Goal: Transaction & Acquisition: Purchase product/service

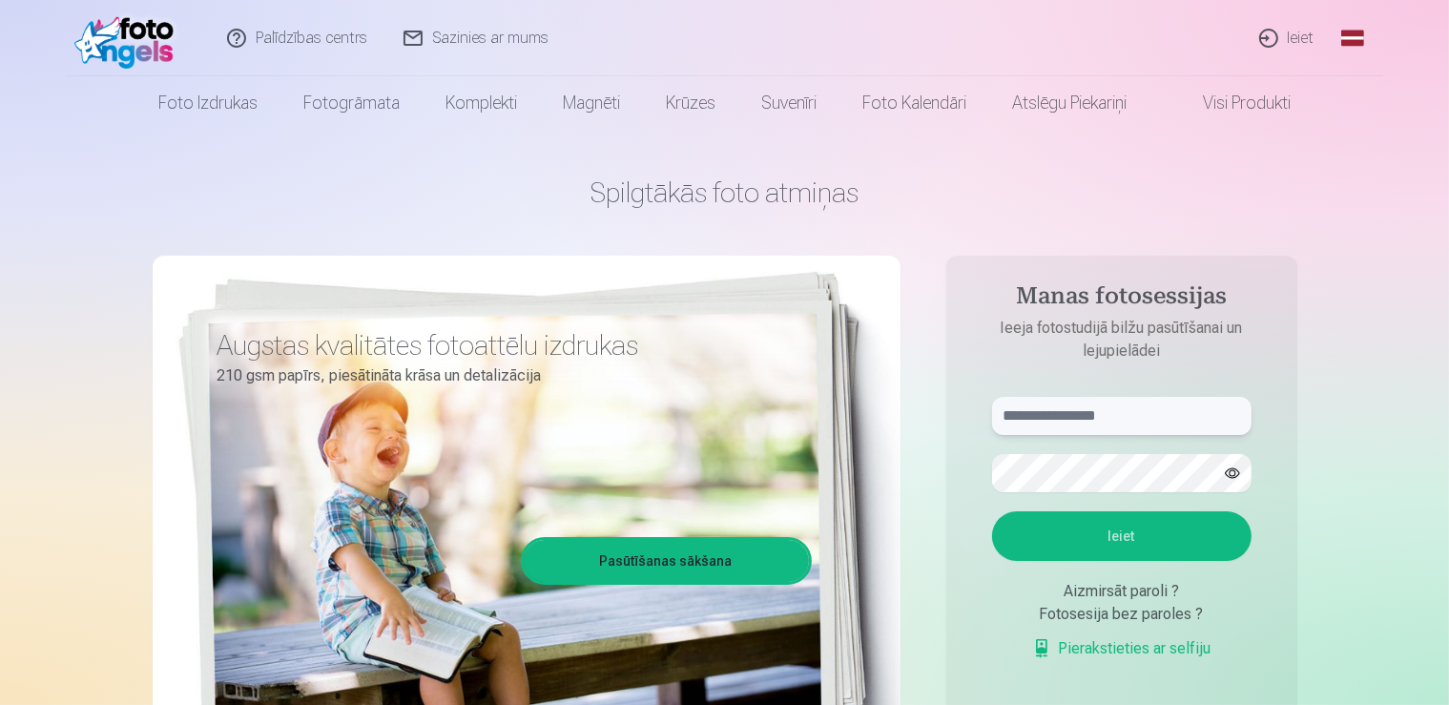
click at [1112, 426] on input "text" at bounding box center [1122, 416] width 260 height 38
type input "**********"
click at [992, 511] on button "Ieiet" at bounding box center [1122, 536] width 260 height 50
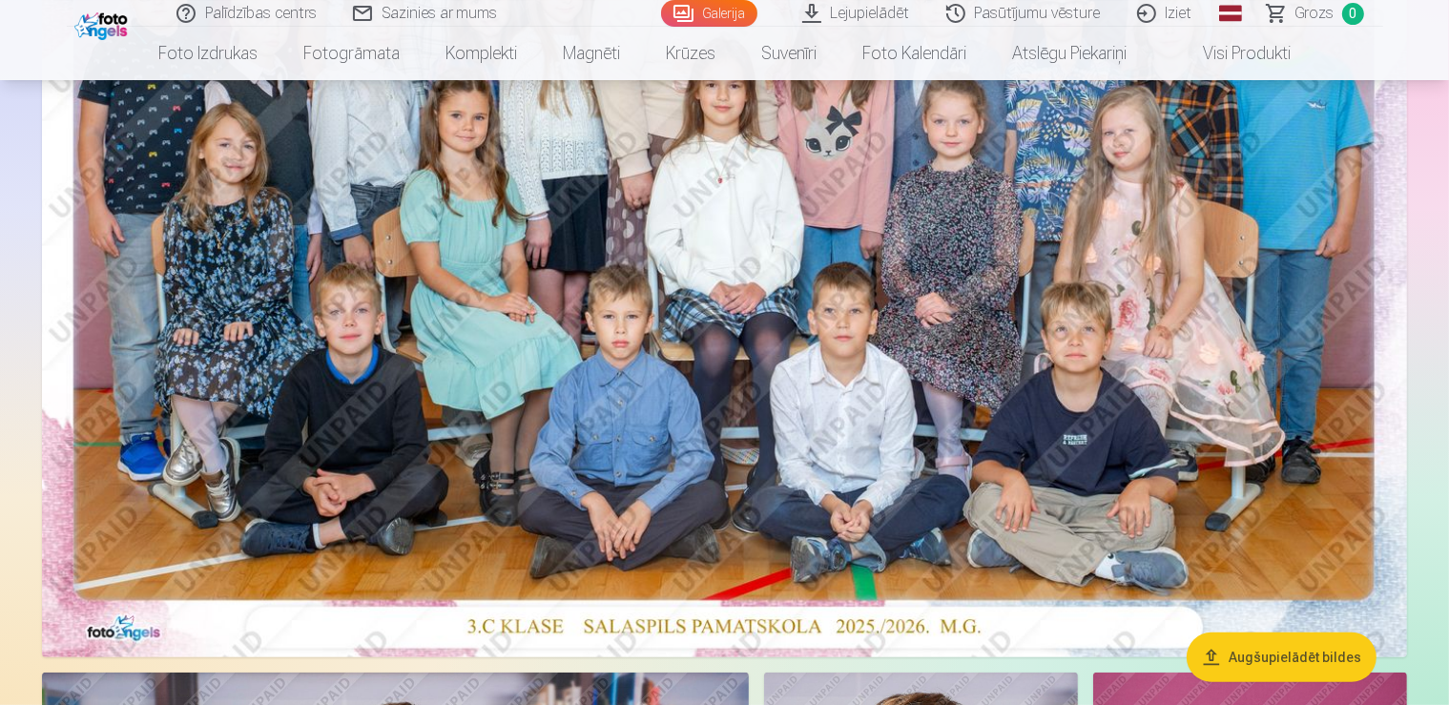
scroll to position [604, 0]
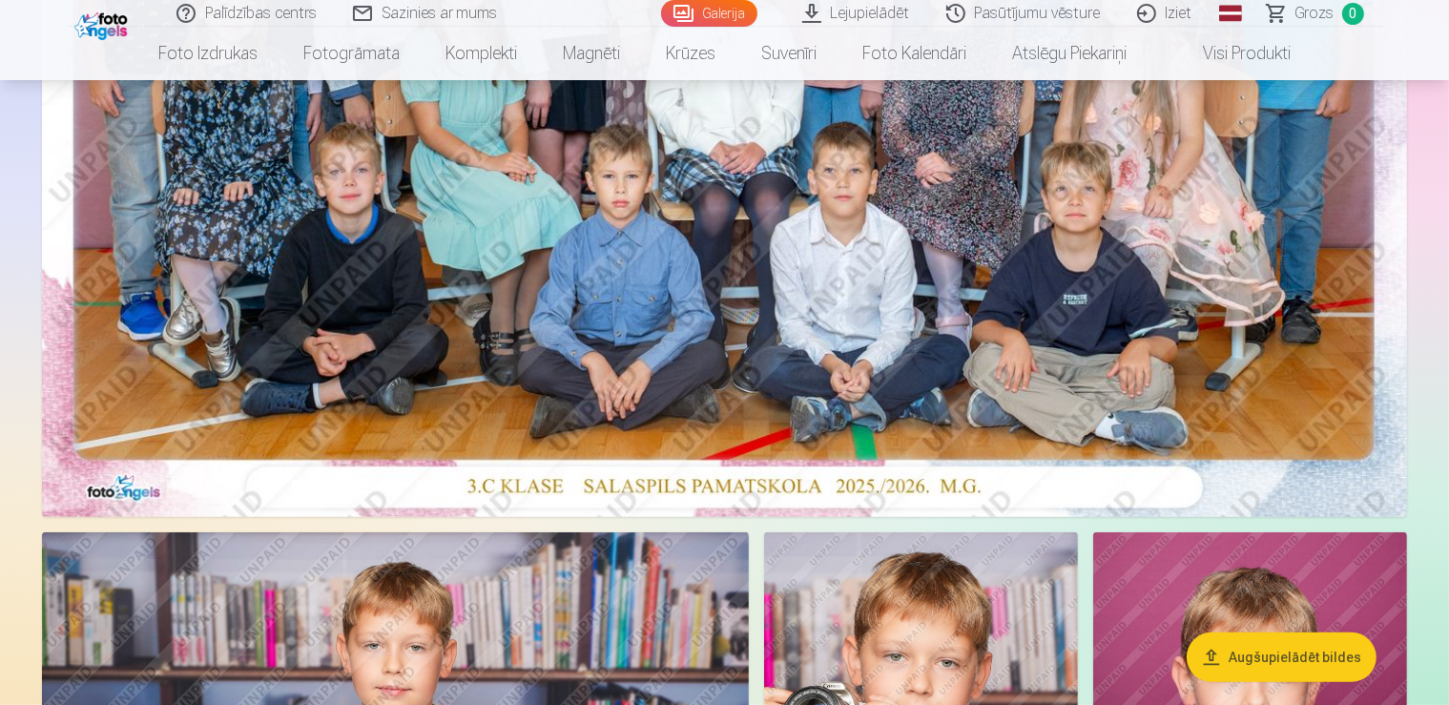
click at [529, 221] on img at bounding box center [724, 61] width 1365 height 911
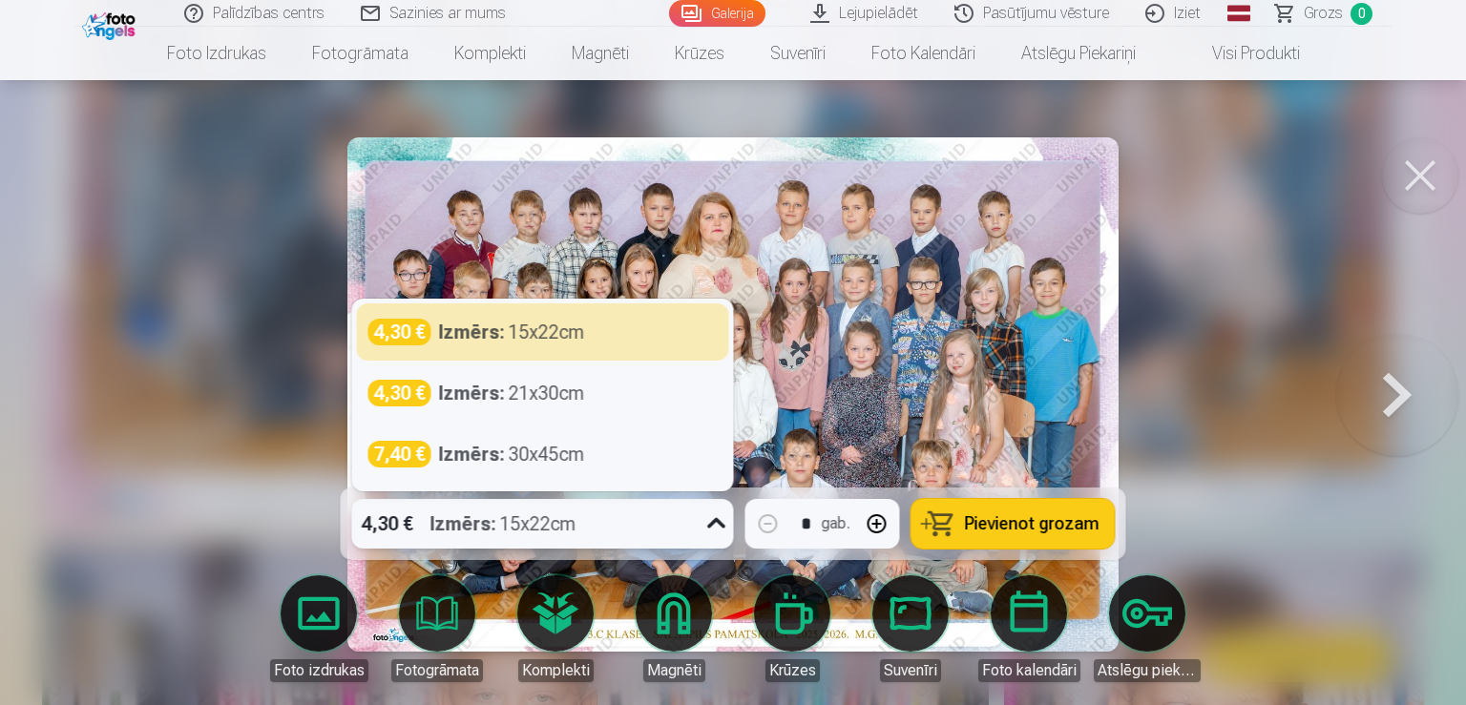
click at [716, 525] on icon at bounding box center [716, 524] width 31 height 31
click at [716, 523] on icon at bounding box center [716, 524] width 31 height 31
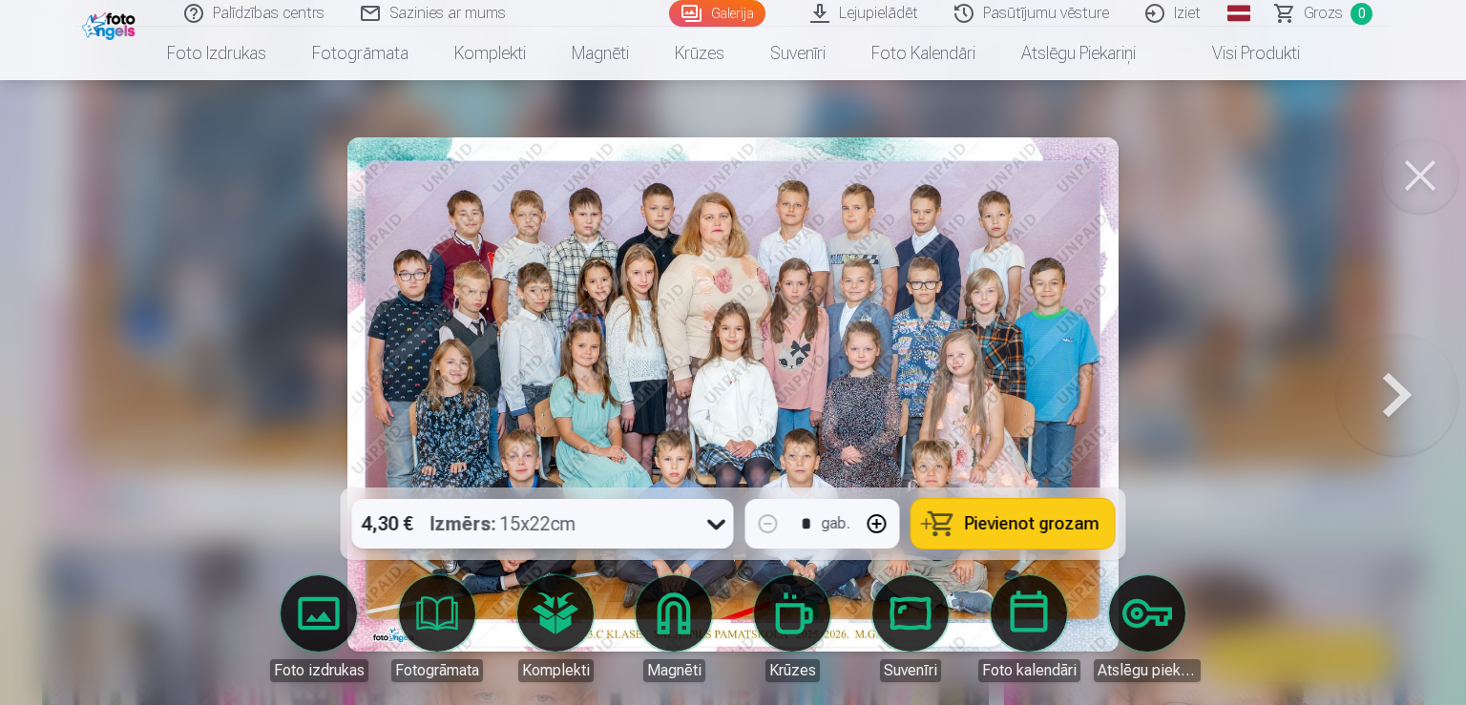
click at [1437, 381] on button at bounding box center [1397, 395] width 122 height 148
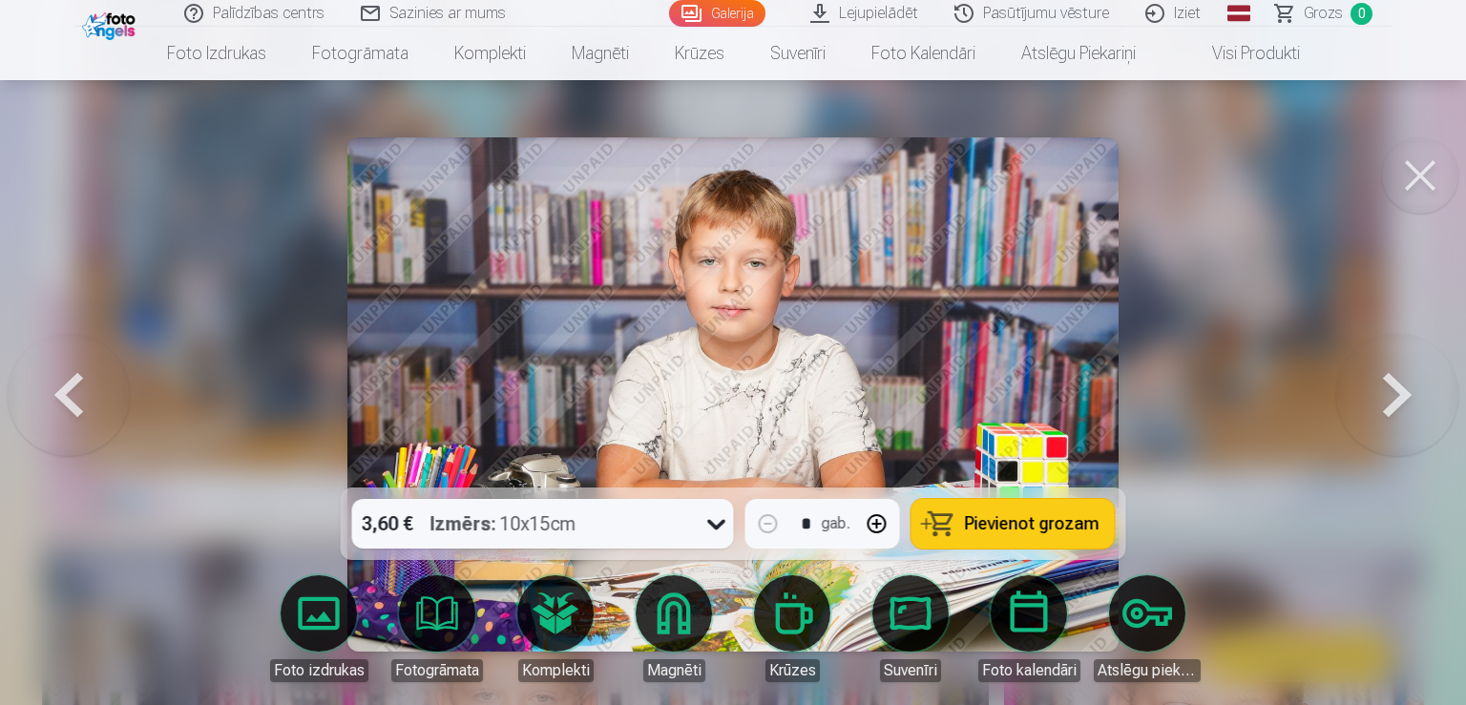
click at [1404, 385] on button at bounding box center [1397, 395] width 122 height 148
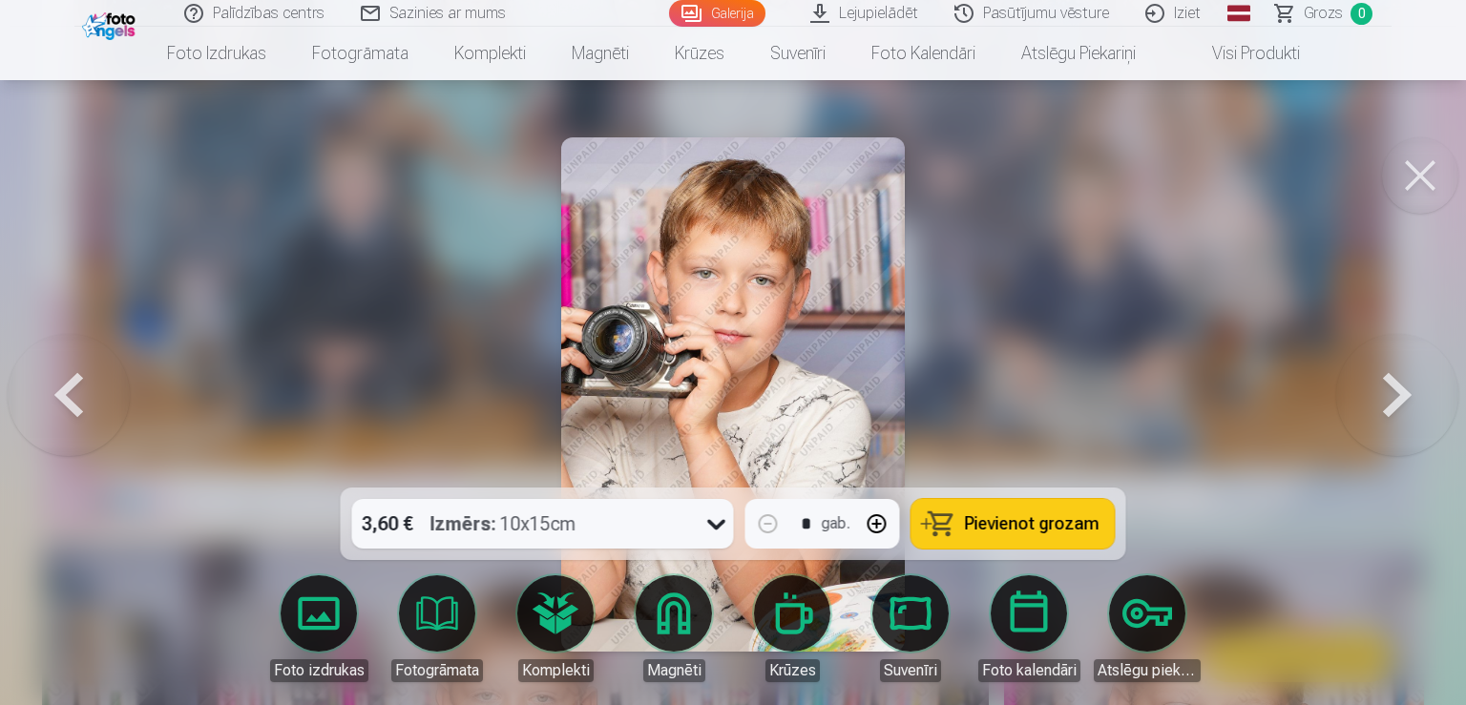
click at [1404, 385] on button at bounding box center [1397, 395] width 122 height 148
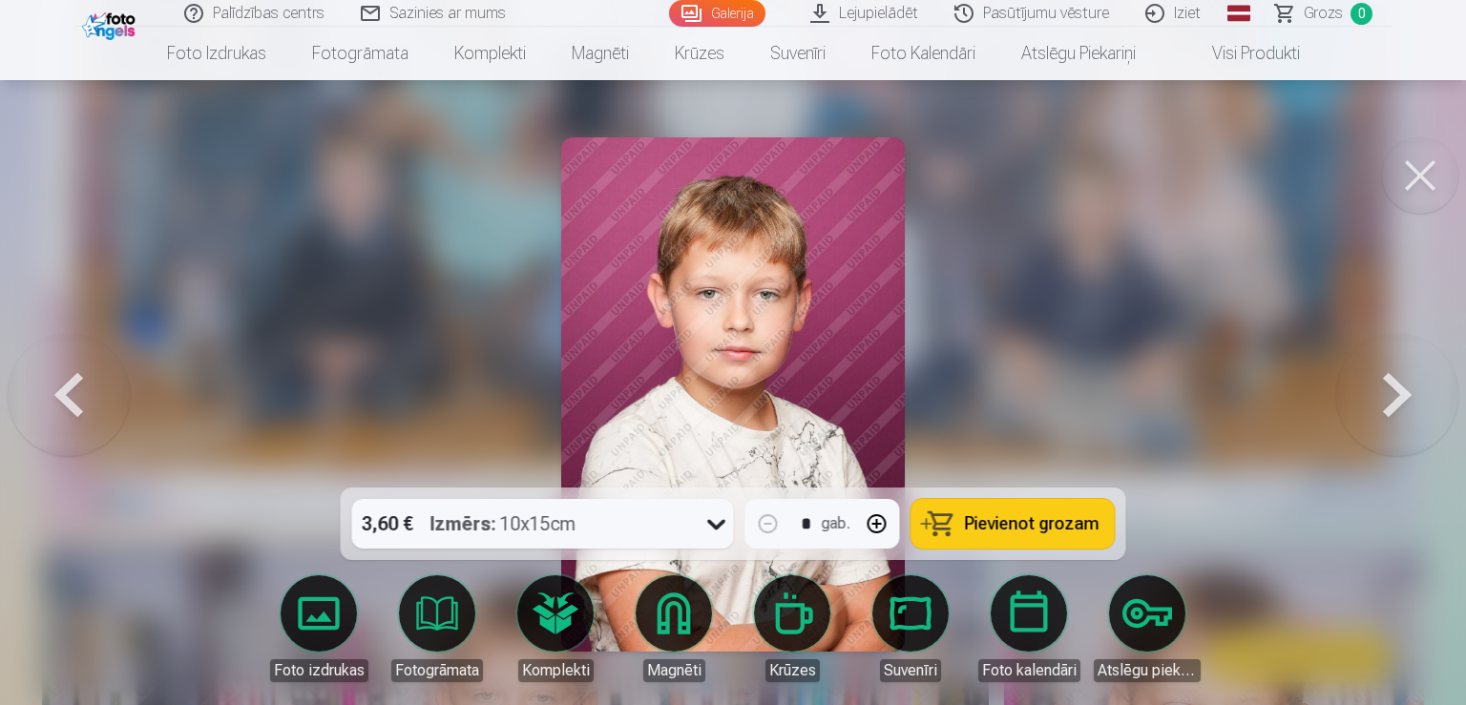
click at [1404, 385] on button at bounding box center [1397, 395] width 122 height 148
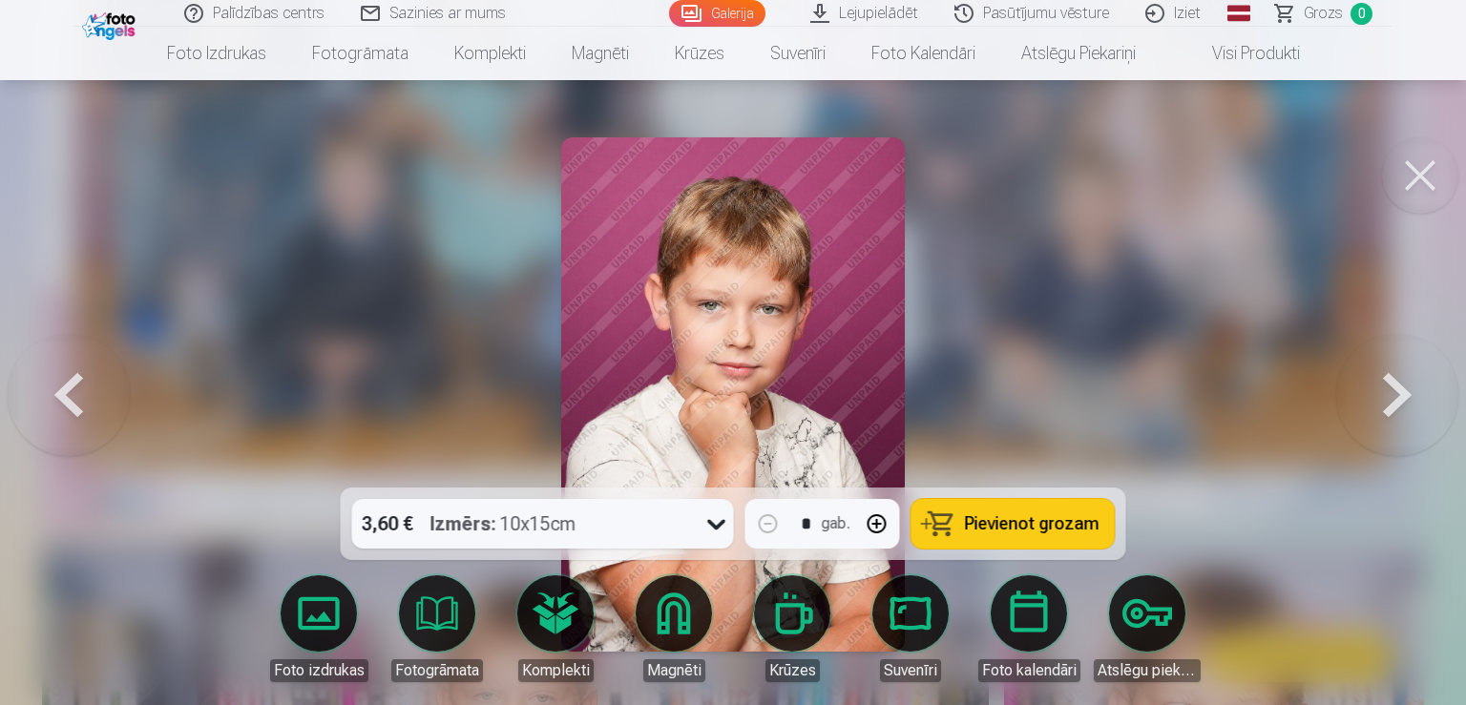
click at [1404, 385] on button at bounding box center [1397, 395] width 122 height 148
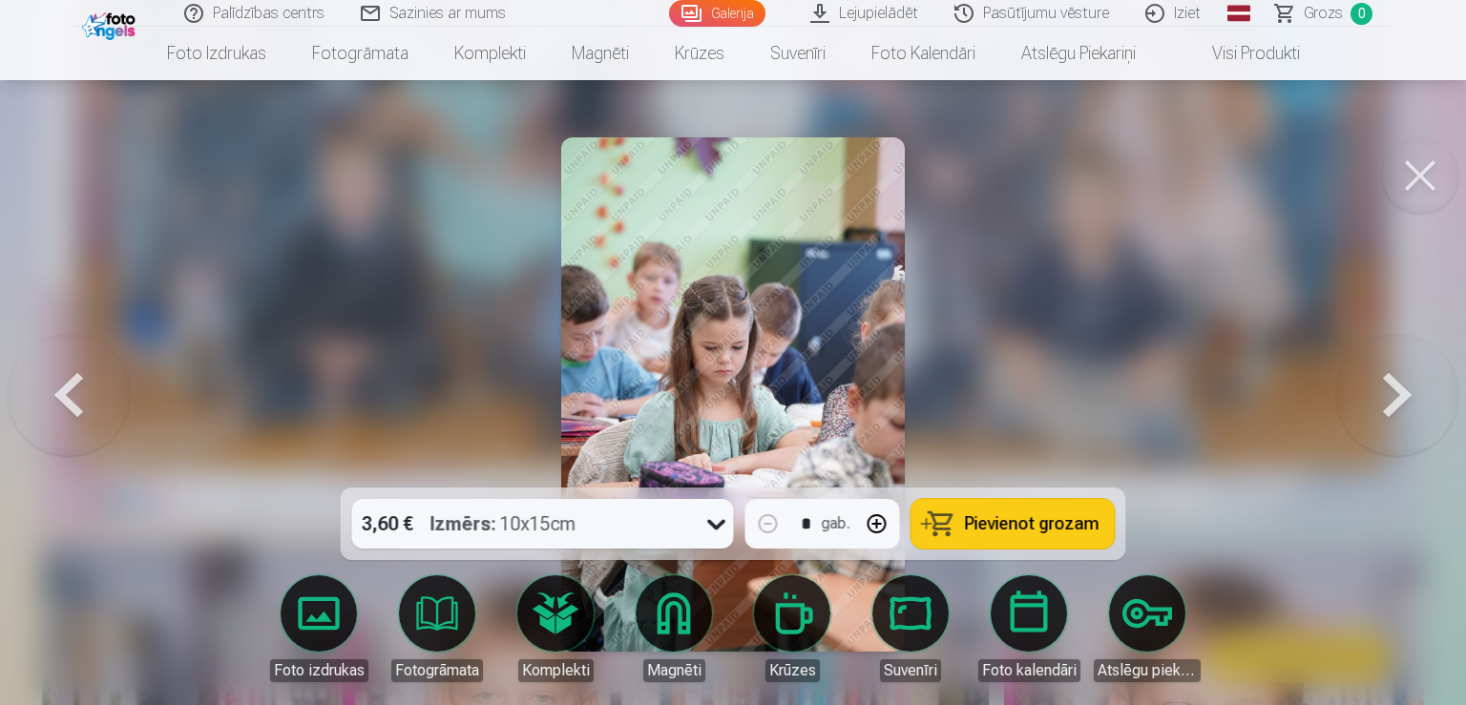
click at [1404, 385] on button at bounding box center [1397, 395] width 122 height 148
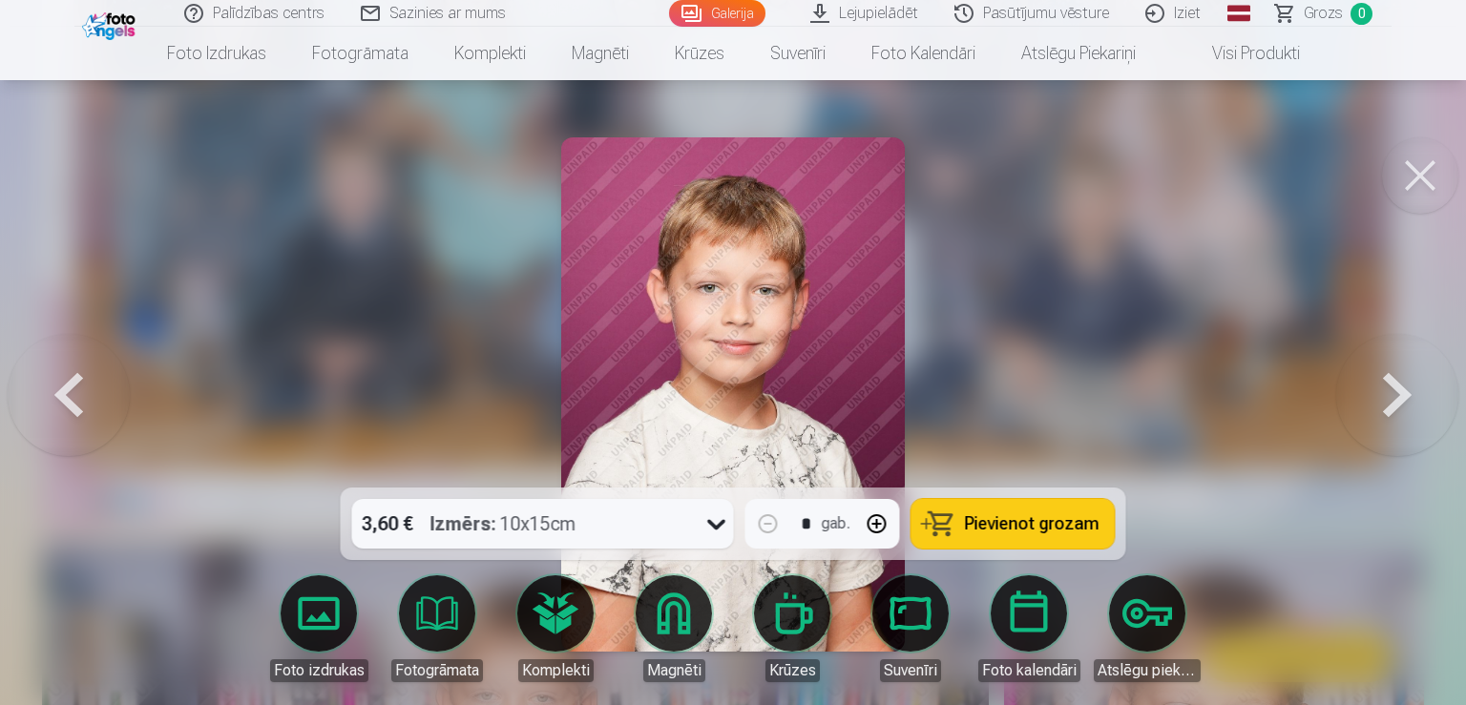
click at [1404, 385] on button at bounding box center [1397, 395] width 122 height 148
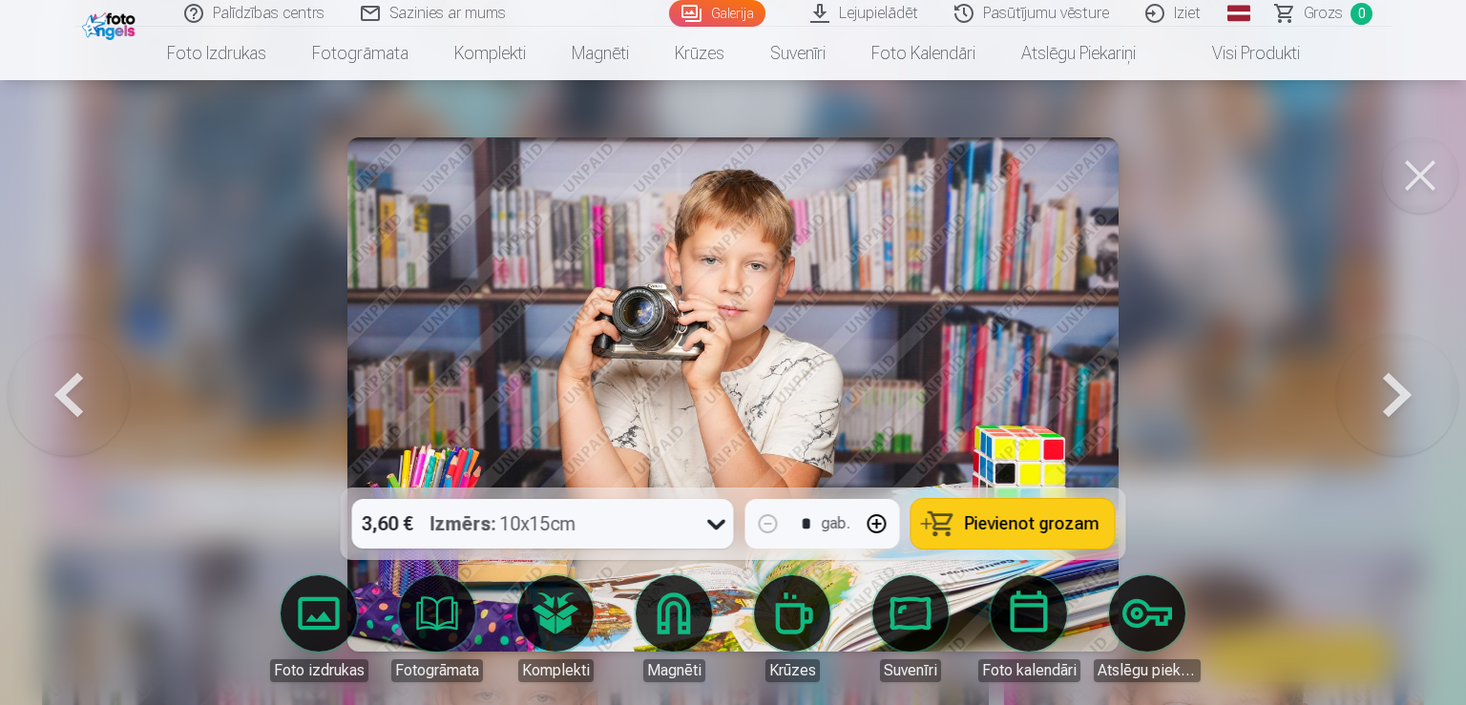
click at [1404, 385] on button at bounding box center [1397, 395] width 122 height 148
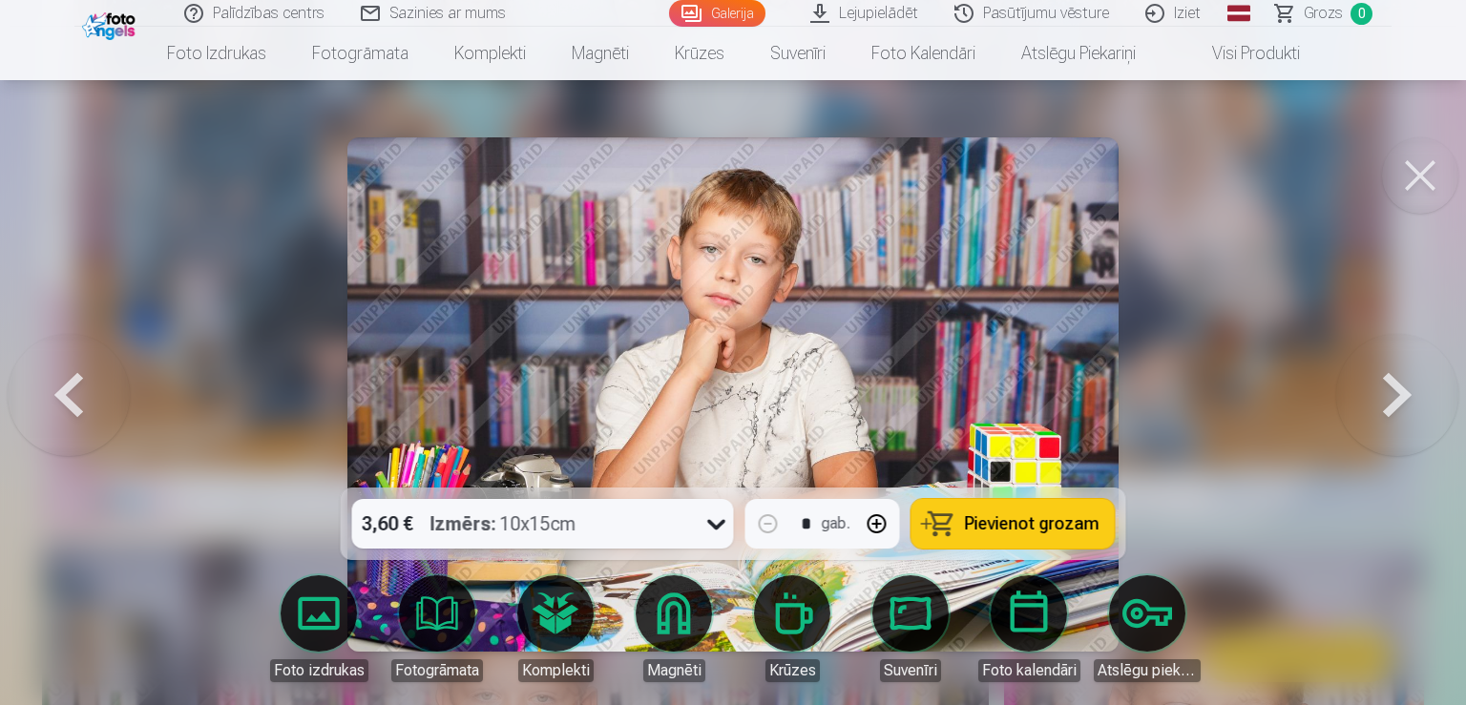
click at [52, 383] on button at bounding box center [69, 395] width 122 height 148
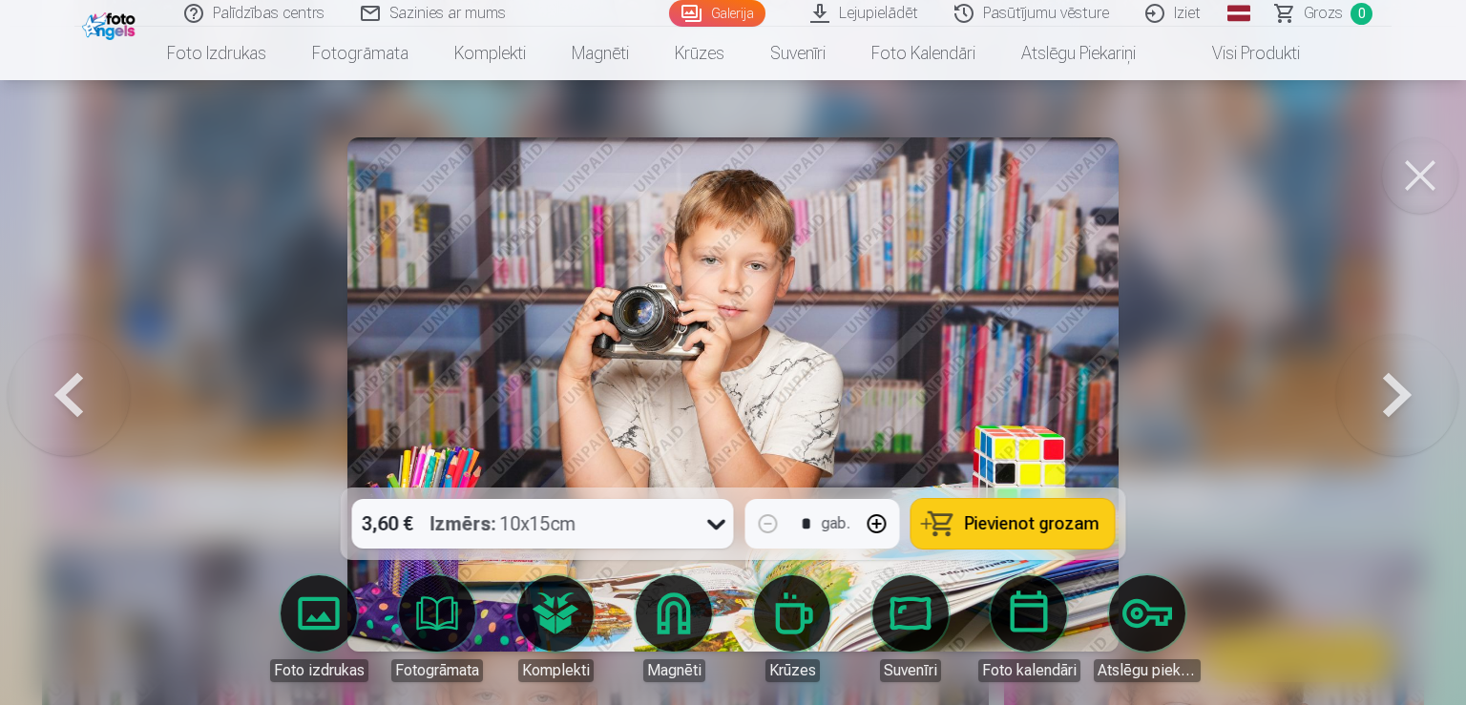
click at [1416, 385] on button at bounding box center [1397, 395] width 122 height 148
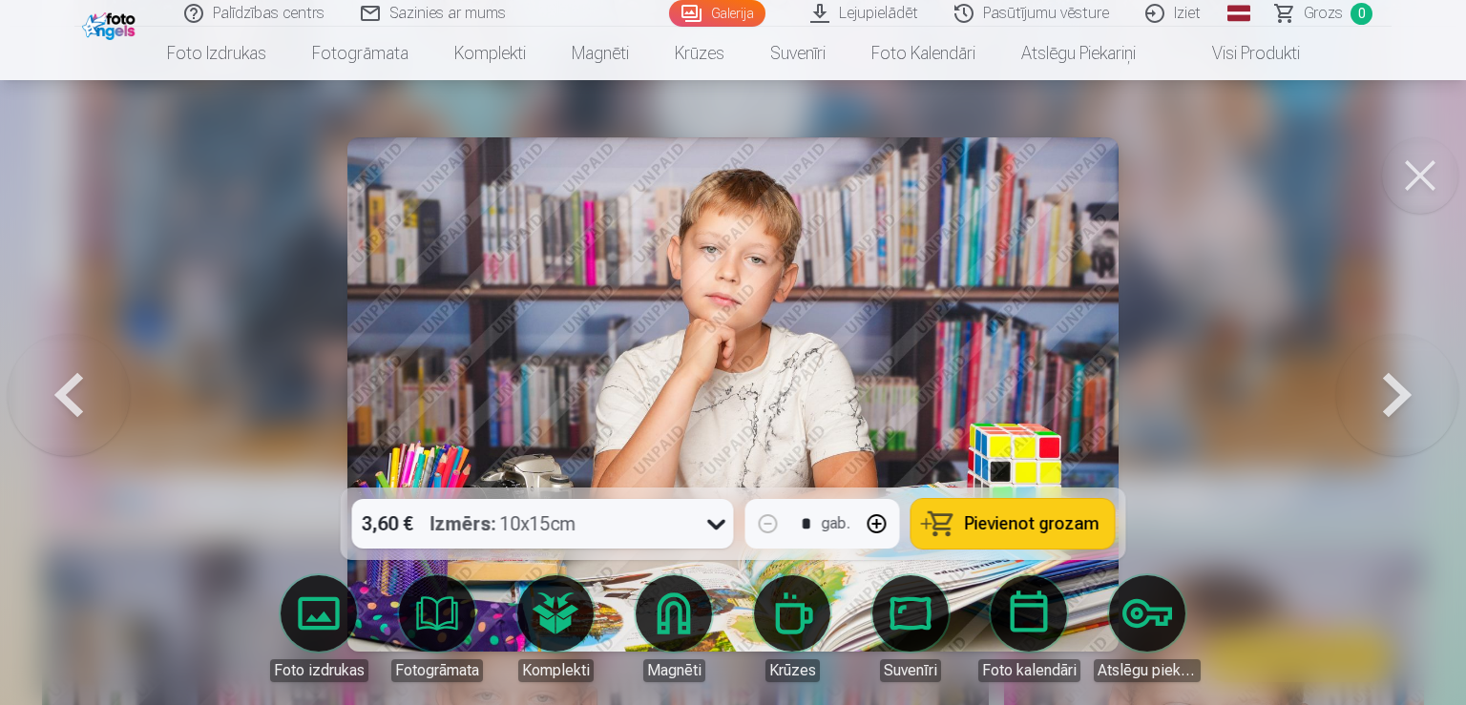
click at [1416, 385] on button at bounding box center [1397, 395] width 122 height 148
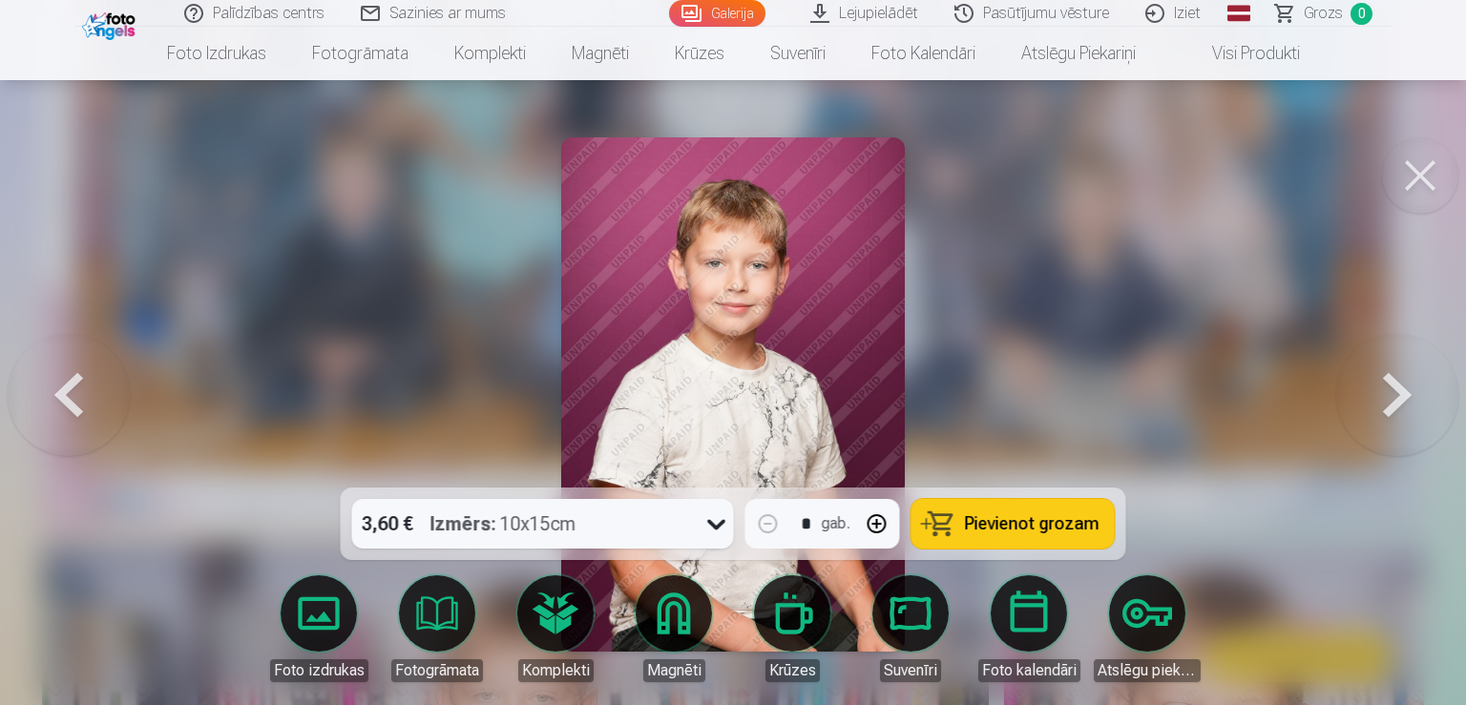
click at [1416, 385] on button at bounding box center [1397, 395] width 122 height 148
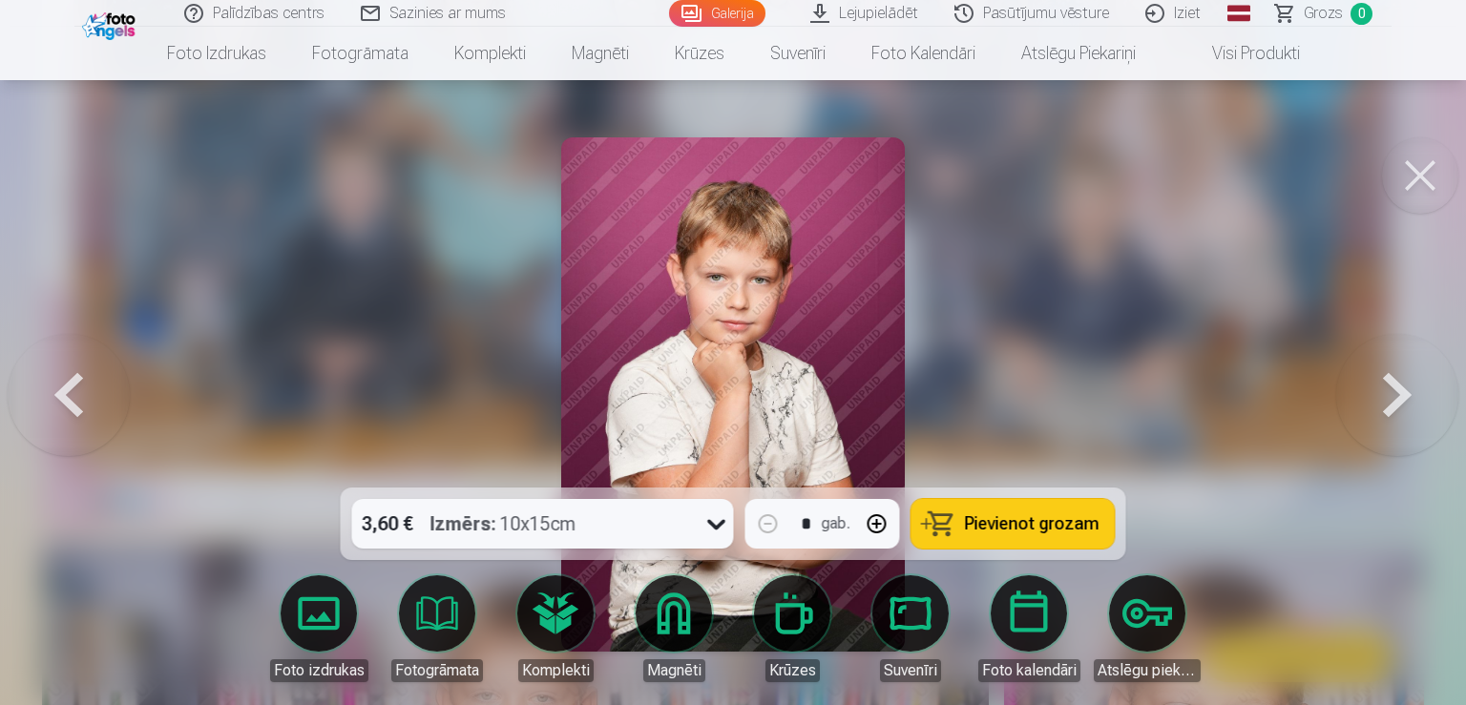
click at [1416, 385] on button at bounding box center [1397, 395] width 122 height 148
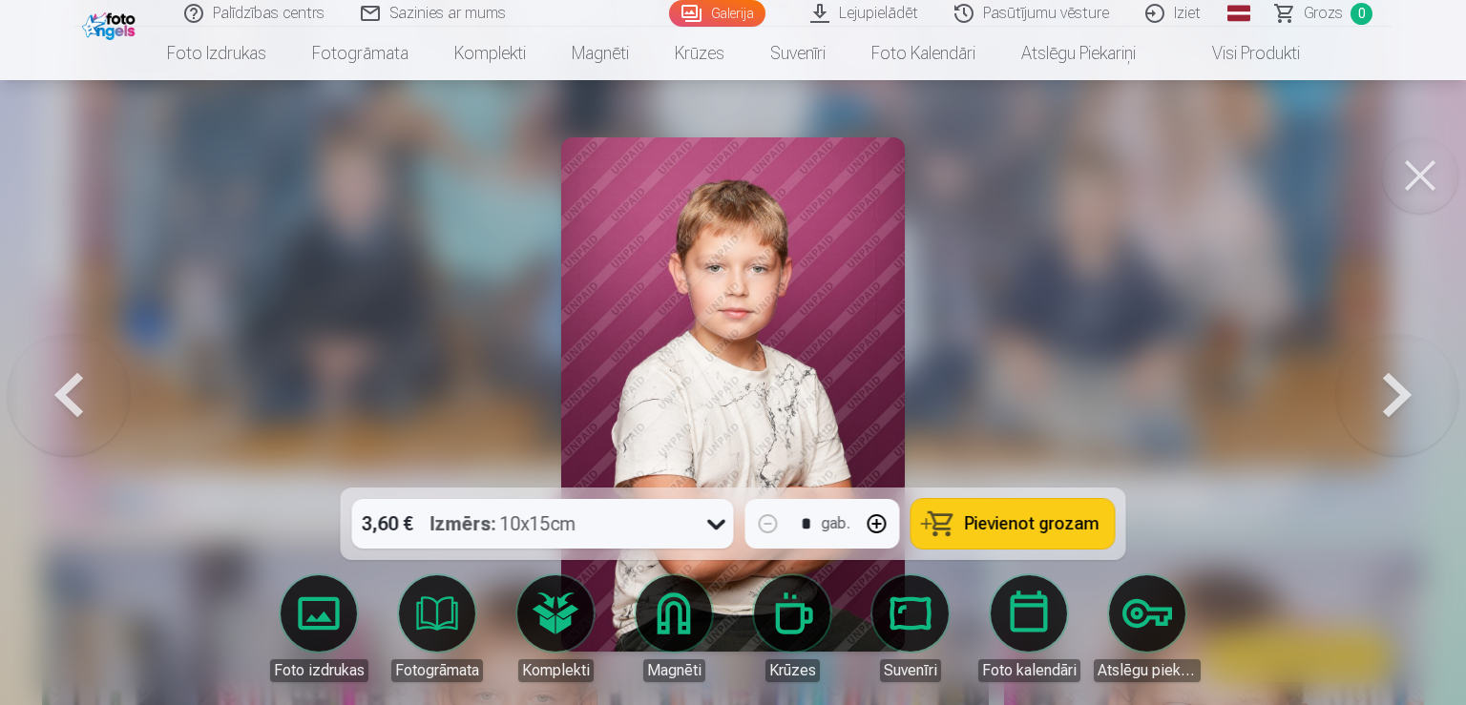
click at [1416, 385] on button at bounding box center [1397, 395] width 122 height 148
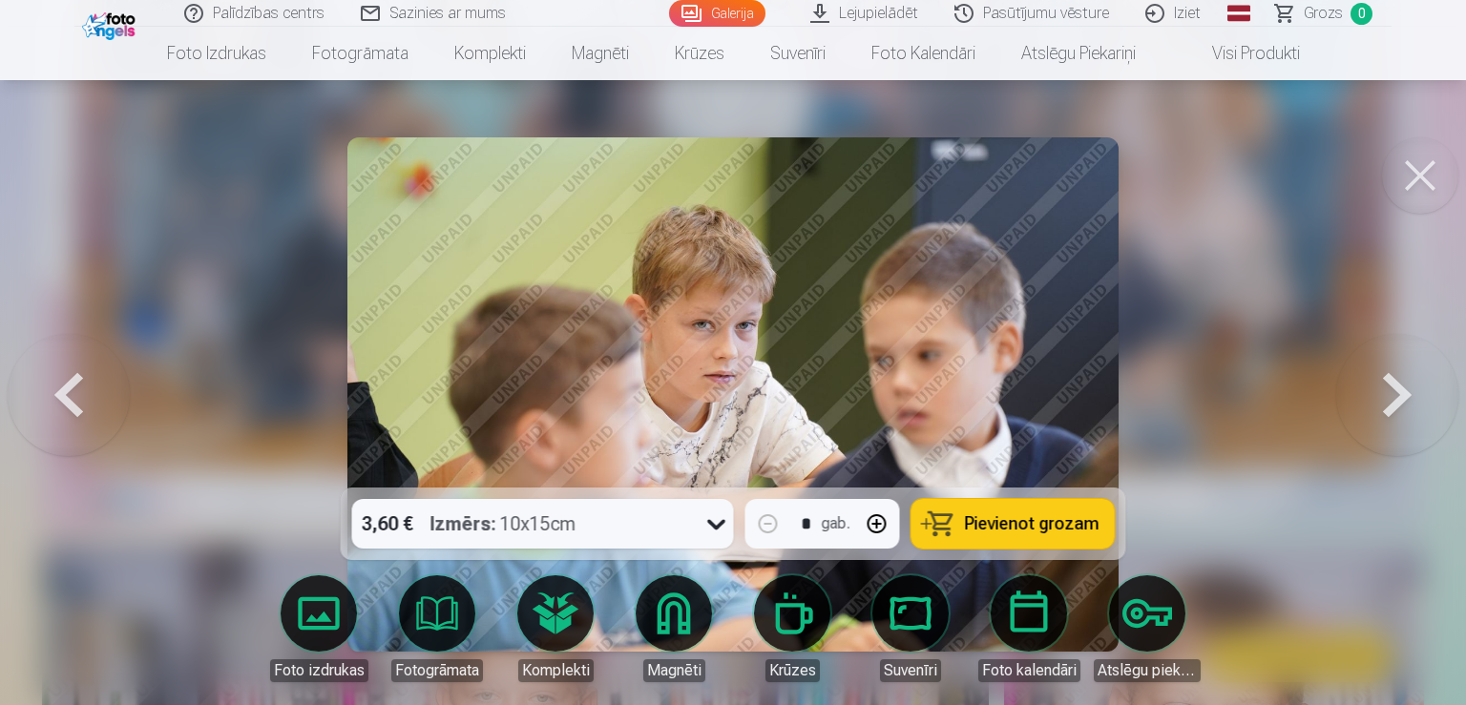
click at [1416, 385] on button at bounding box center [1397, 395] width 122 height 148
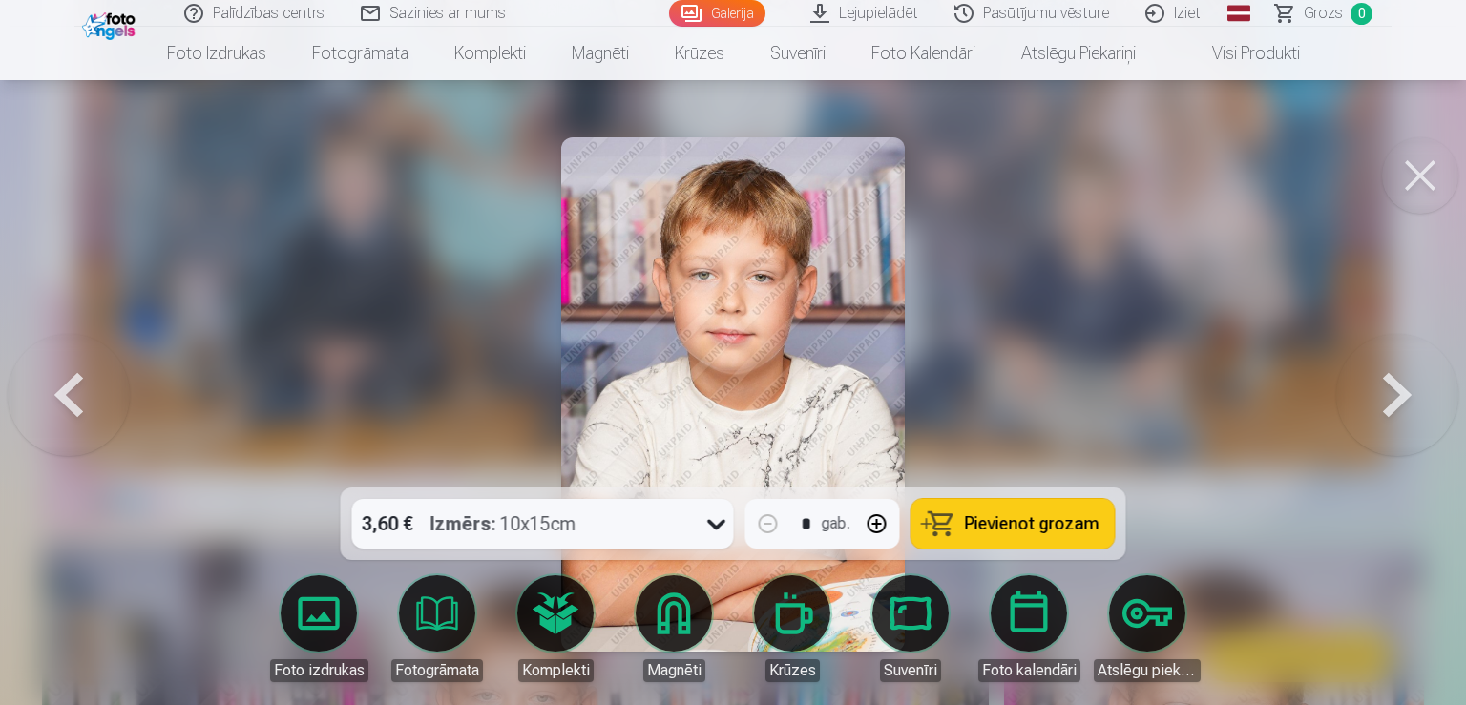
click at [1416, 385] on button at bounding box center [1397, 395] width 122 height 148
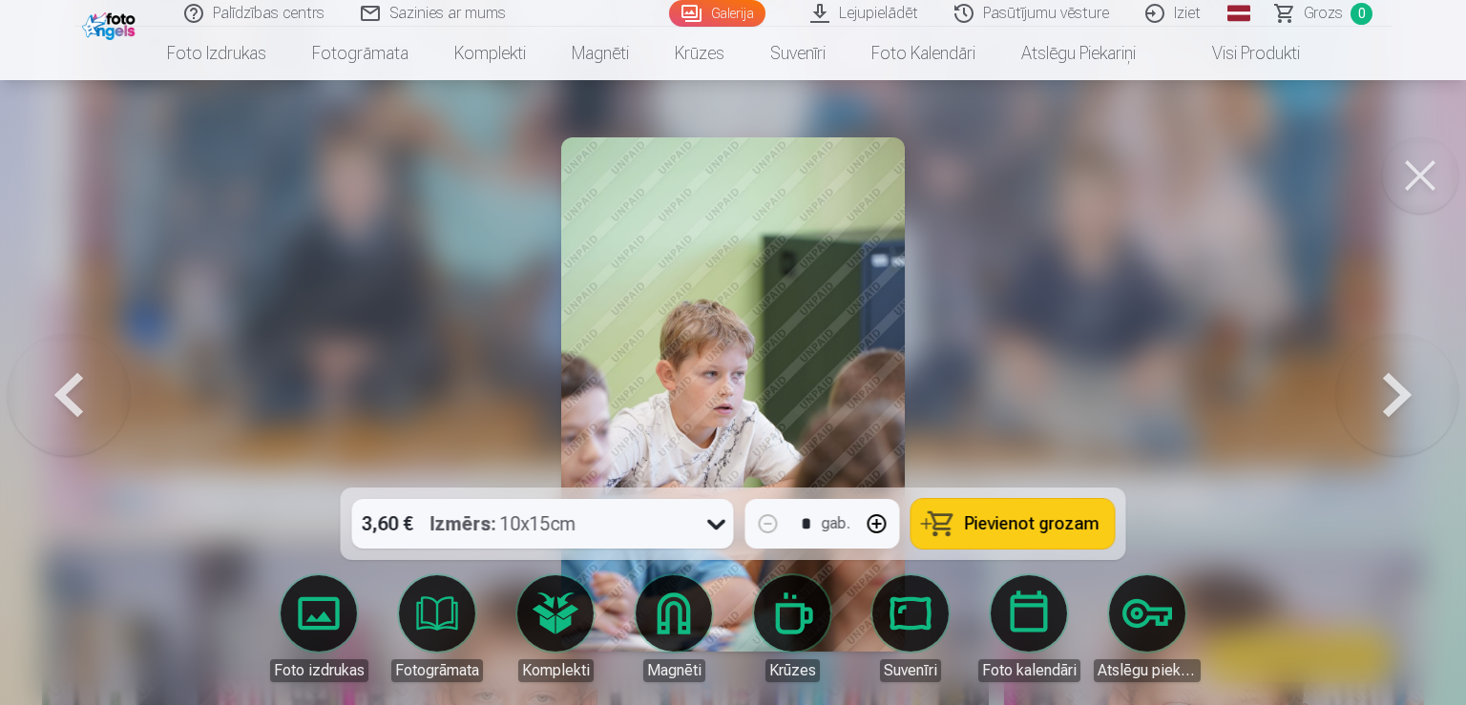
click at [1416, 385] on button at bounding box center [1397, 395] width 122 height 148
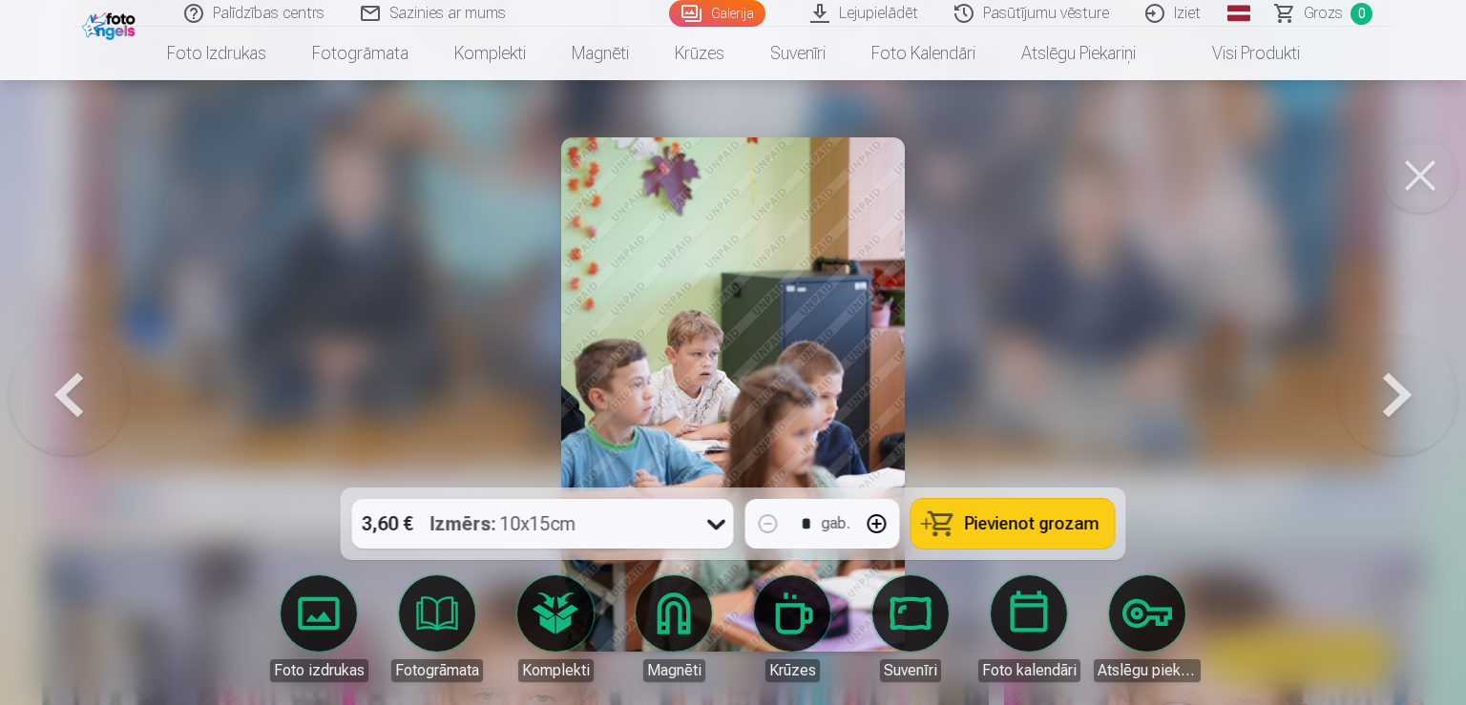
click at [1416, 385] on button at bounding box center [1397, 395] width 122 height 148
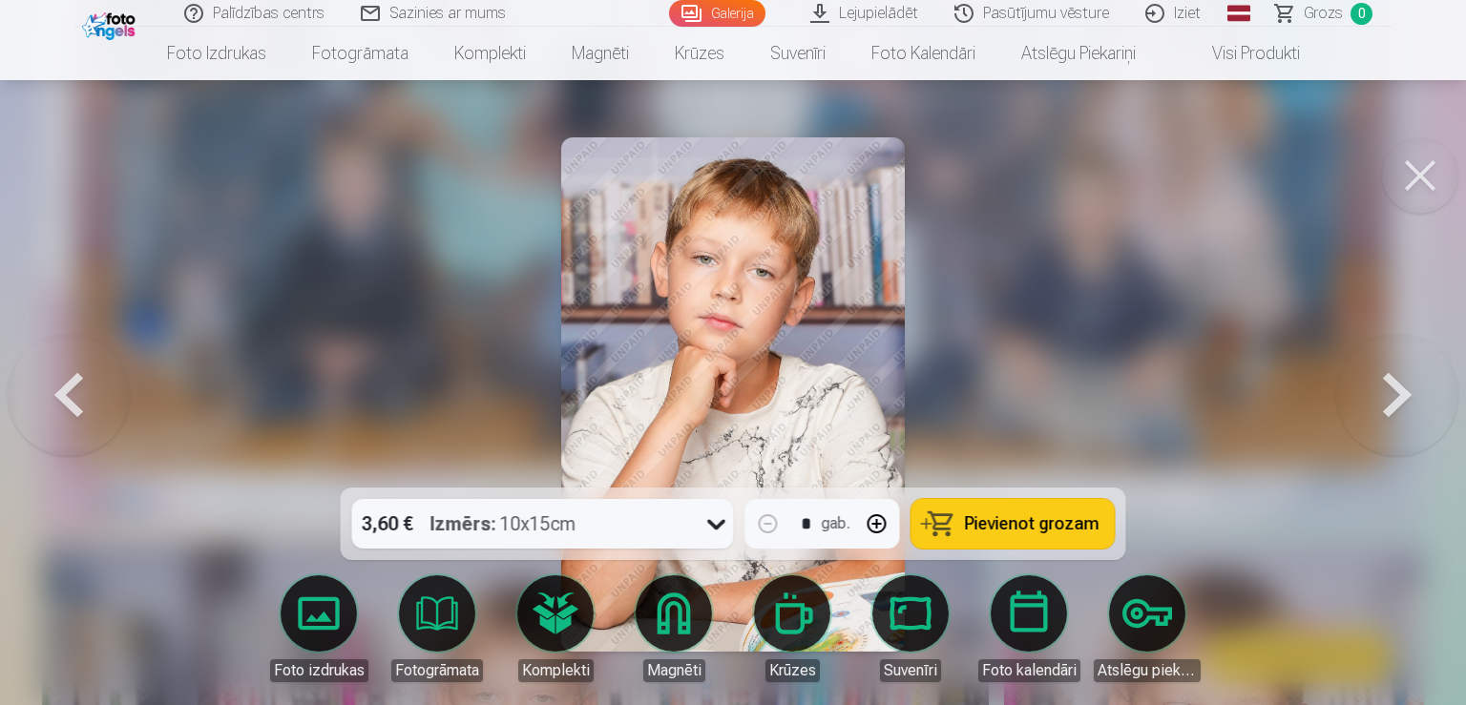
click at [1416, 385] on button at bounding box center [1397, 395] width 122 height 148
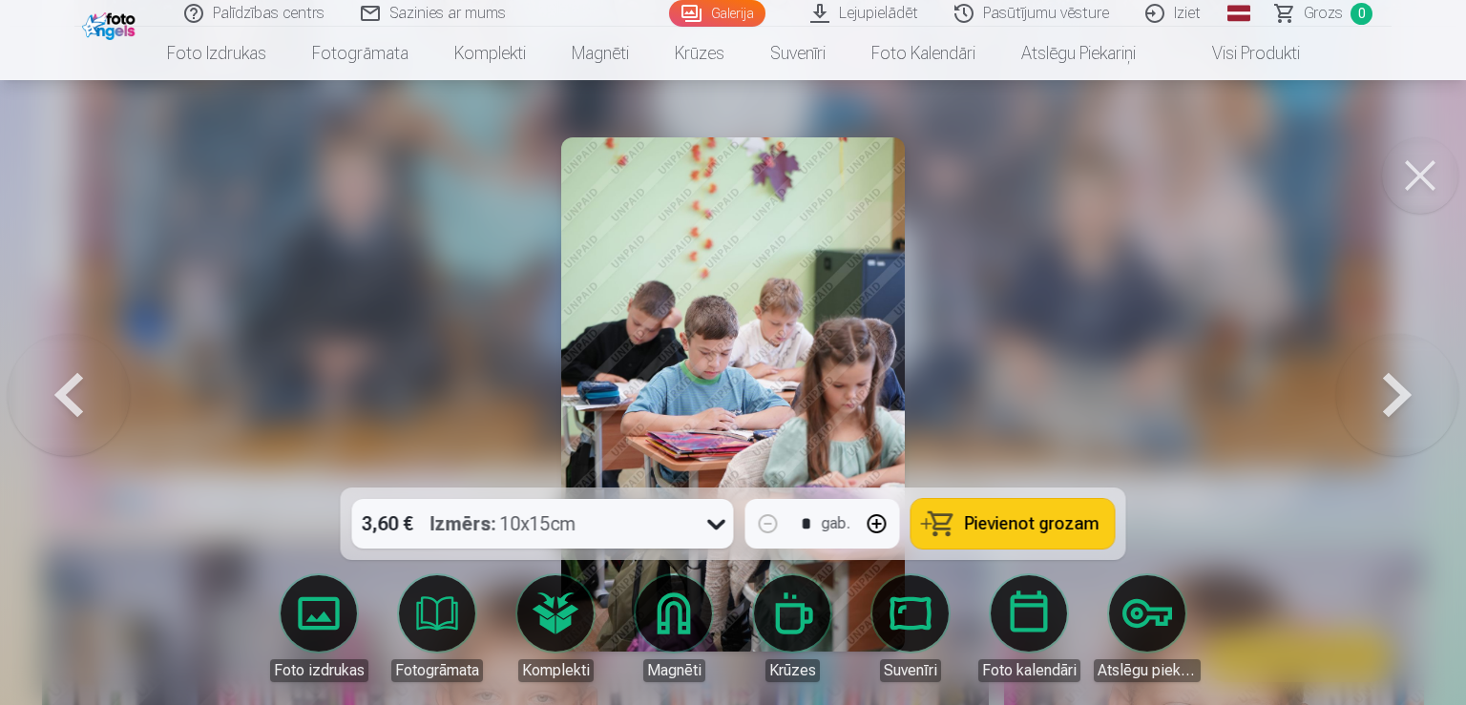
click at [1416, 385] on button at bounding box center [1397, 395] width 122 height 148
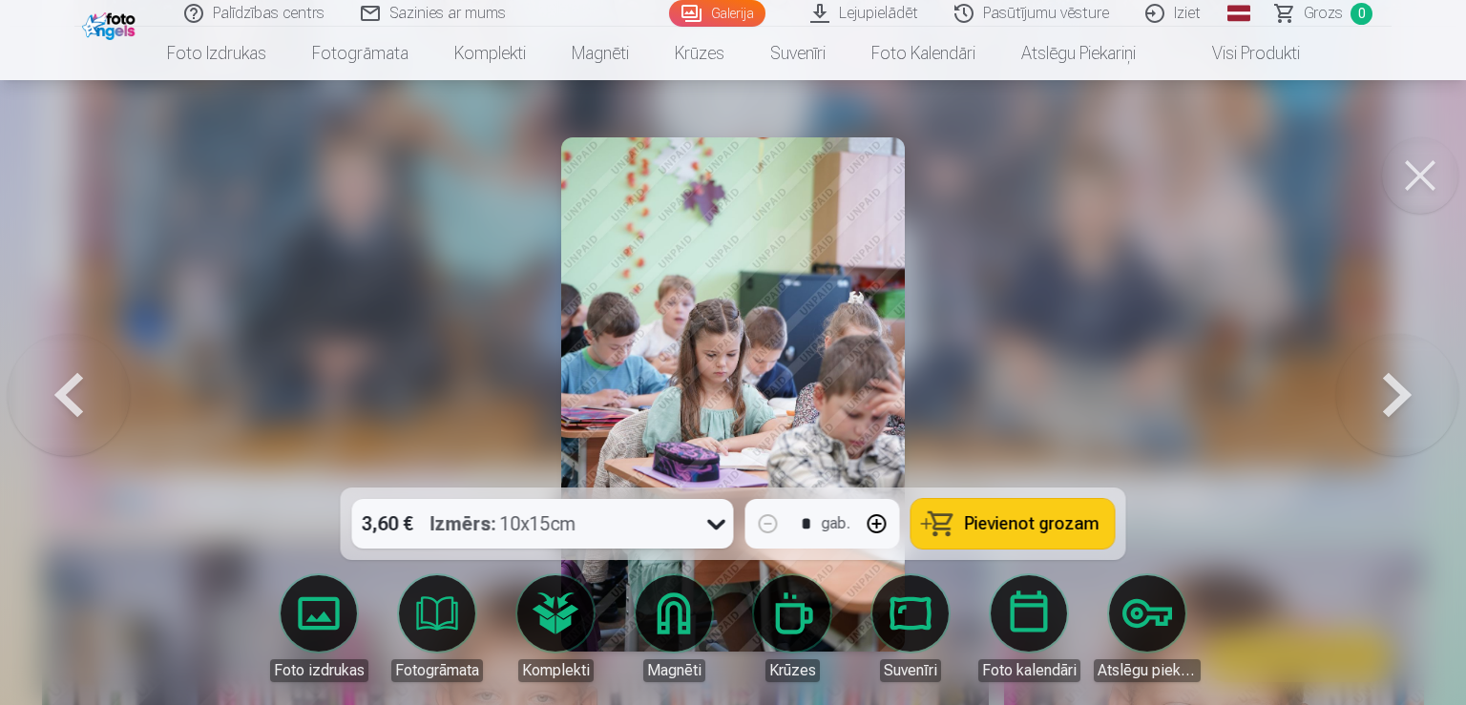
click at [1416, 385] on button at bounding box center [1397, 395] width 122 height 148
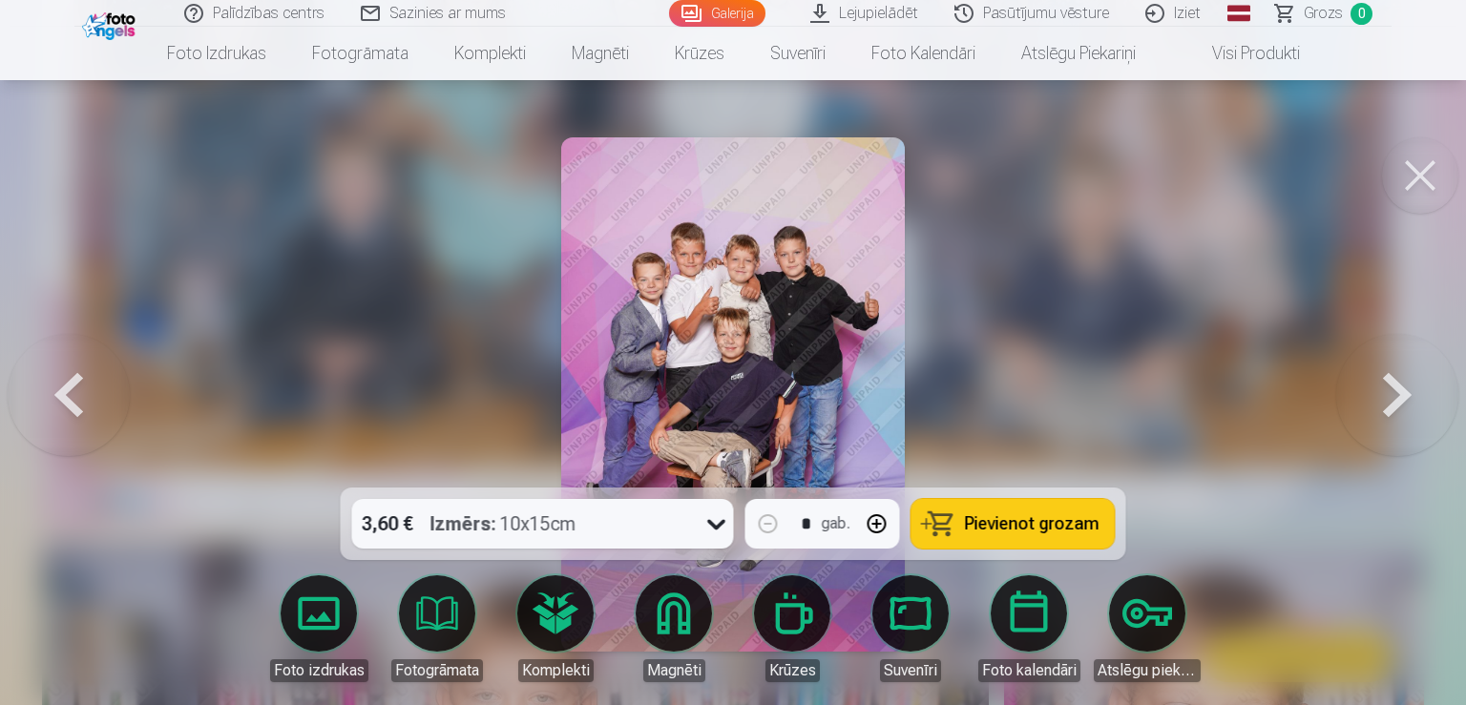
click at [1416, 385] on button at bounding box center [1397, 395] width 122 height 148
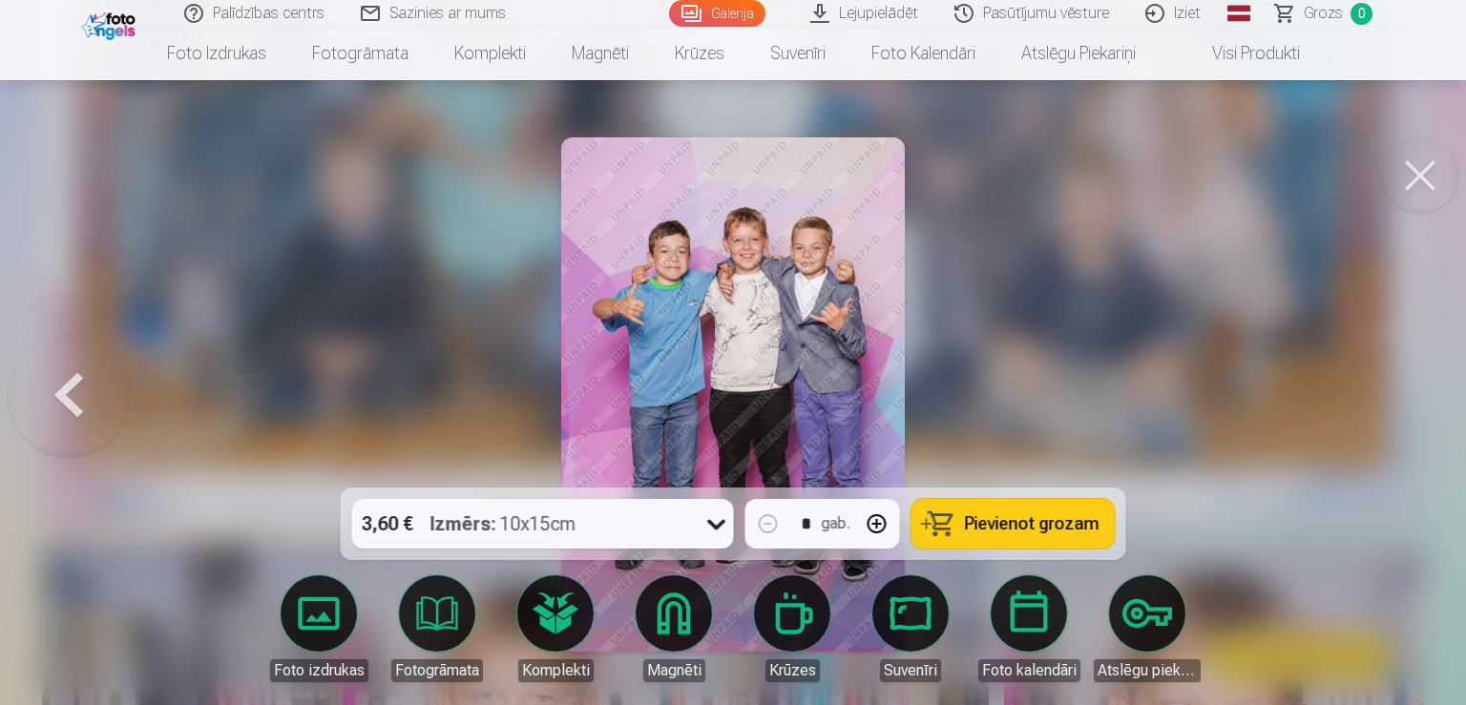
click at [1416, 385] on div at bounding box center [733, 352] width 1466 height 705
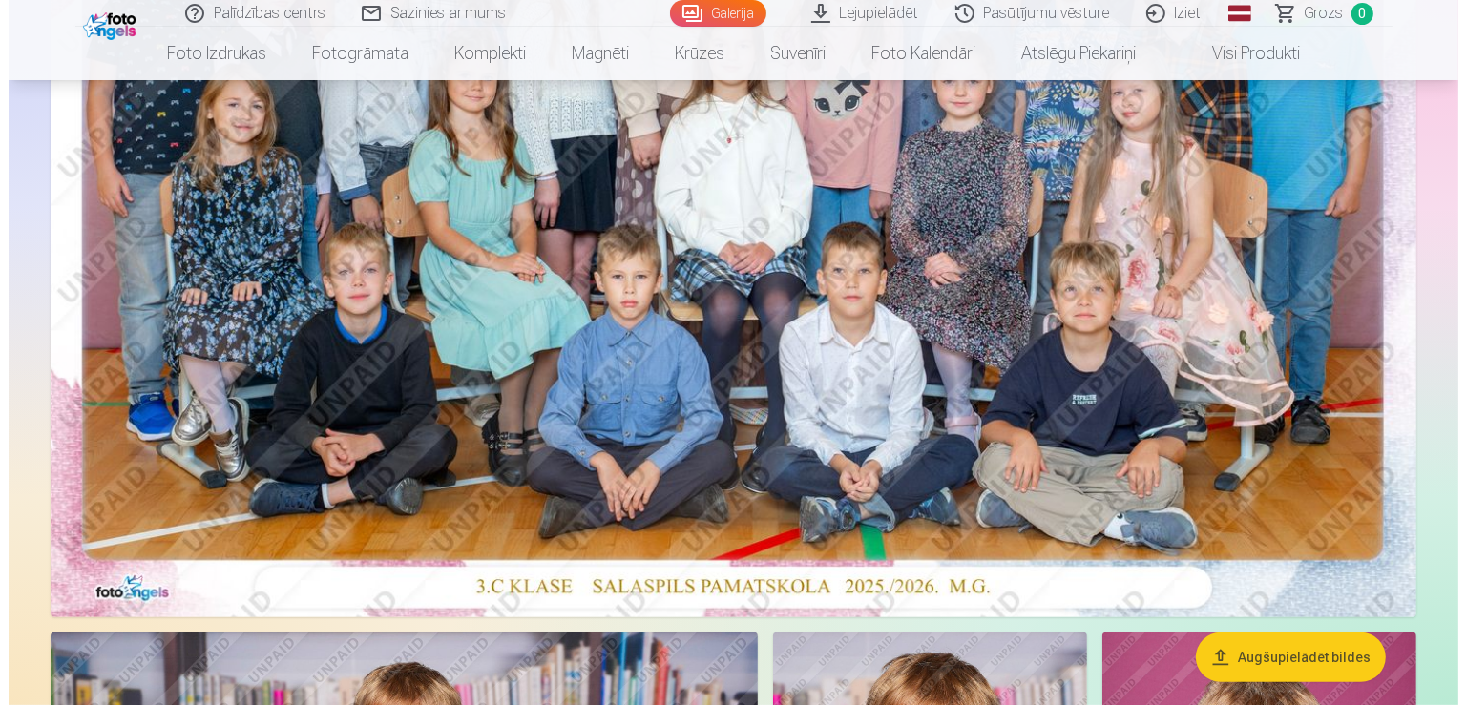
scroll to position [1008, 0]
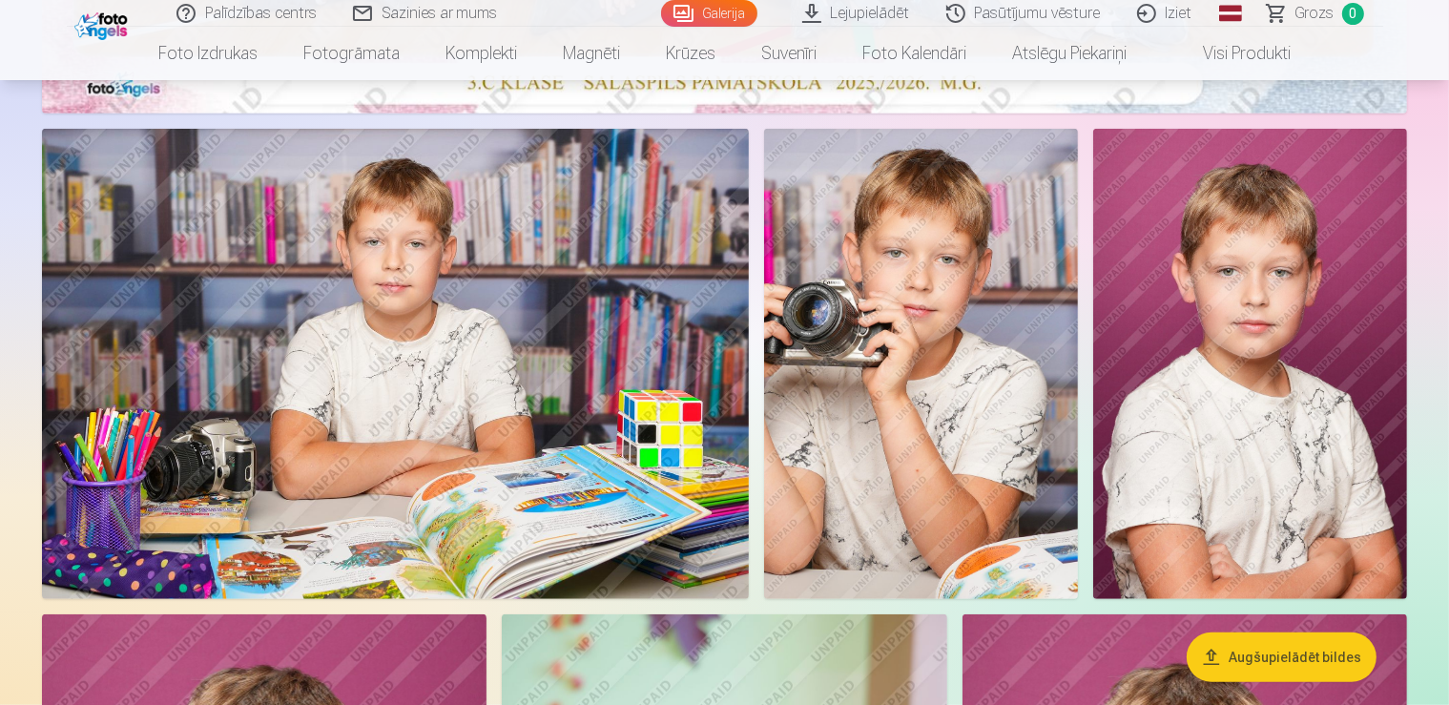
click at [647, 366] on img at bounding box center [395, 364] width 707 height 471
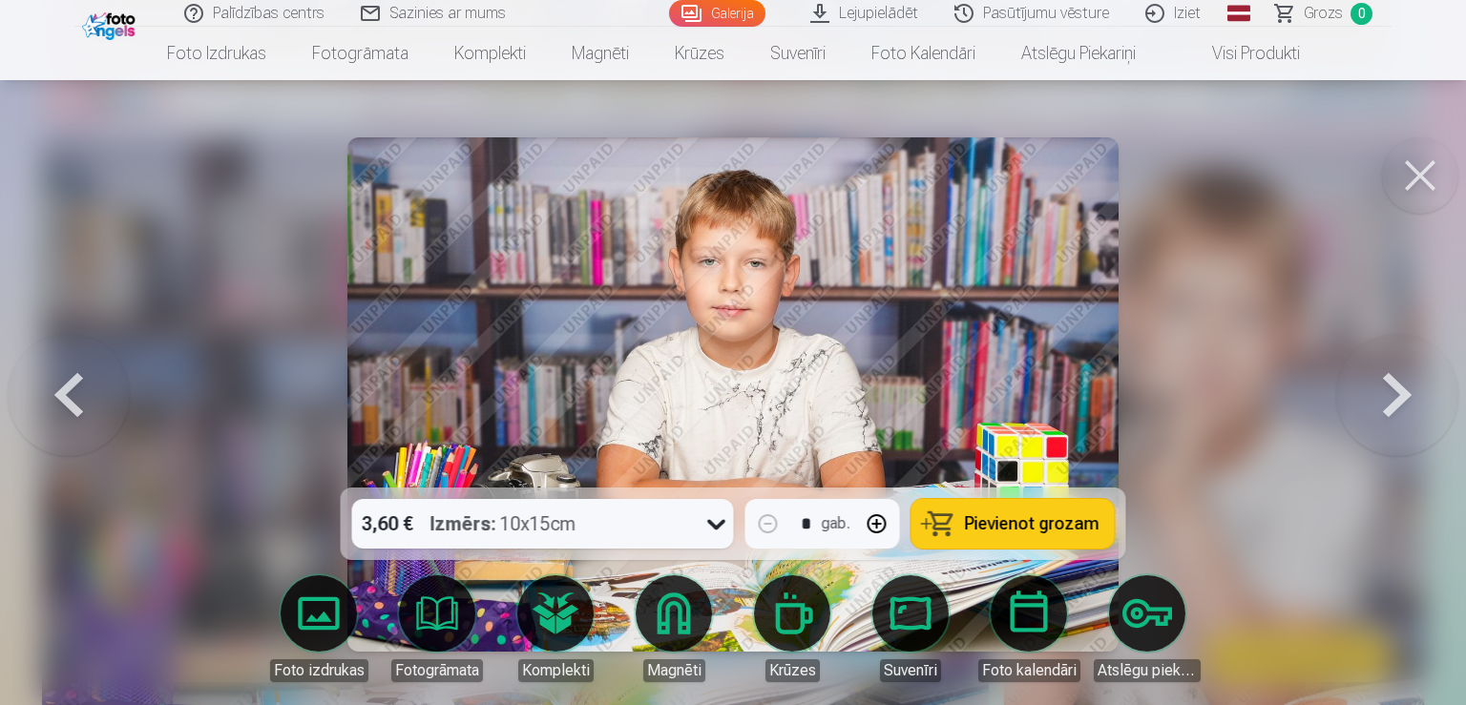
click at [1044, 515] on span "Pievienot grozam" at bounding box center [1032, 523] width 135 height 17
click at [1393, 401] on button at bounding box center [1397, 395] width 122 height 148
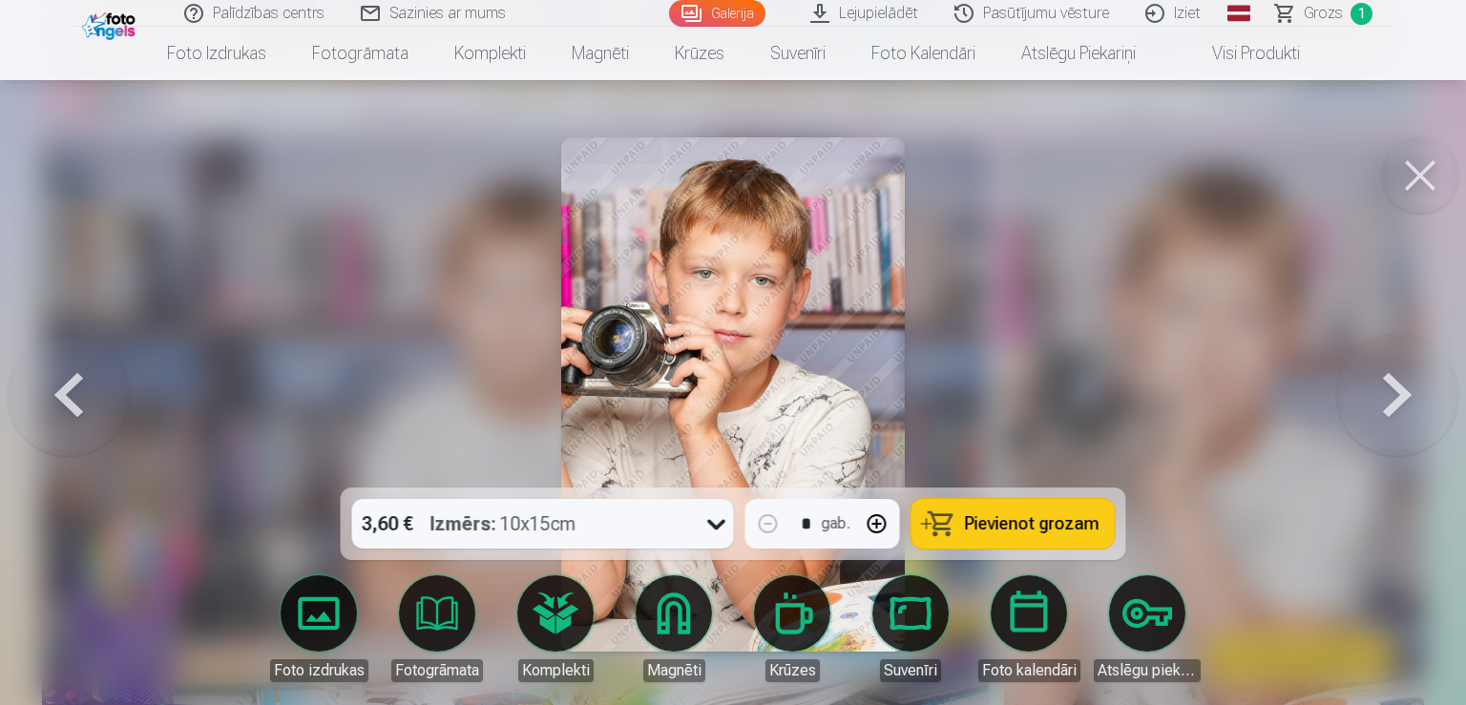
click at [1393, 401] on button at bounding box center [1397, 395] width 122 height 148
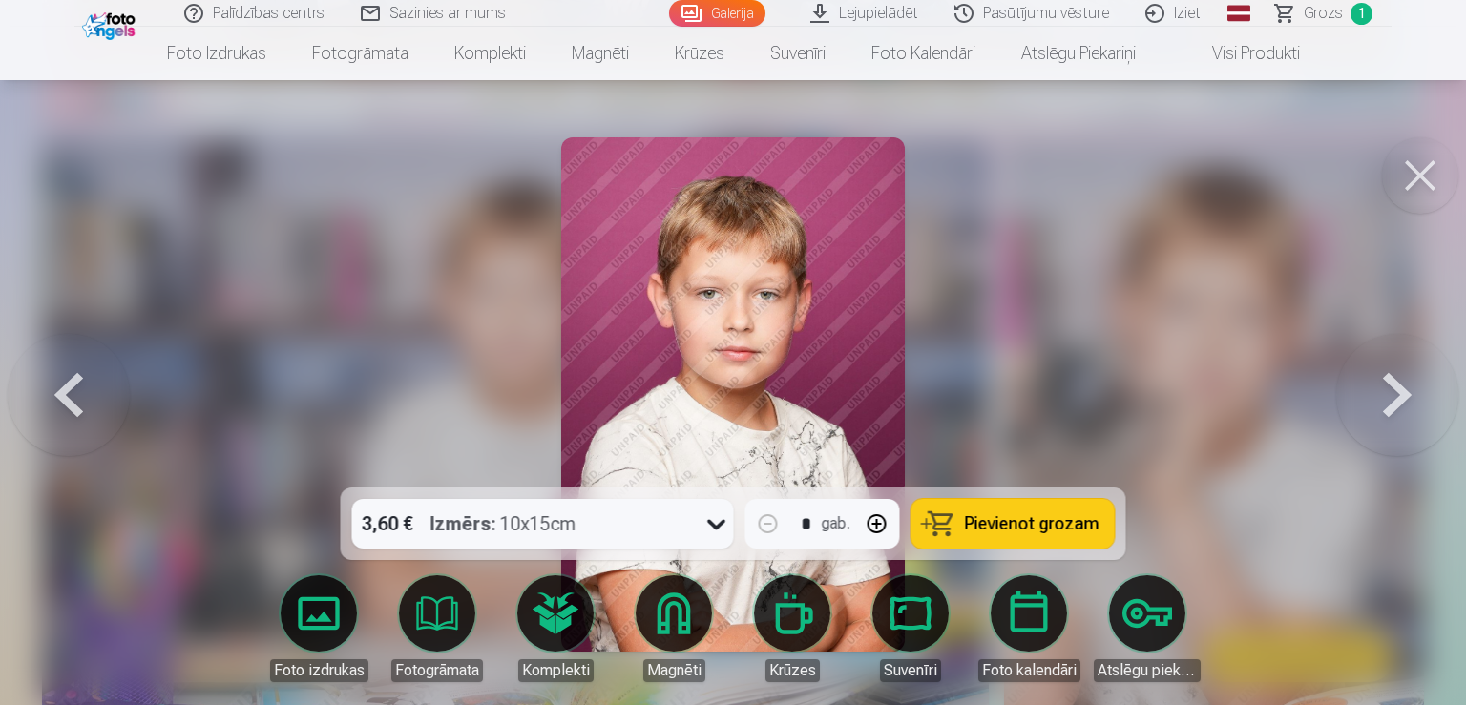
click at [1393, 401] on button at bounding box center [1397, 395] width 122 height 148
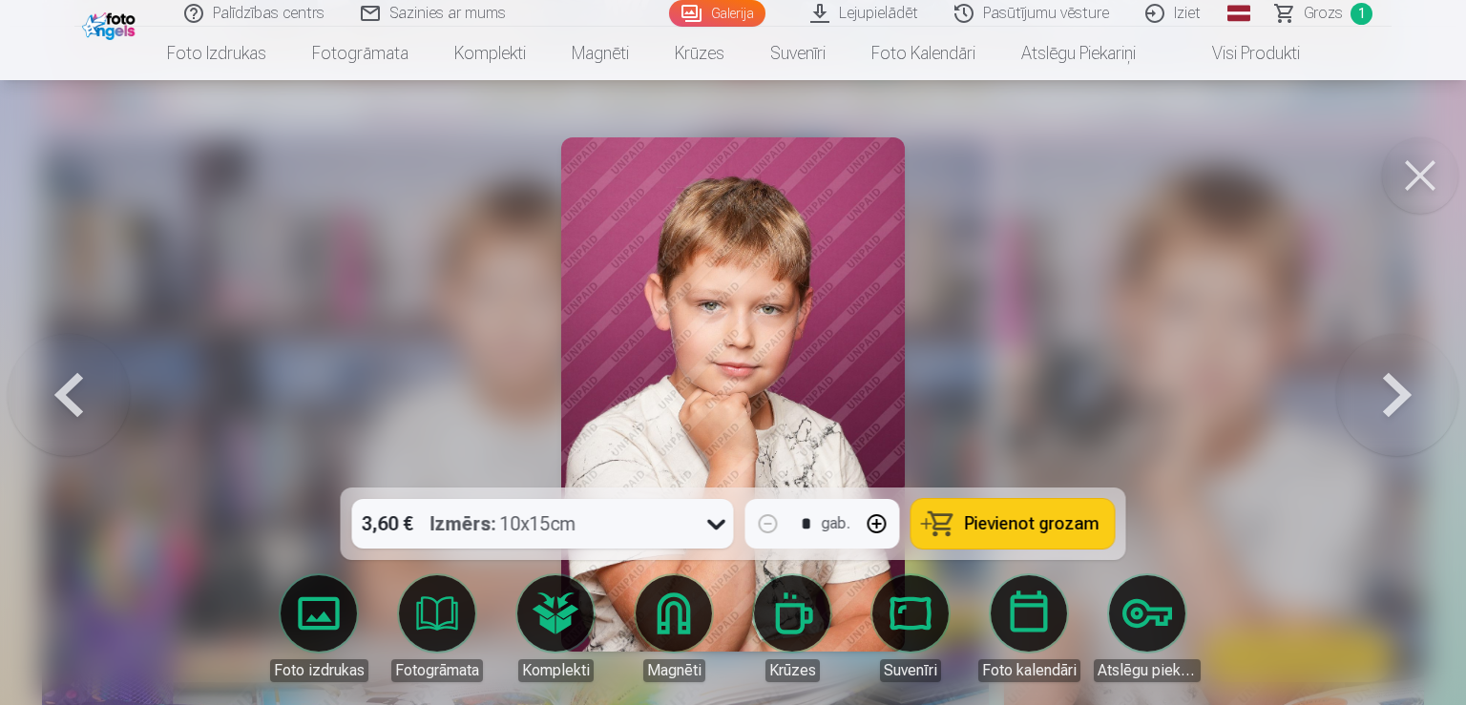
click at [1393, 401] on button at bounding box center [1397, 395] width 122 height 148
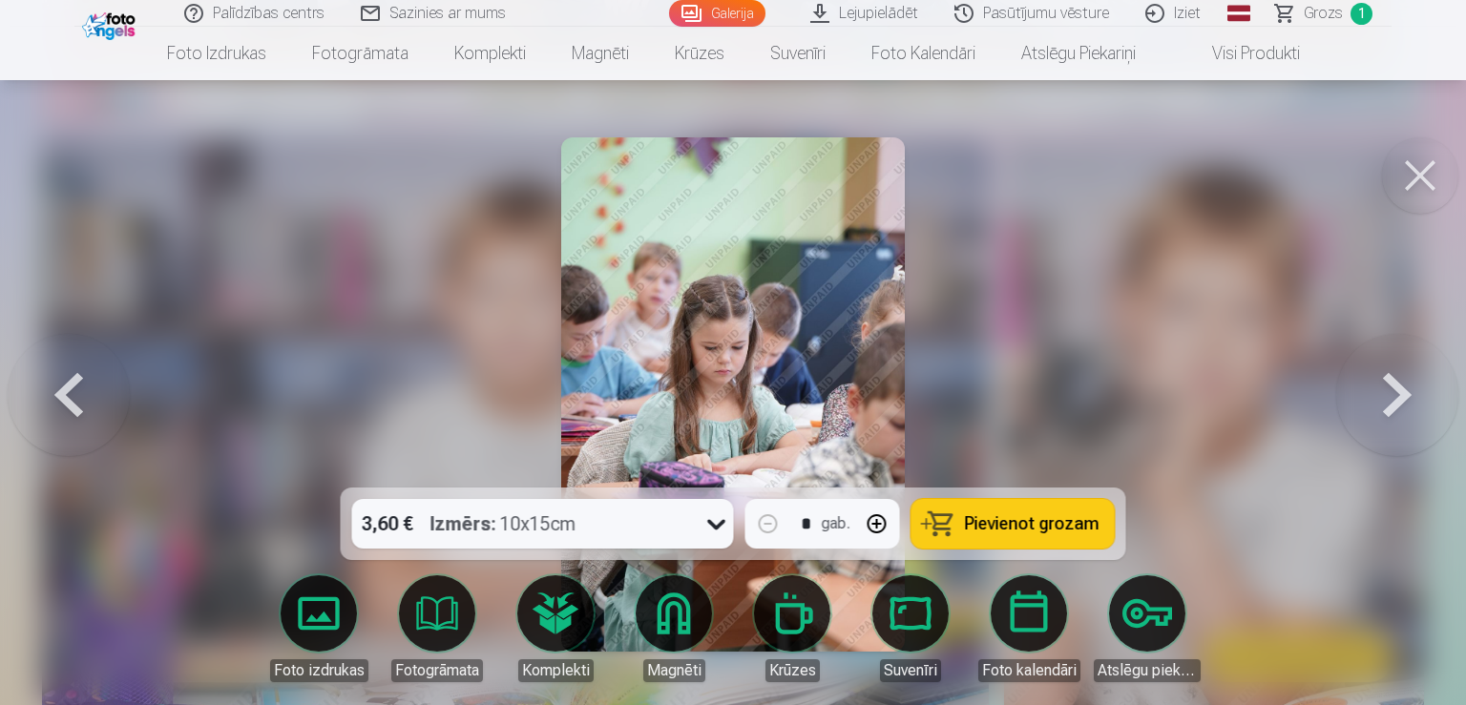
click at [1393, 401] on button at bounding box center [1397, 395] width 122 height 148
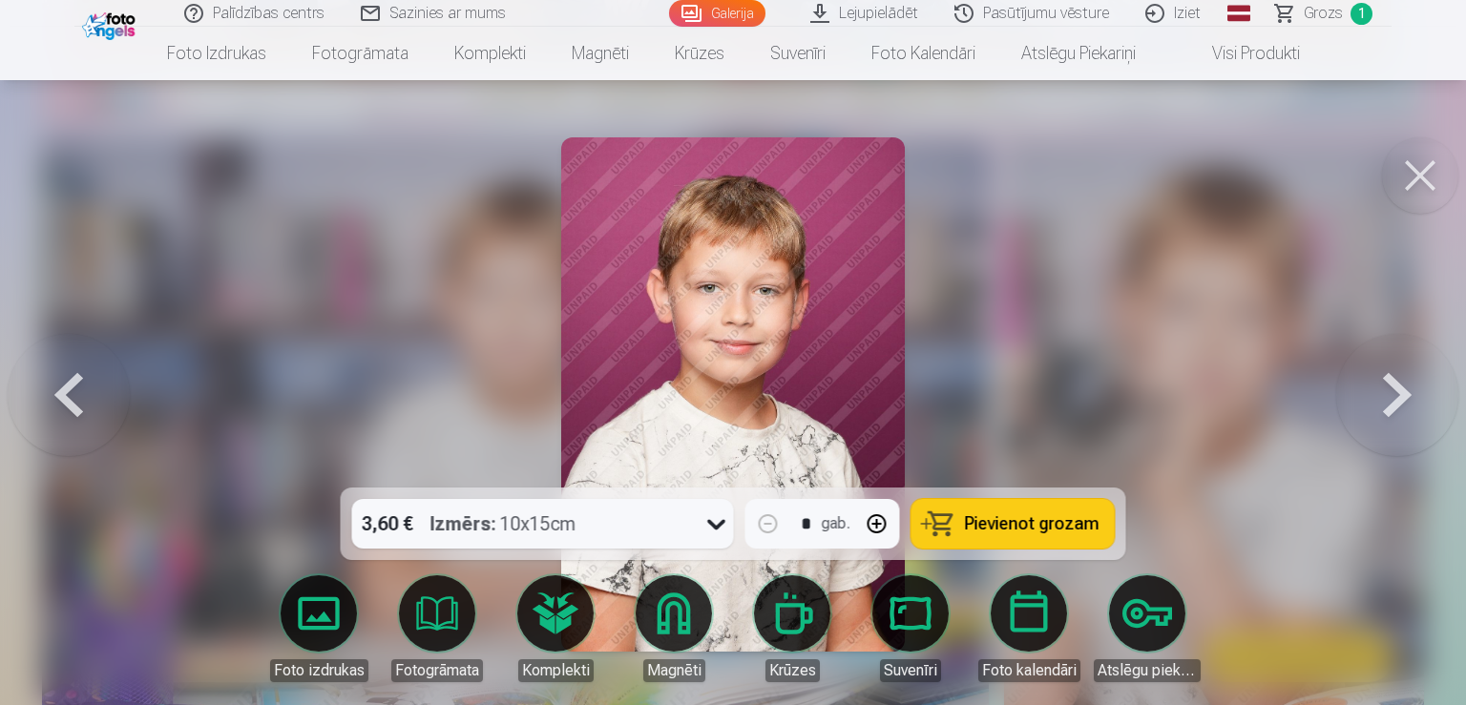
click at [1393, 401] on button at bounding box center [1397, 395] width 122 height 148
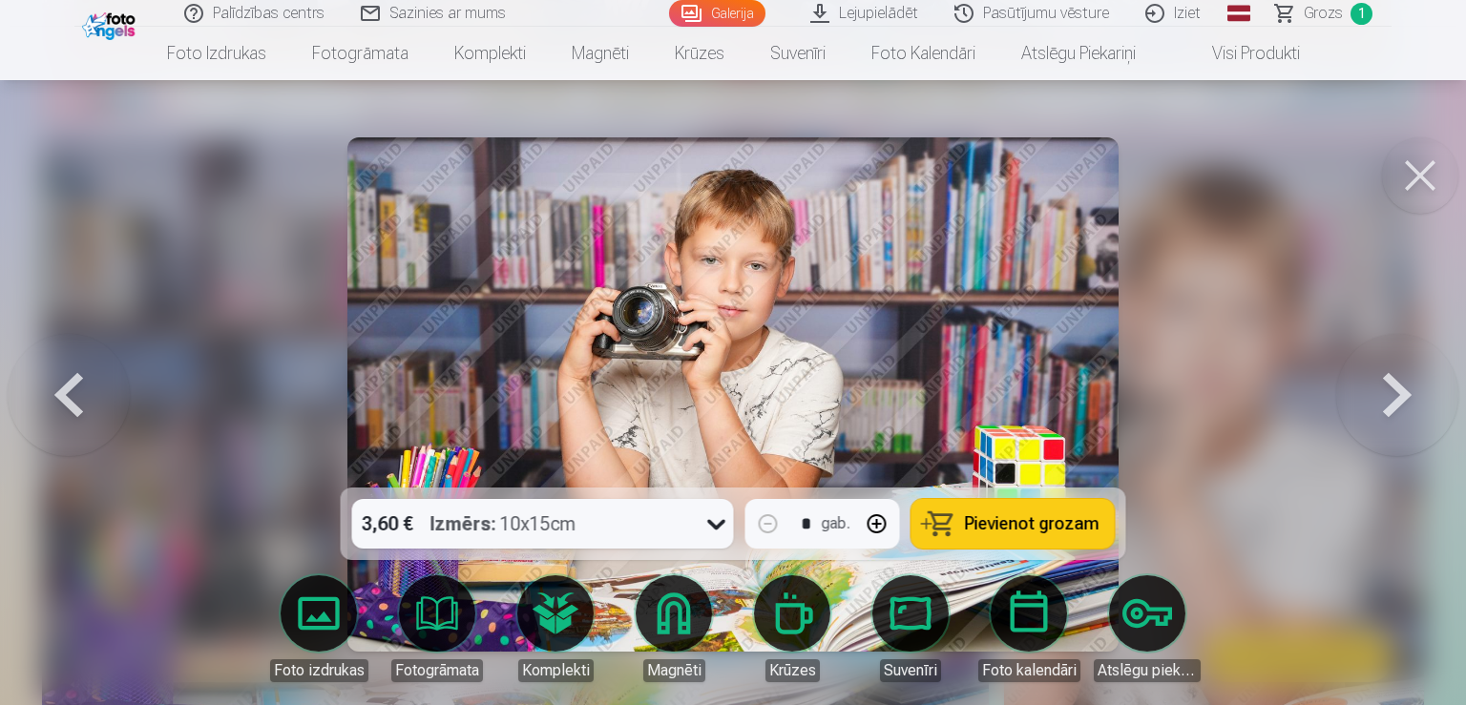
click at [1393, 401] on button at bounding box center [1397, 395] width 122 height 148
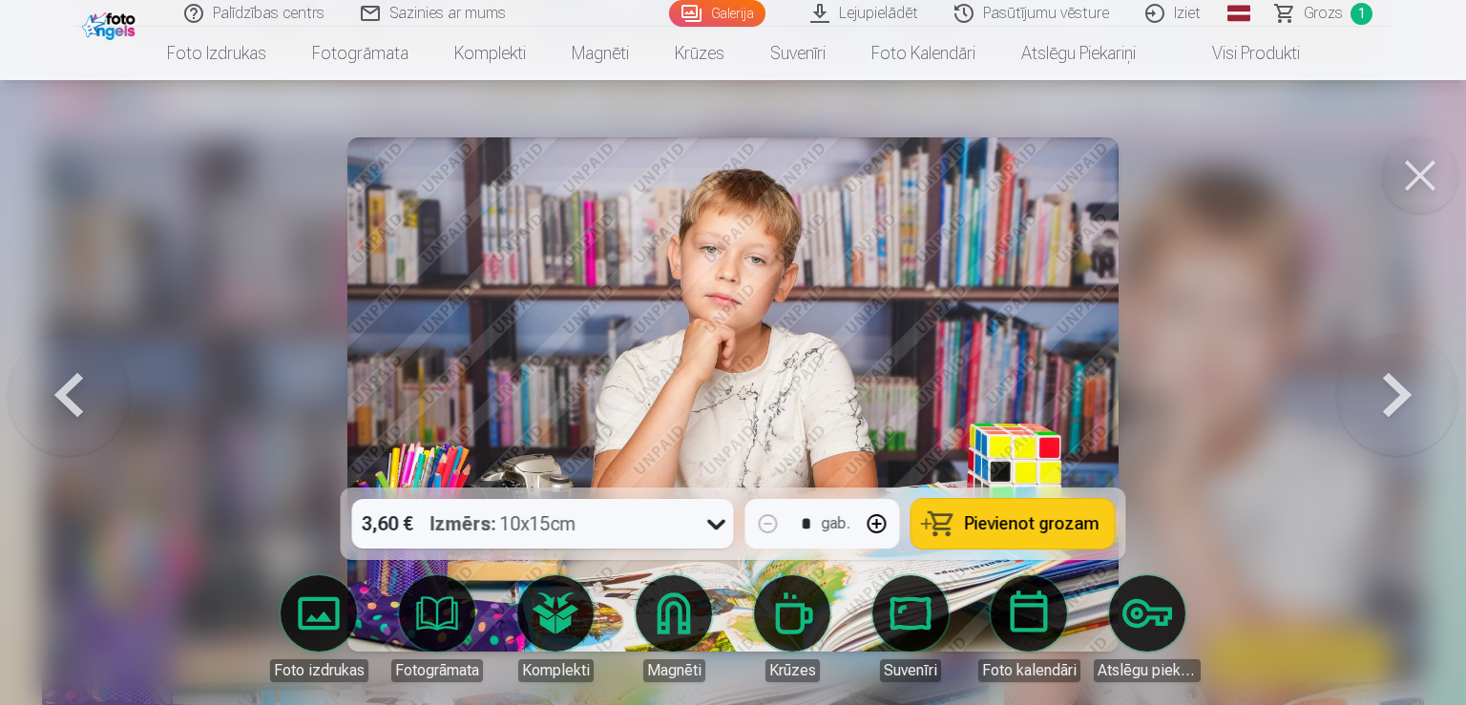
click at [1393, 401] on button at bounding box center [1397, 395] width 122 height 148
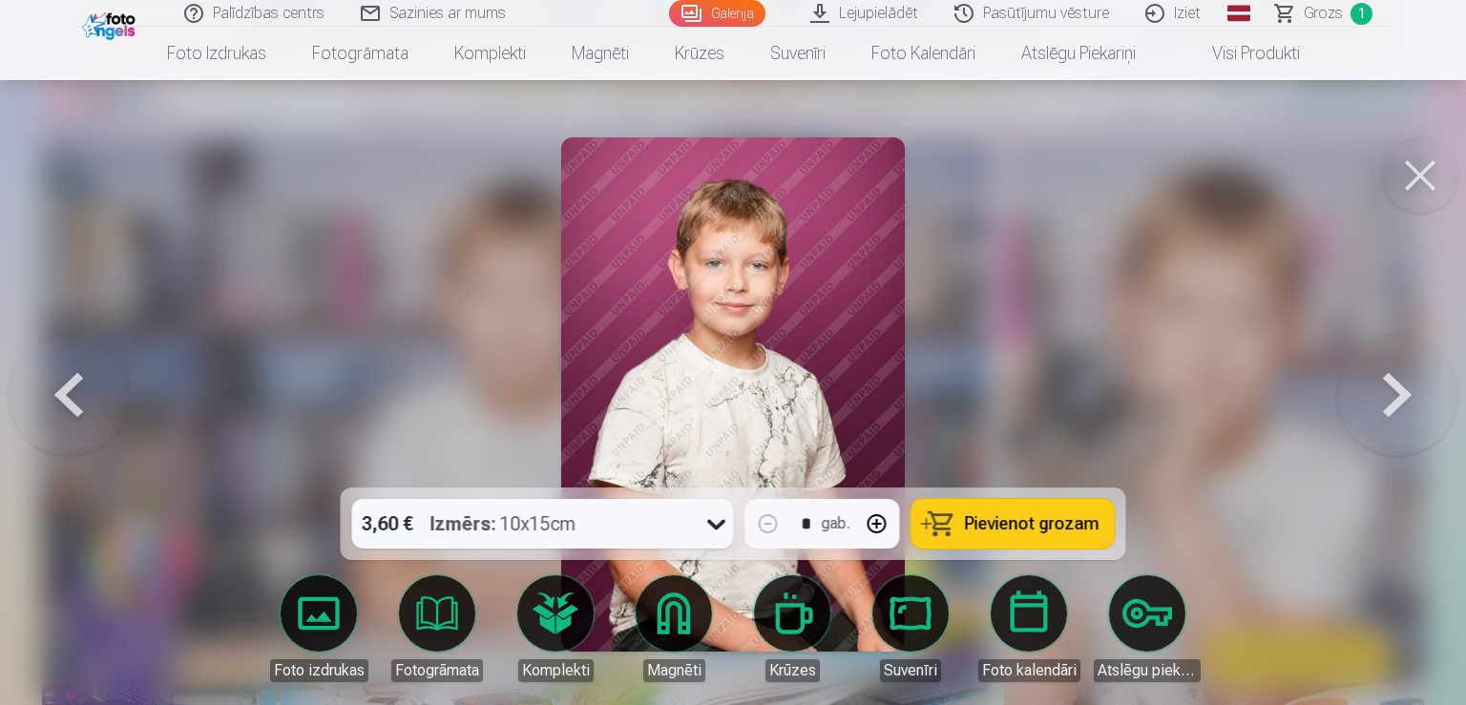
click at [1393, 401] on button at bounding box center [1397, 395] width 122 height 148
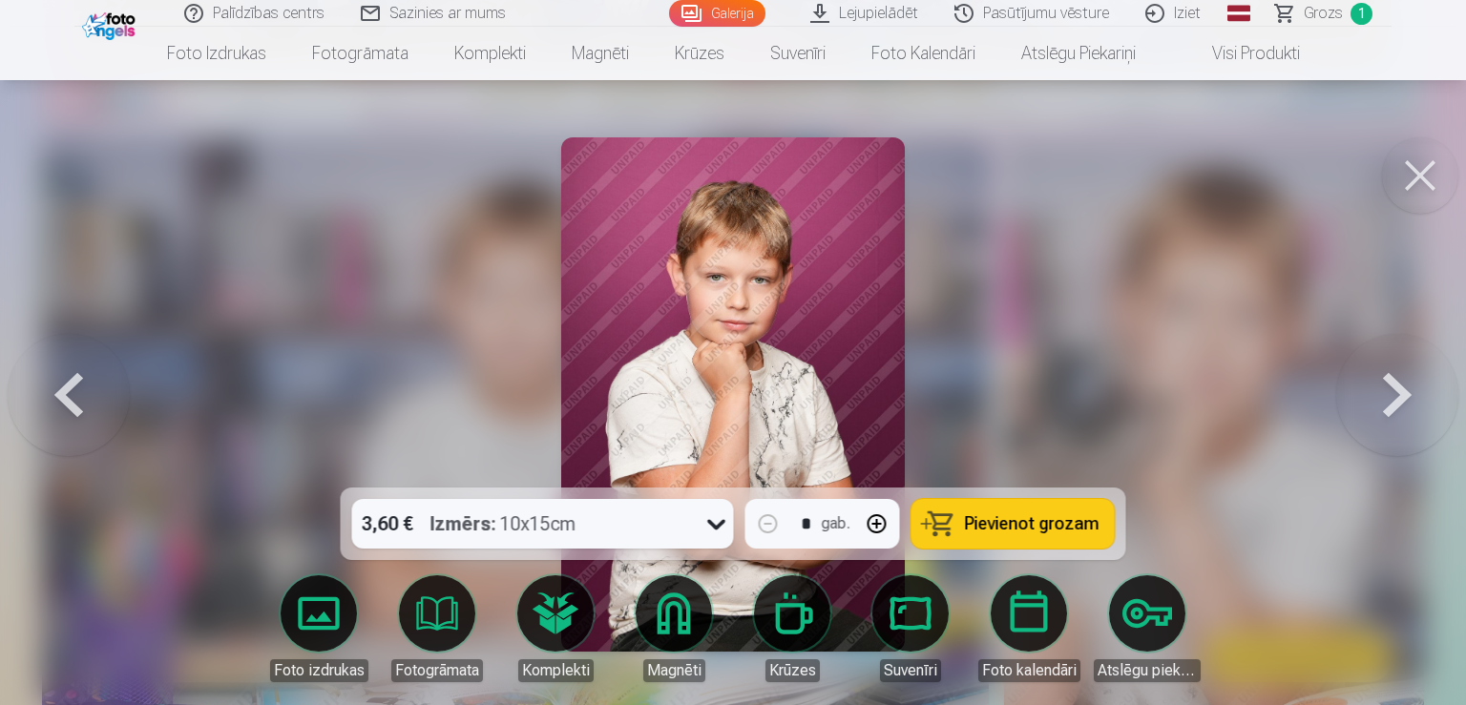
click at [1393, 401] on button at bounding box center [1397, 395] width 122 height 148
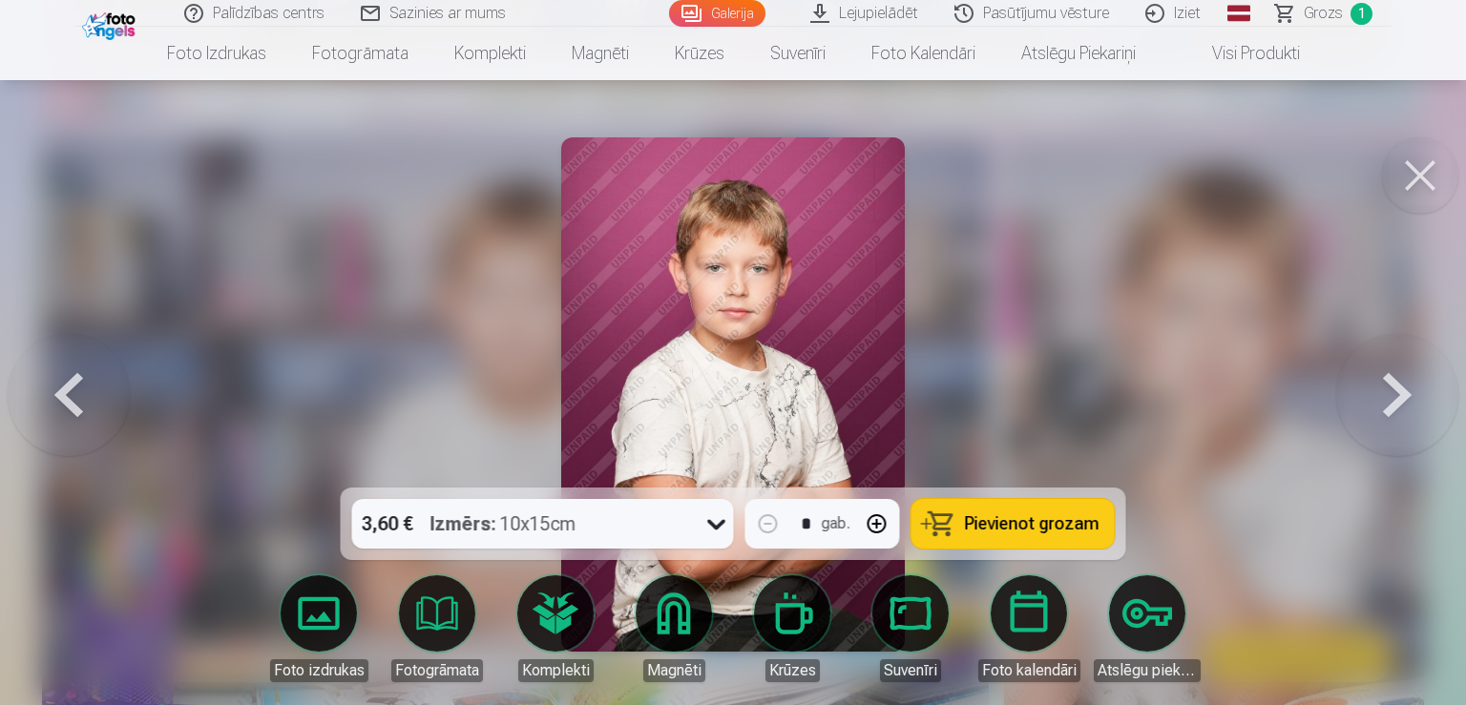
click at [1393, 401] on button at bounding box center [1397, 395] width 122 height 148
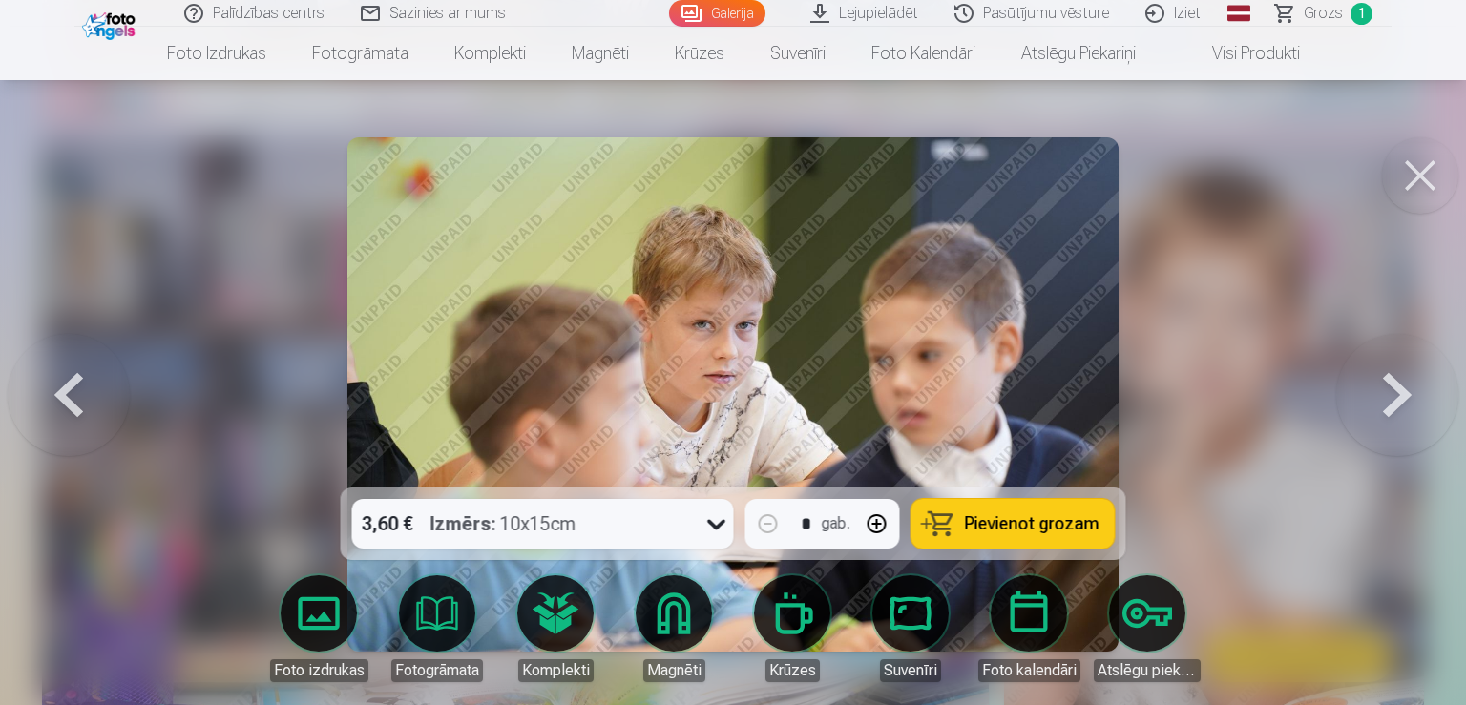
click at [1393, 401] on button at bounding box center [1397, 395] width 122 height 148
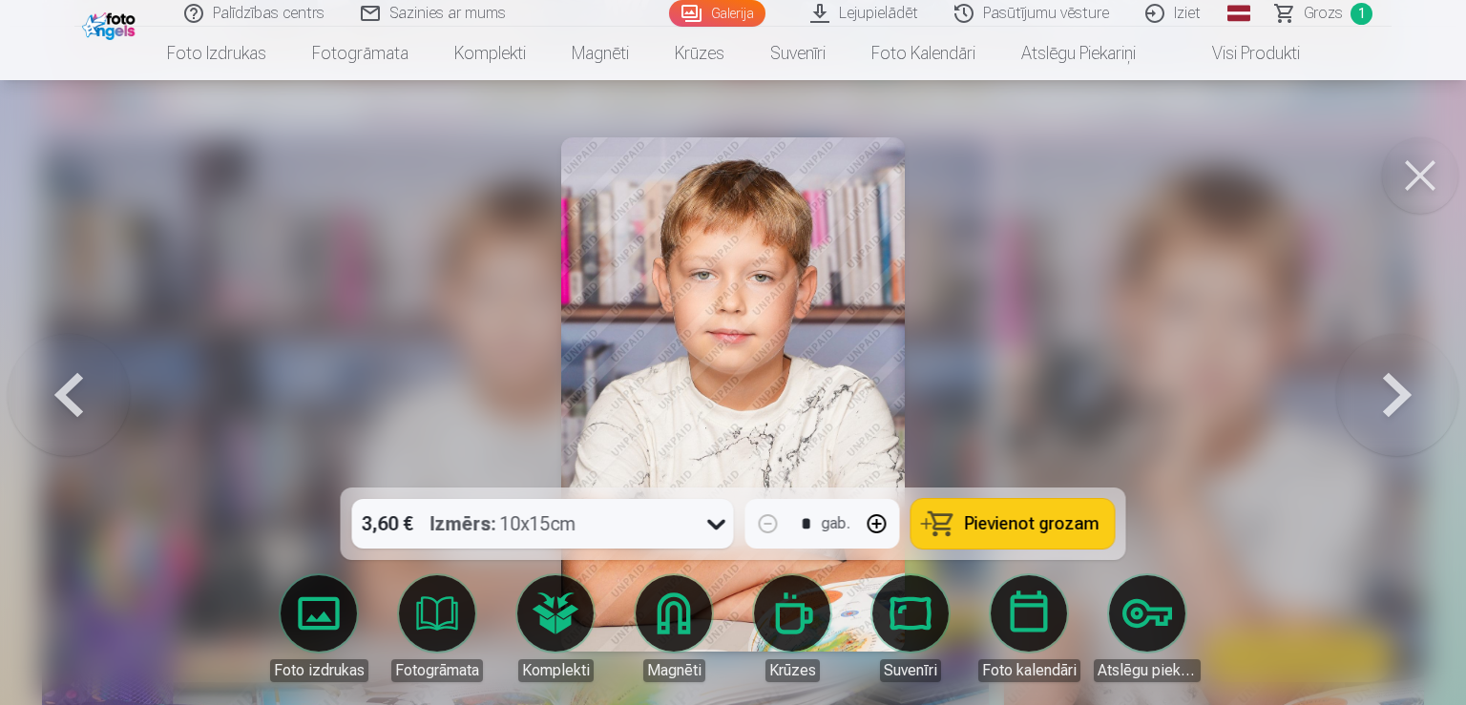
click at [1393, 401] on button at bounding box center [1397, 395] width 122 height 148
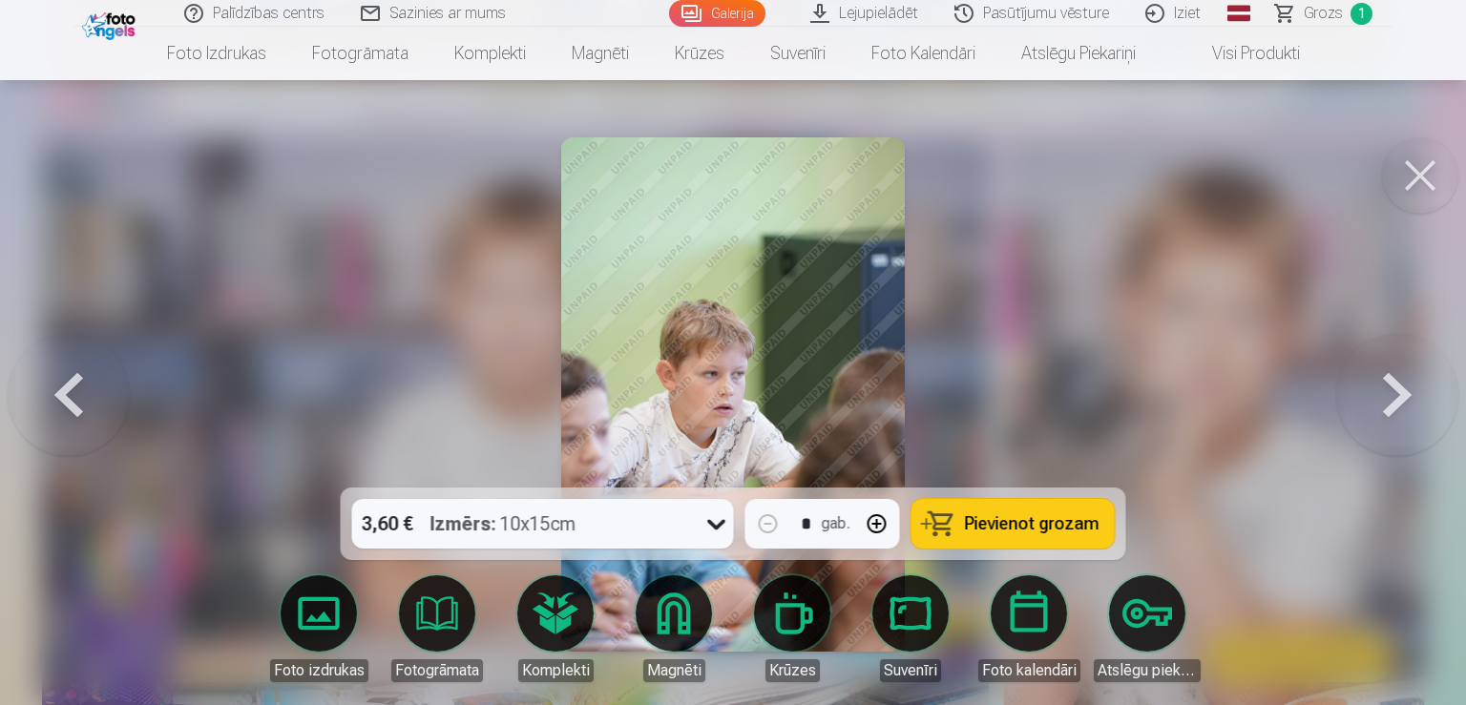
click at [1393, 401] on button at bounding box center [1397, 395] width 122 height 148
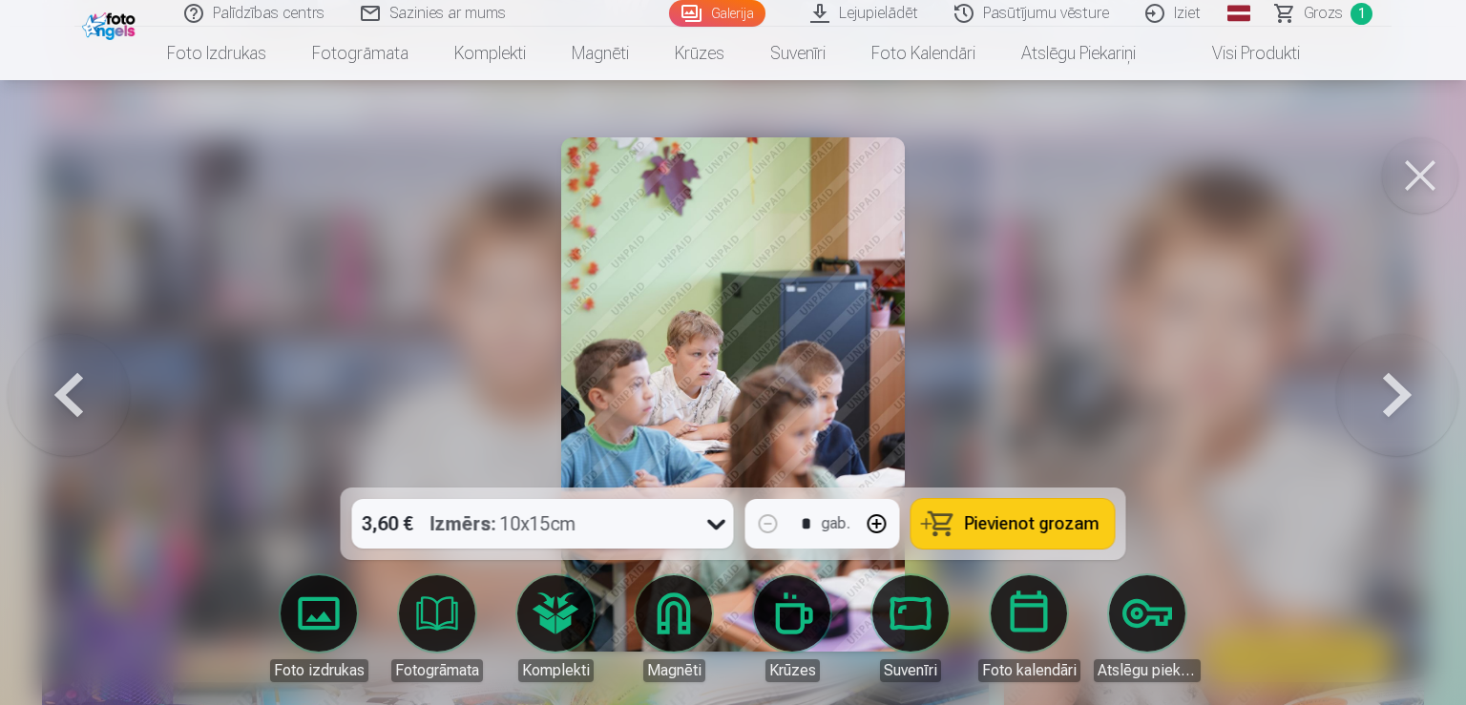
click at [1393, 401] on button at bounding box center [1397, 395] width 122 height 148
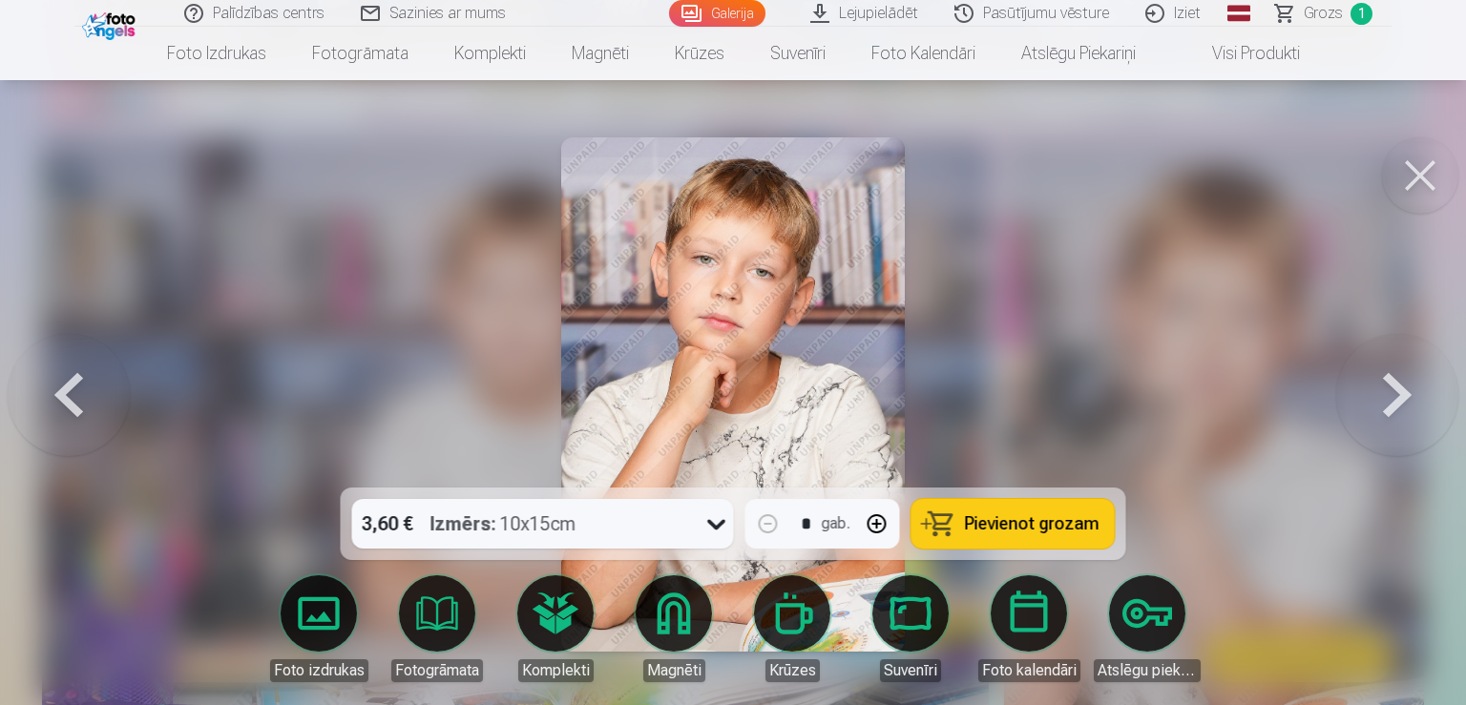
click at [1393, 401] on button at bounding box center [1397, 395] width 122 height 148
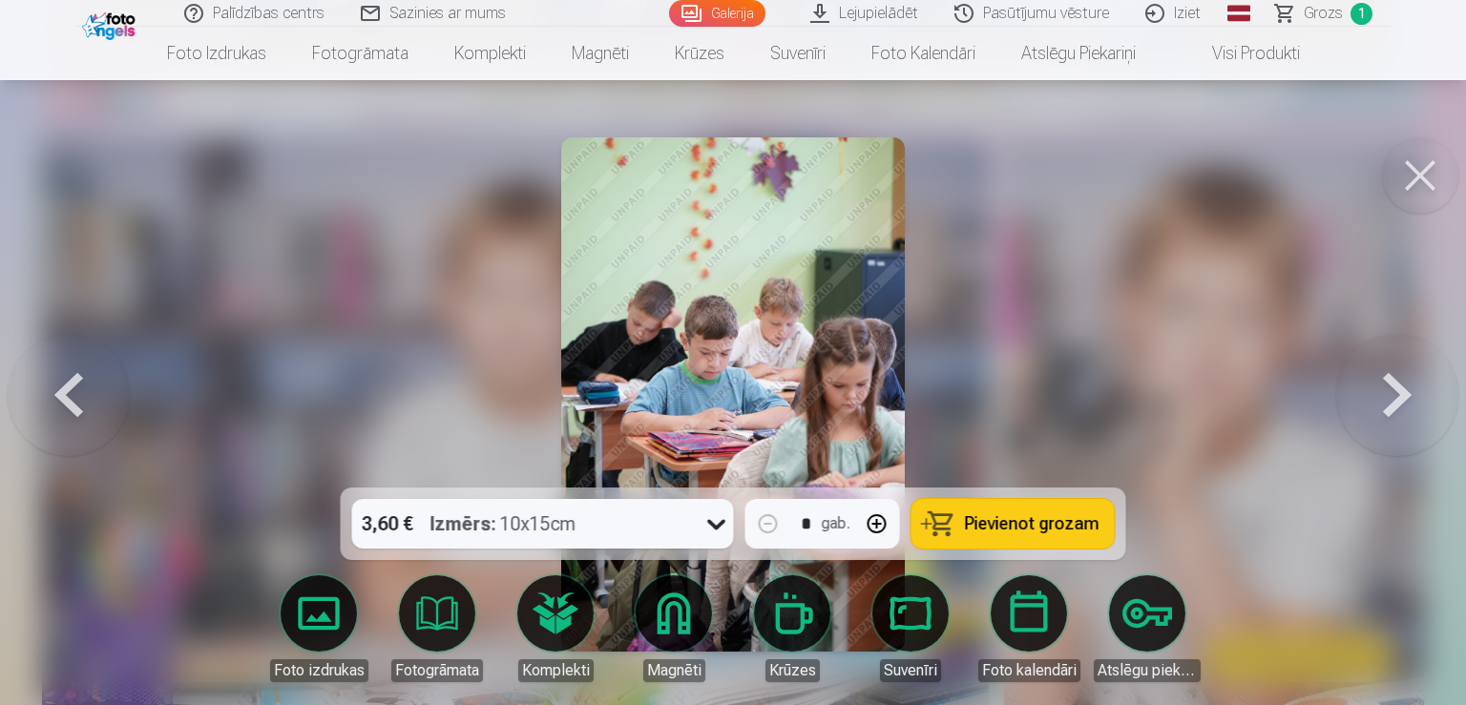
click at [1393, 401] on button at bounding box center [1397, 395] width 122 height 148
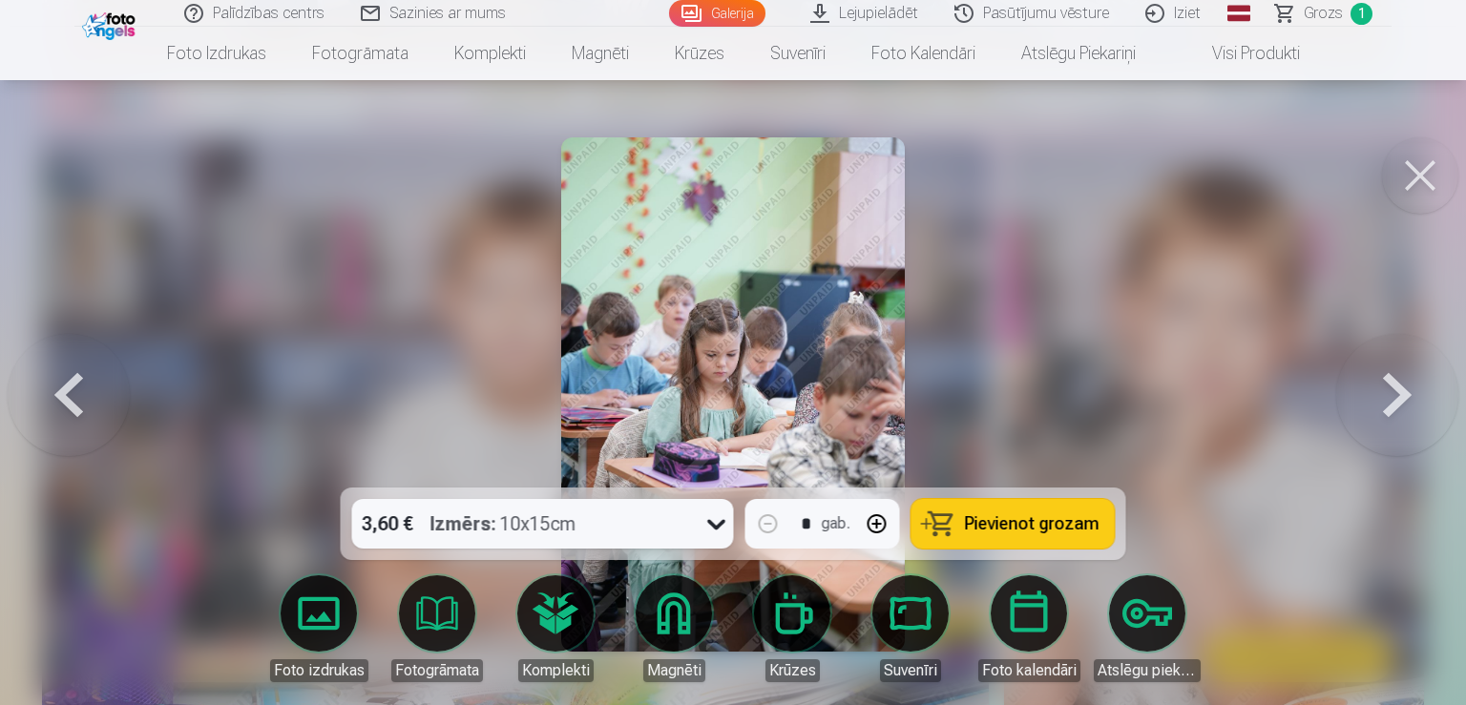
click at [1393, 401] on button at bounding box center [1397, 395] width 122 height 148
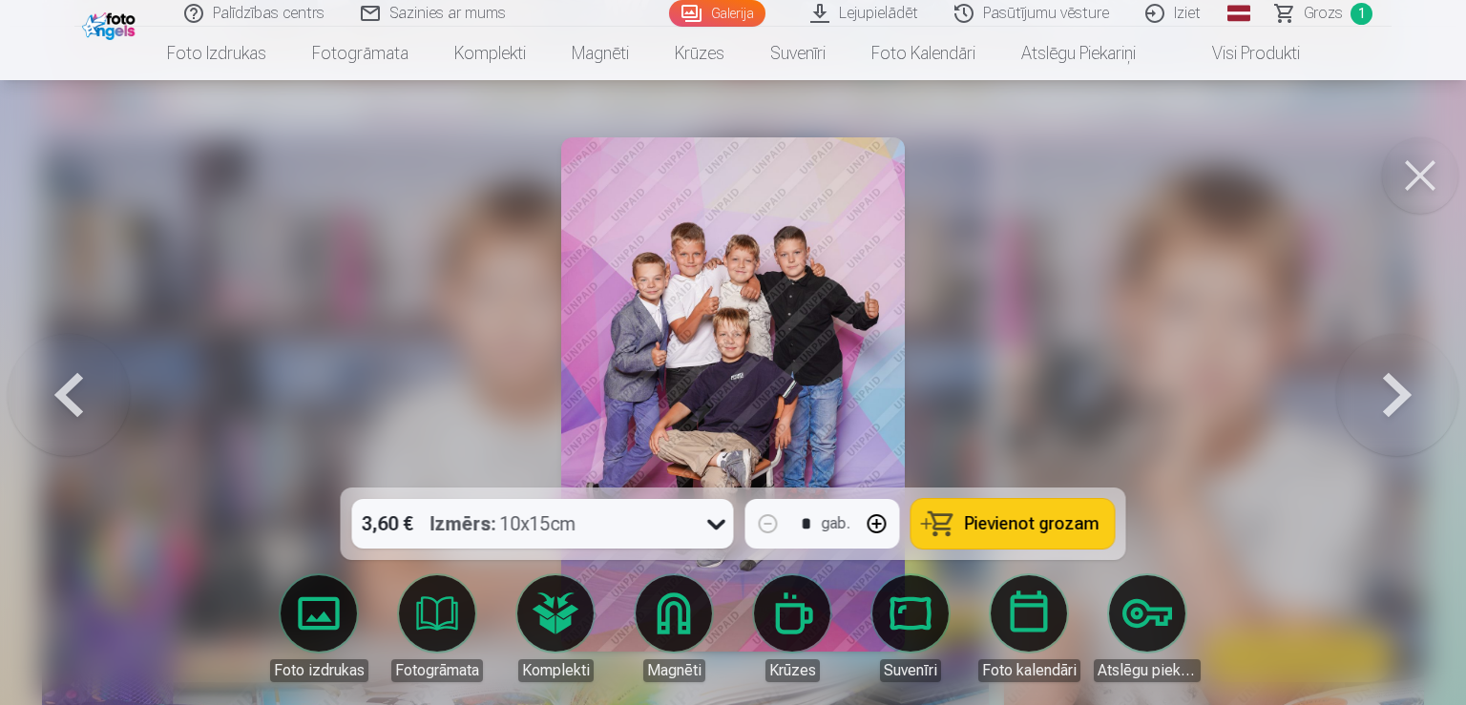
click at [991, 517] on span "Pievienot grozam" at bounding box center [1032, 523] width 135 height 17
click at [1390, 406] on button at bounding box center [1397, 395] width 122 height 148
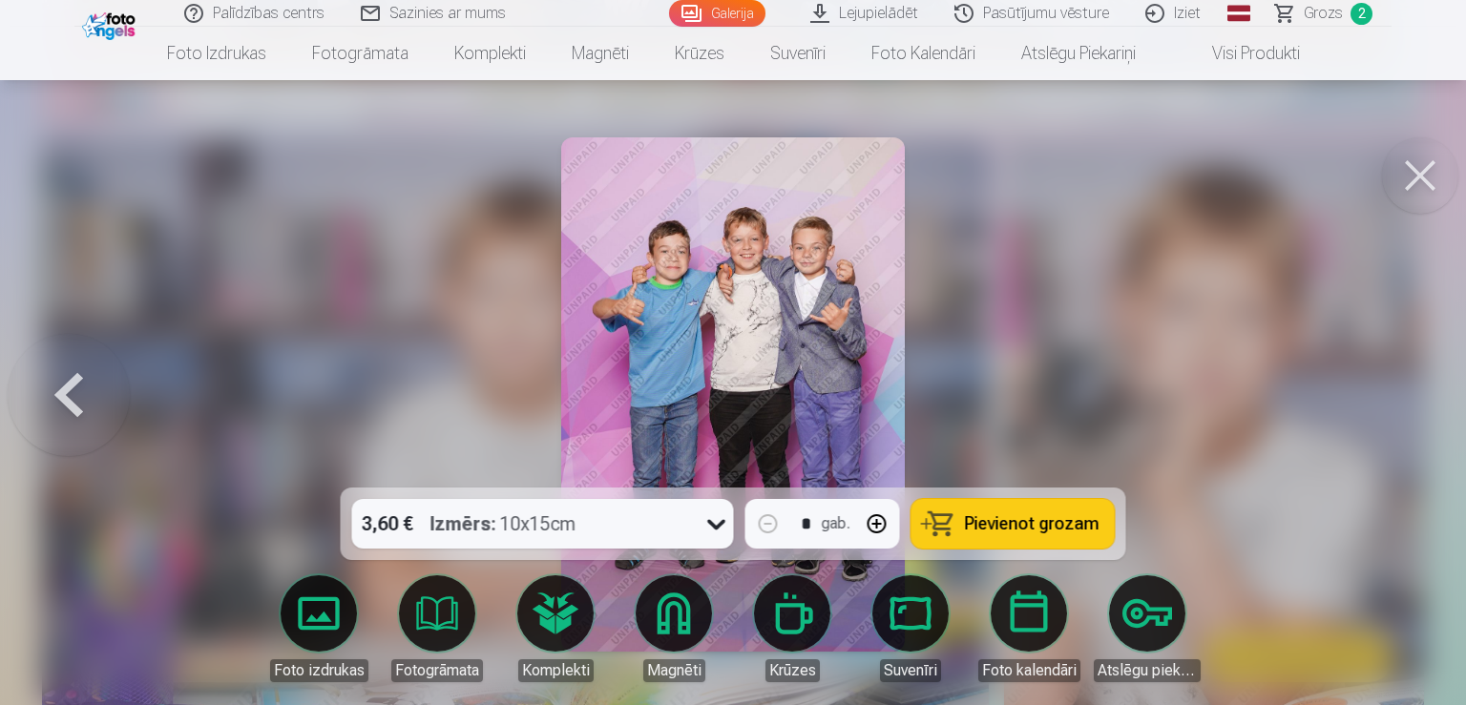
click at [1013, 520] on span "Pievienot grozam" at bounding box center [1032, 523] width 135 height 17
click at [71, 375] on button at bounding box center [69, 395] width 122 height 148
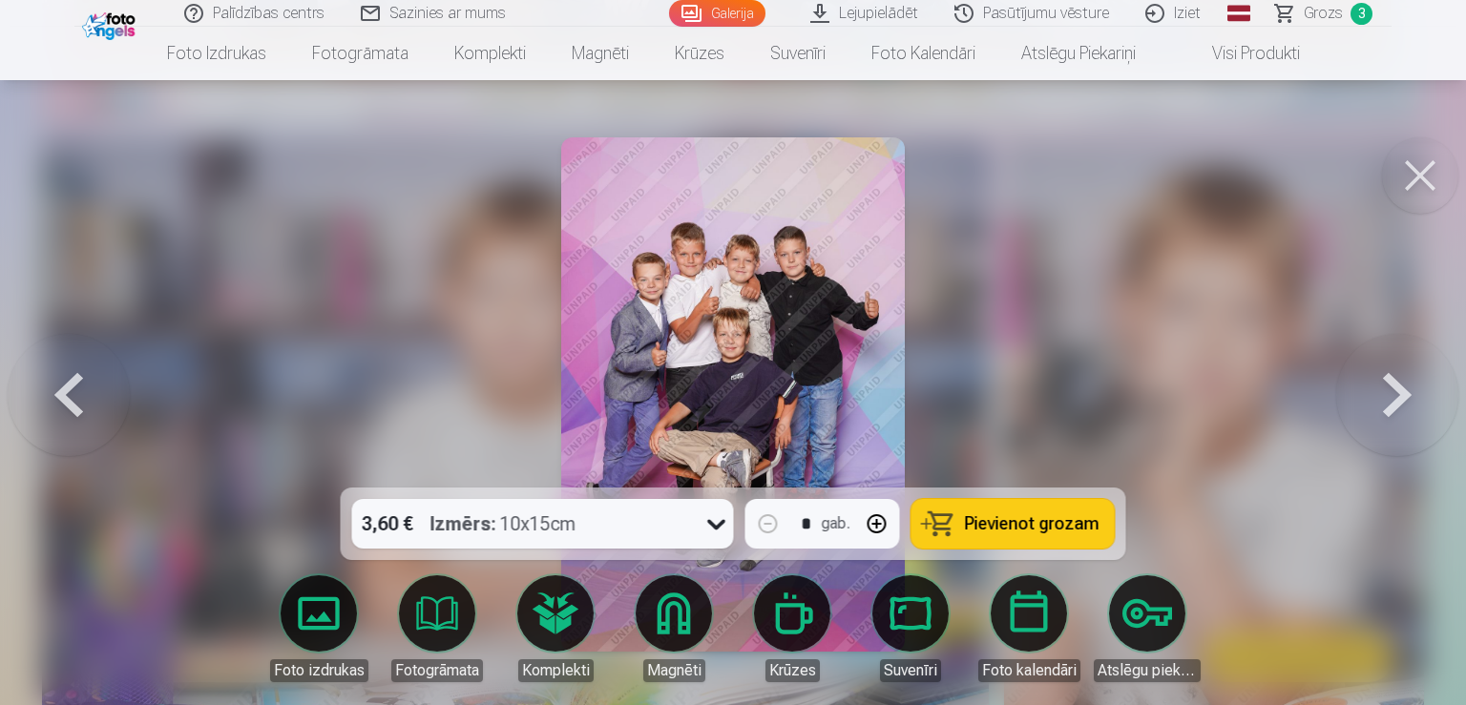
click at [71, 375] on button at bounding box center [69, 395] width 122 height 148
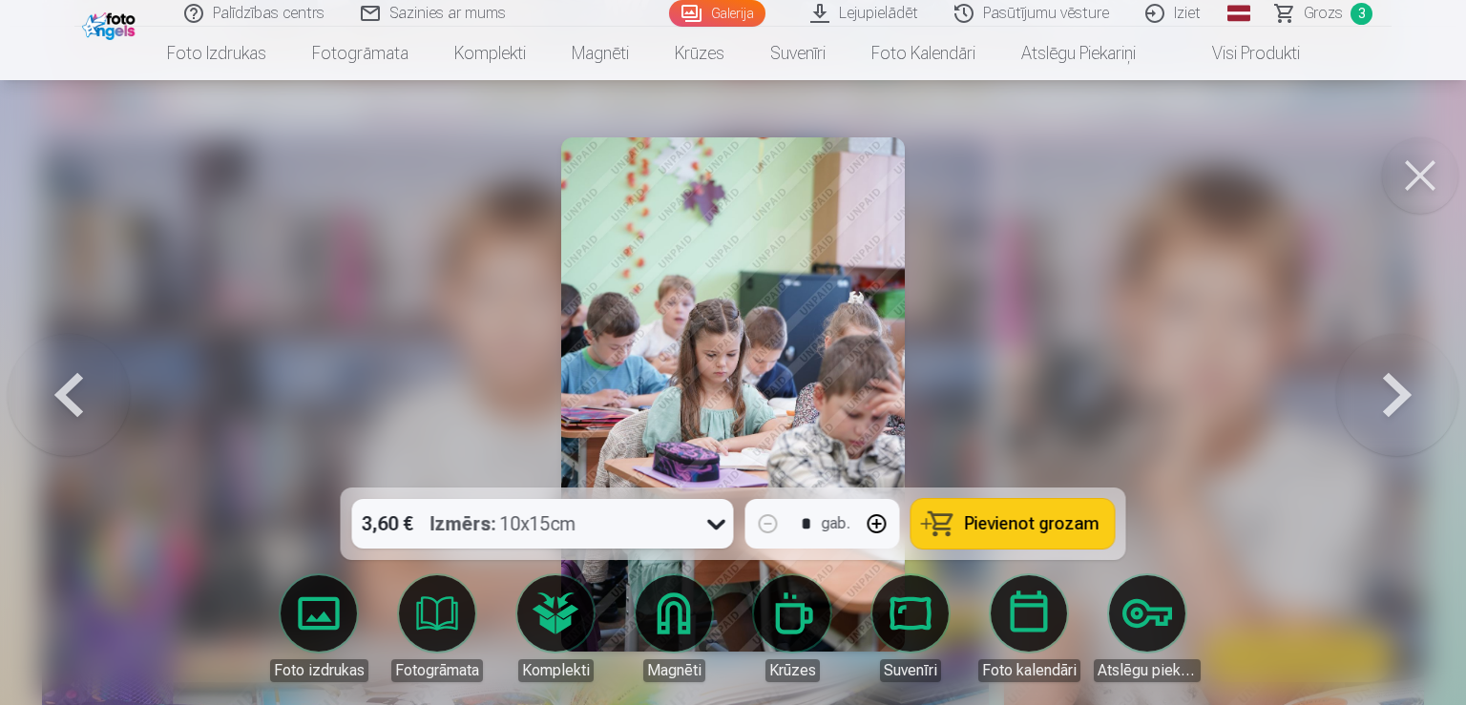
click at [71, 375] on button at bounding box center [69, 395] width 122 height 148
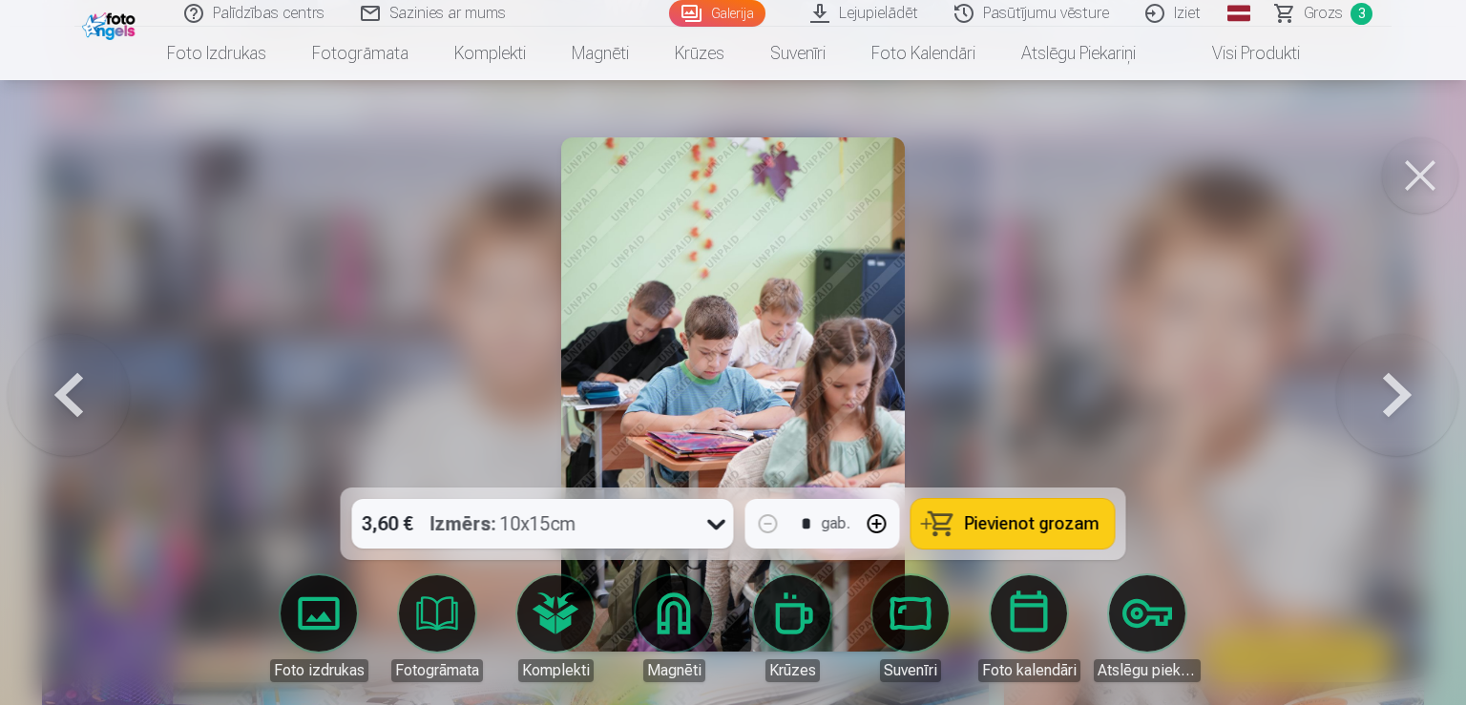
click at [65, 387] on button at bounding box center [69, 395] width 122 height 148
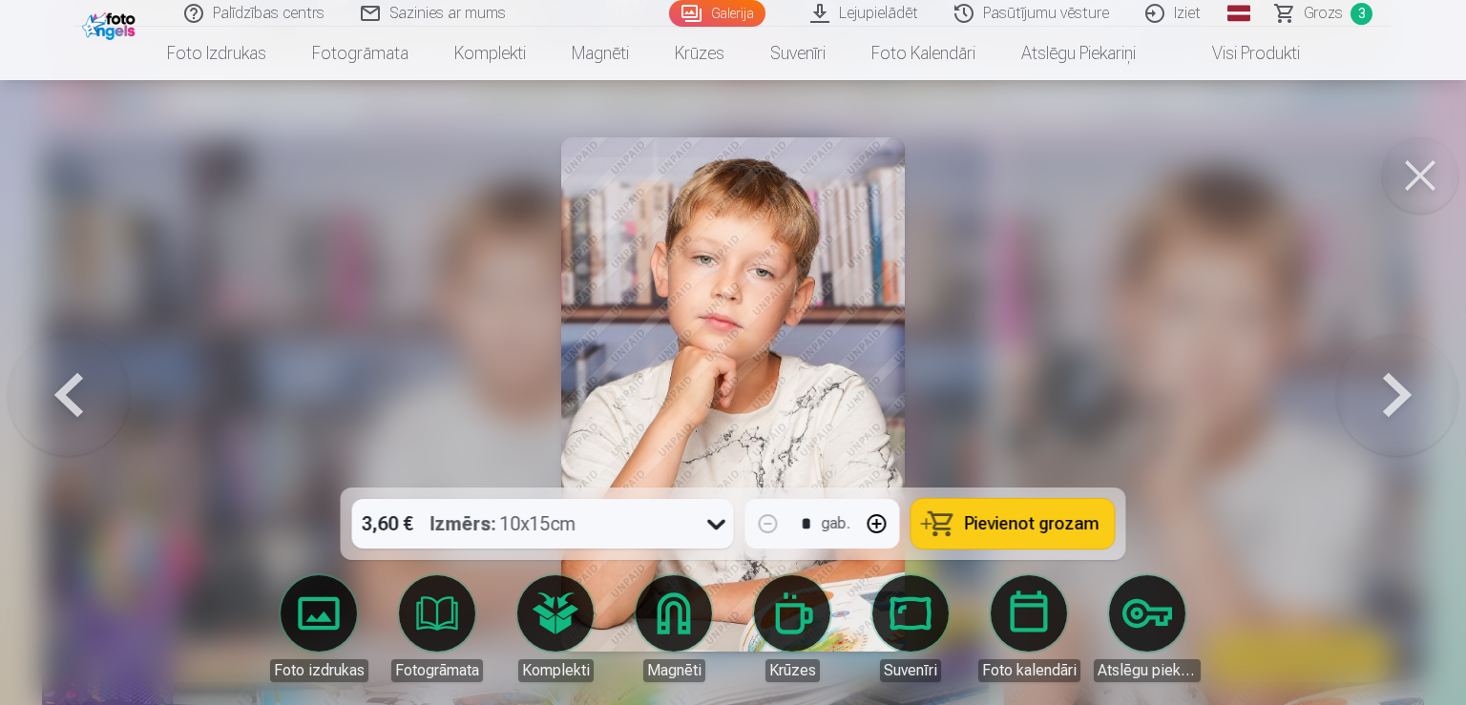
click at [65, 387] on button at bounding box center [69, 395] width 122 height 148
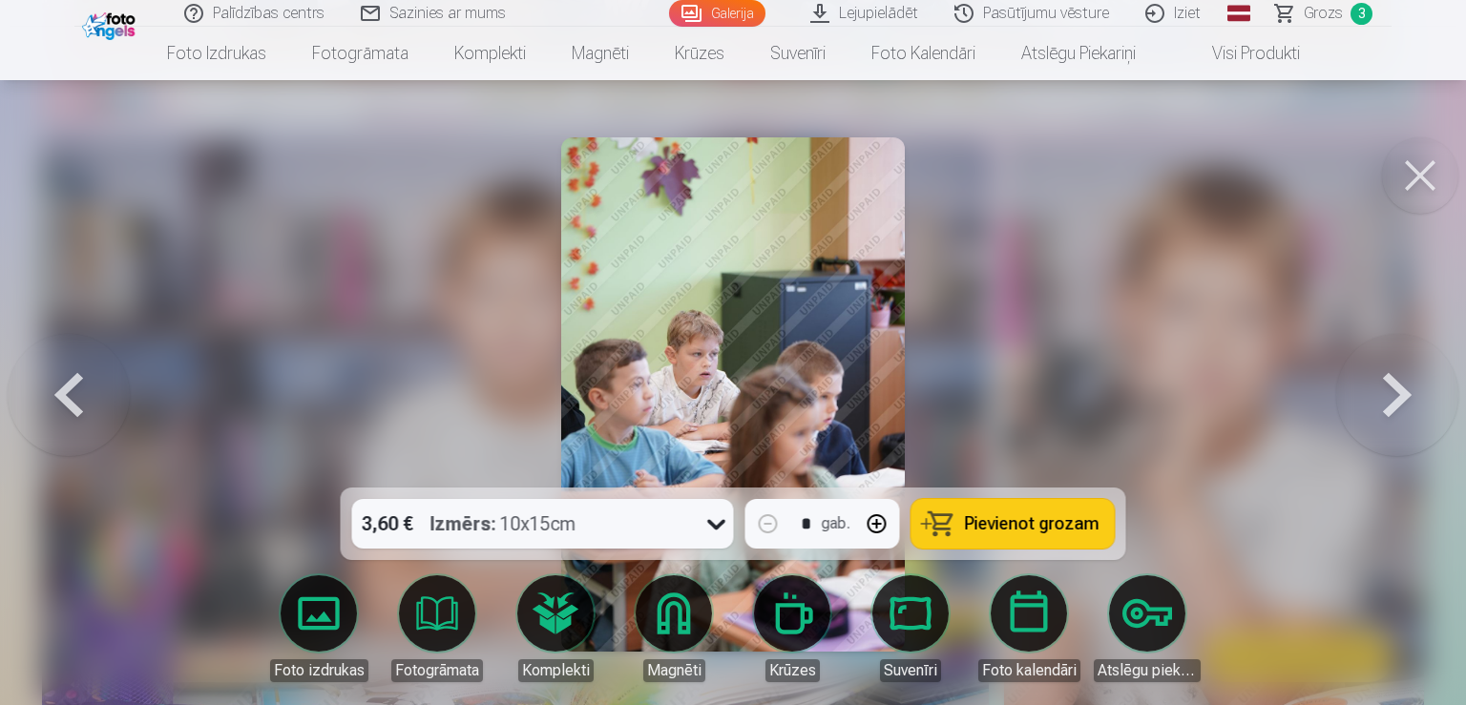
click at [105, 400] on button at bounding box center [69, 395] width 122 height 148
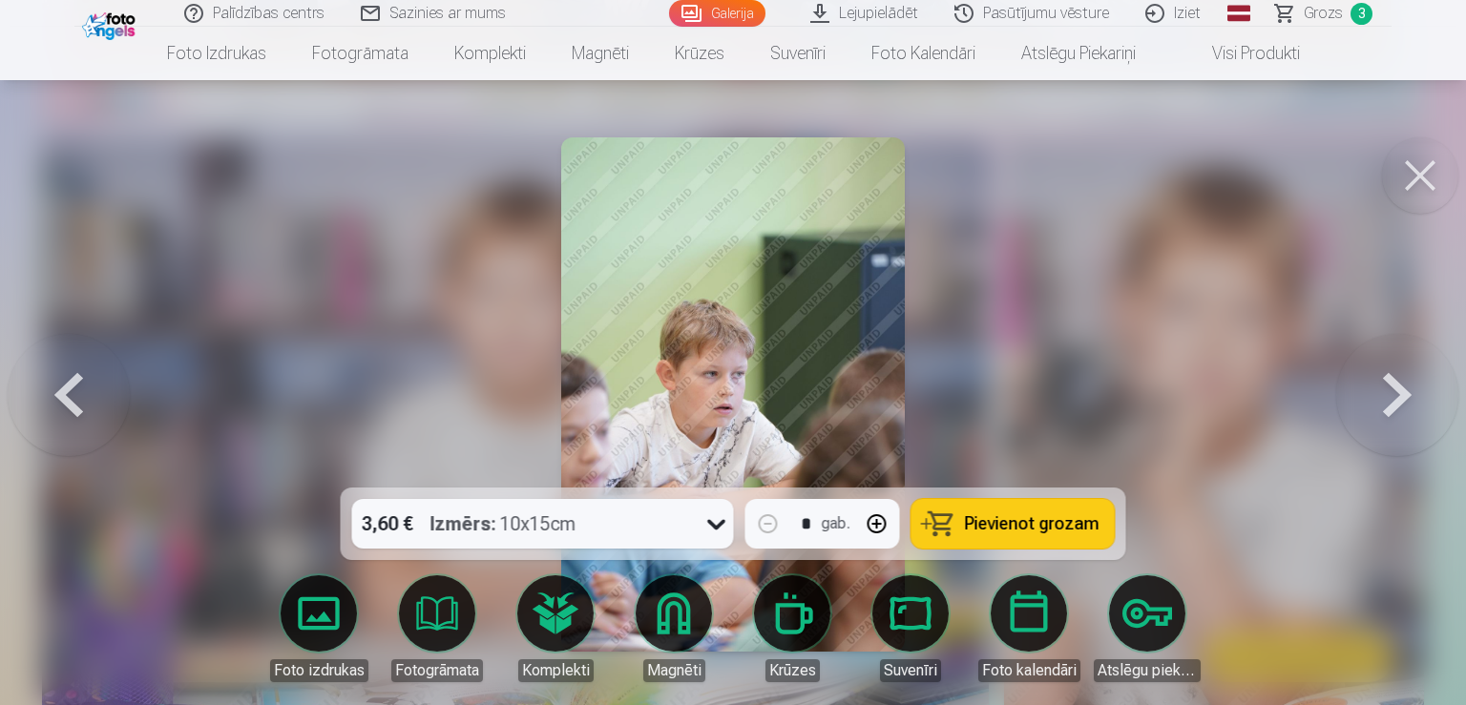
click at [63, 399] on button at bounding box center [69, 395] width 122 height 148
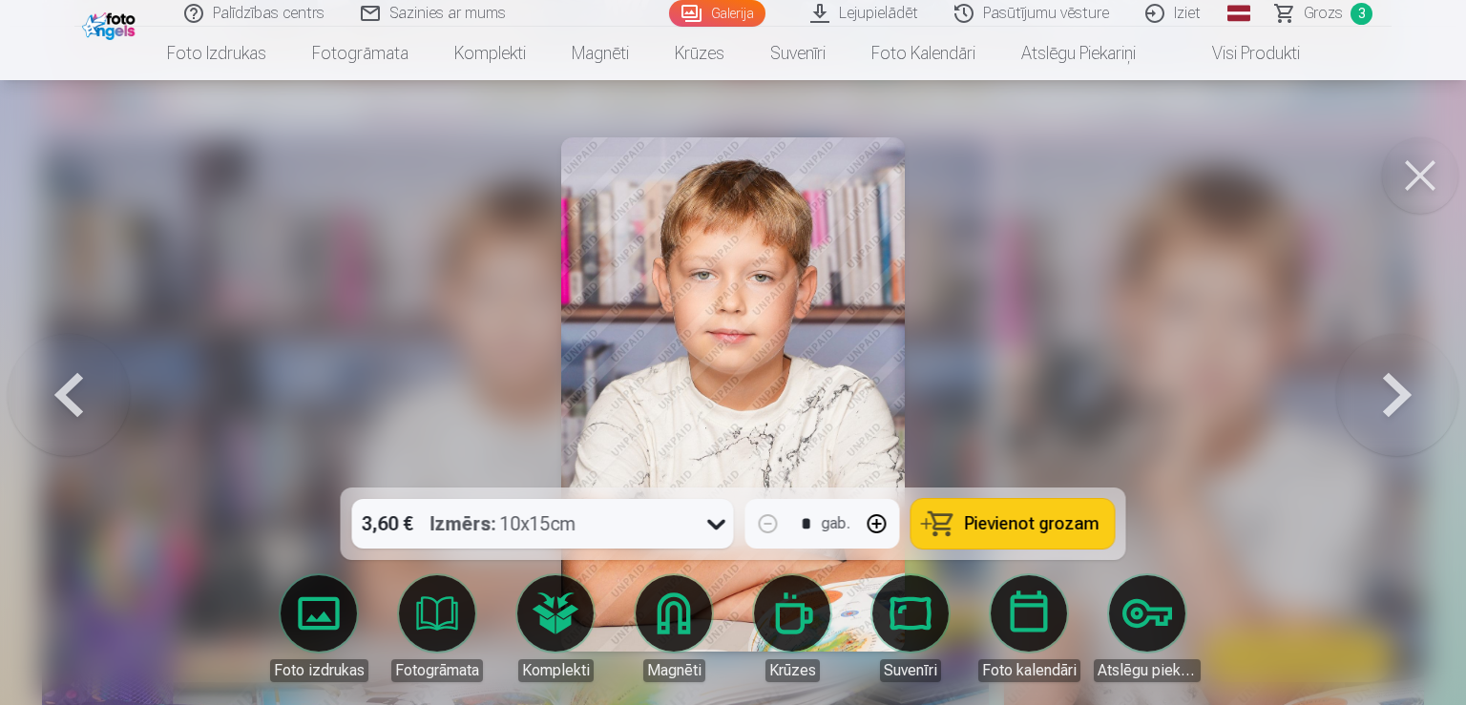
click at [63, 399] on button at bounding box center [69, 395] width 122 height 148
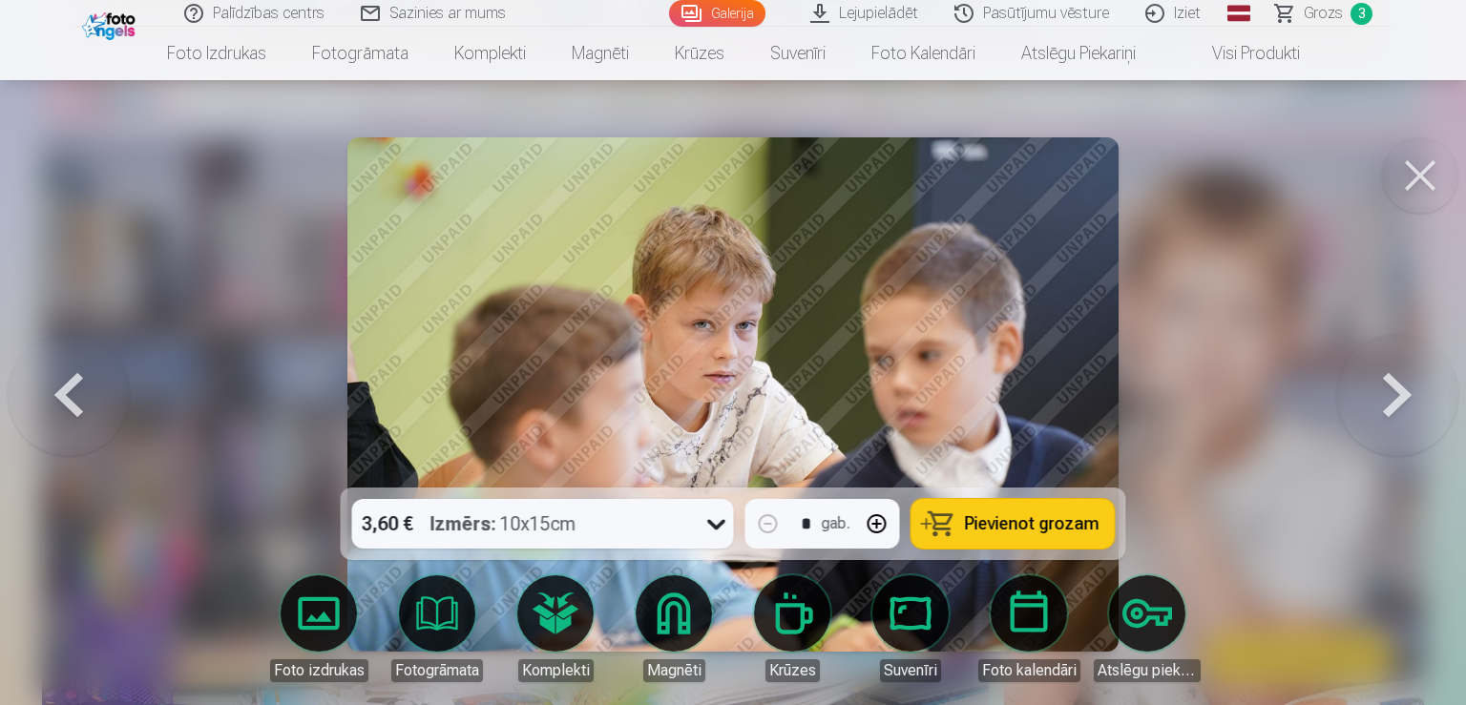
click at [1009, 526] on span "Pievienot grozam" at bounding box center [1032, 523] width 135 height 17
click at [69, 379] on button at bounding box center [69, 395] width 122 height 148
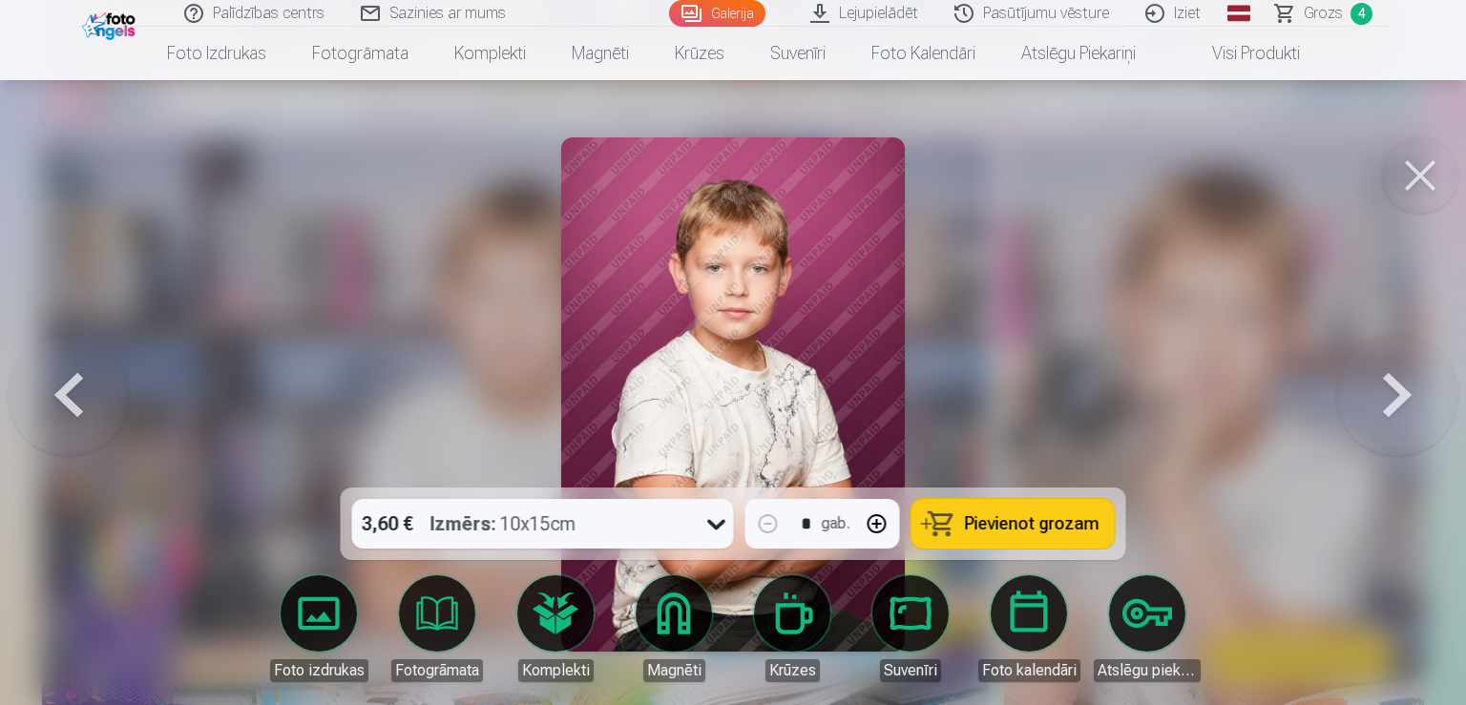
click at [1388, 414] on button at bounding box center [1397, 395] width 122 height 148
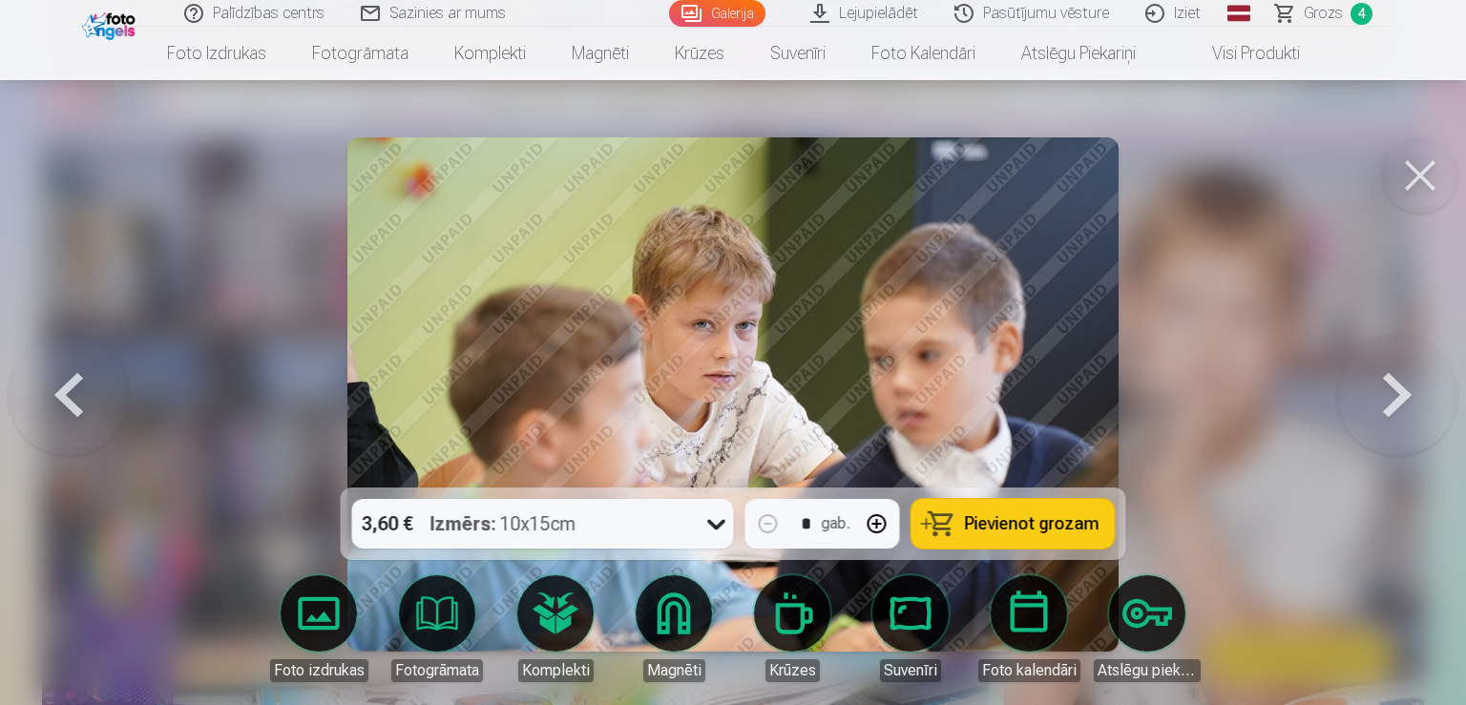
click at [1388, 414] on button at bounding box center [1397, 395] width 122 height 148
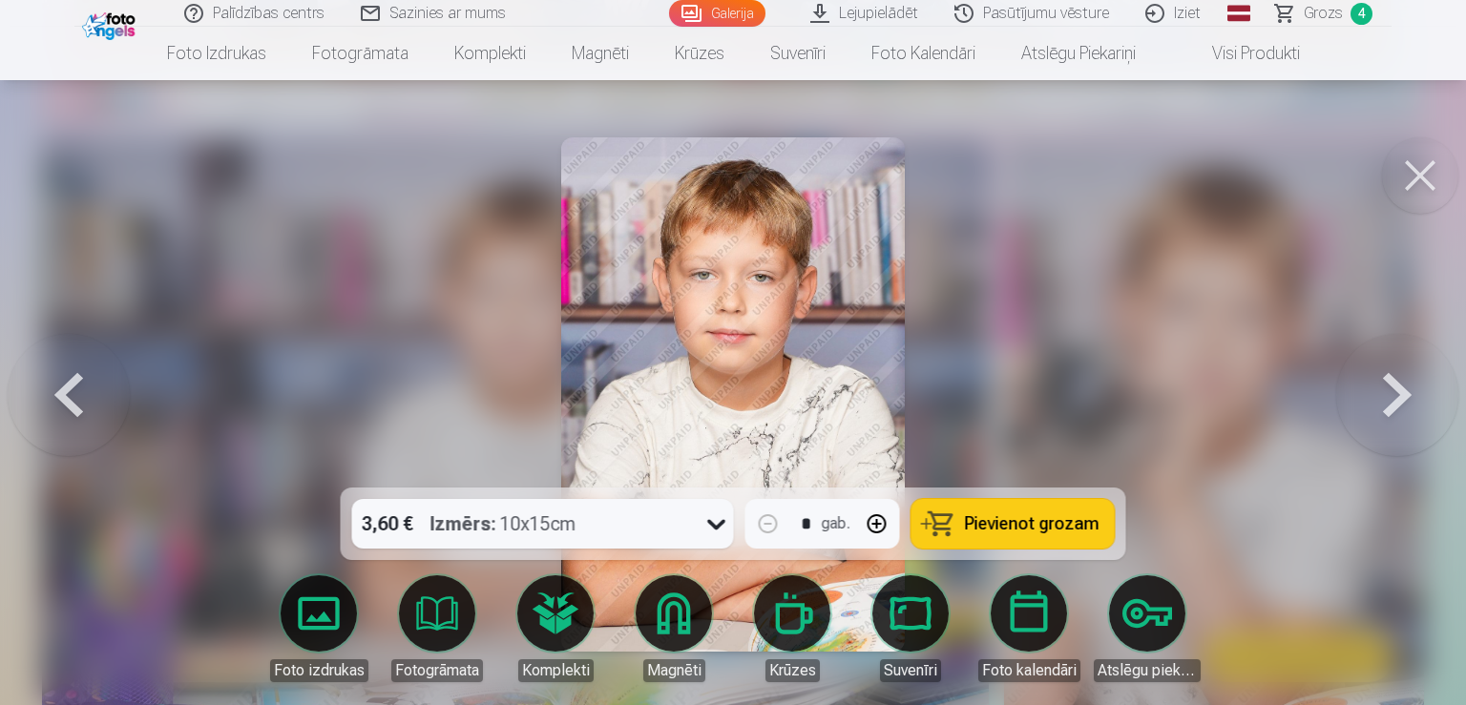
click at [1388, 414] on button at bounding box center [1397, 395] width 122 height 148
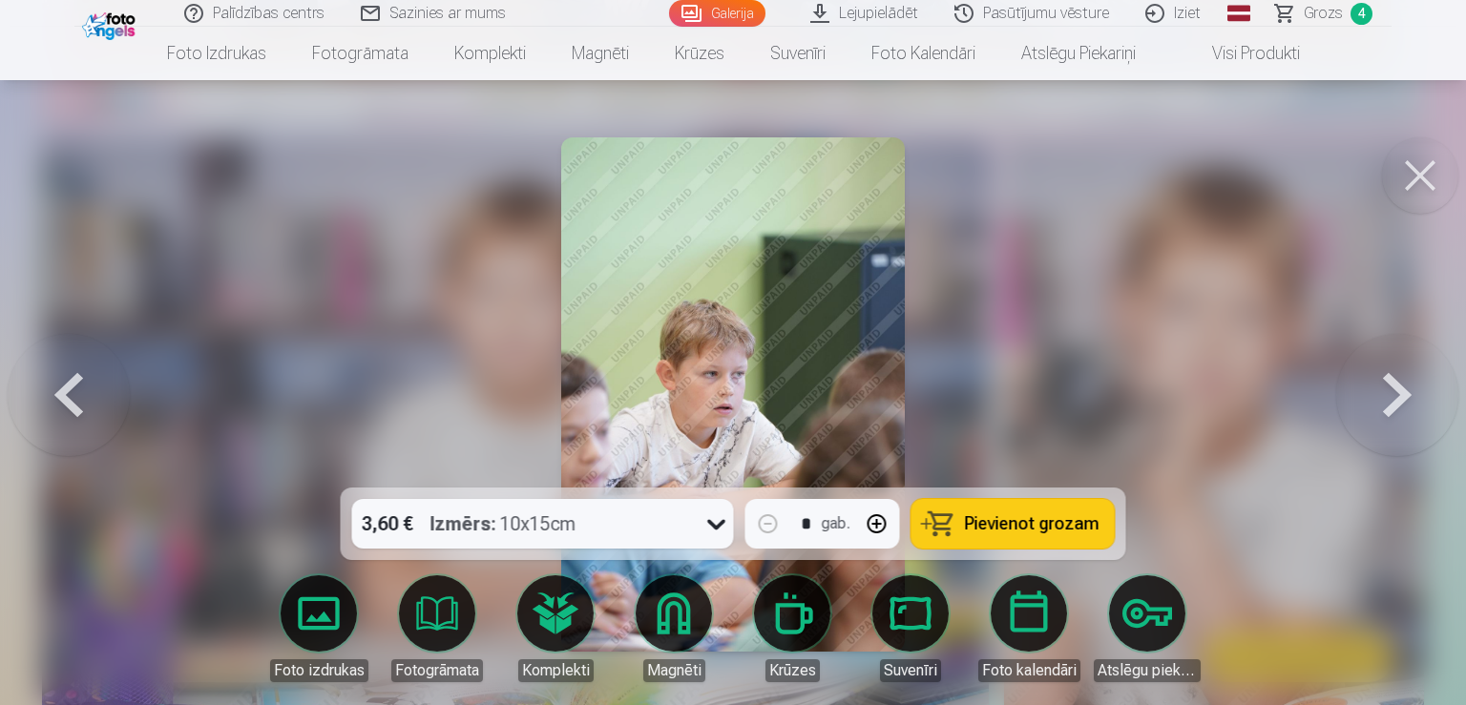
click at [1388, 414] on button at bounding box center [1397, 395] width 122 height 148
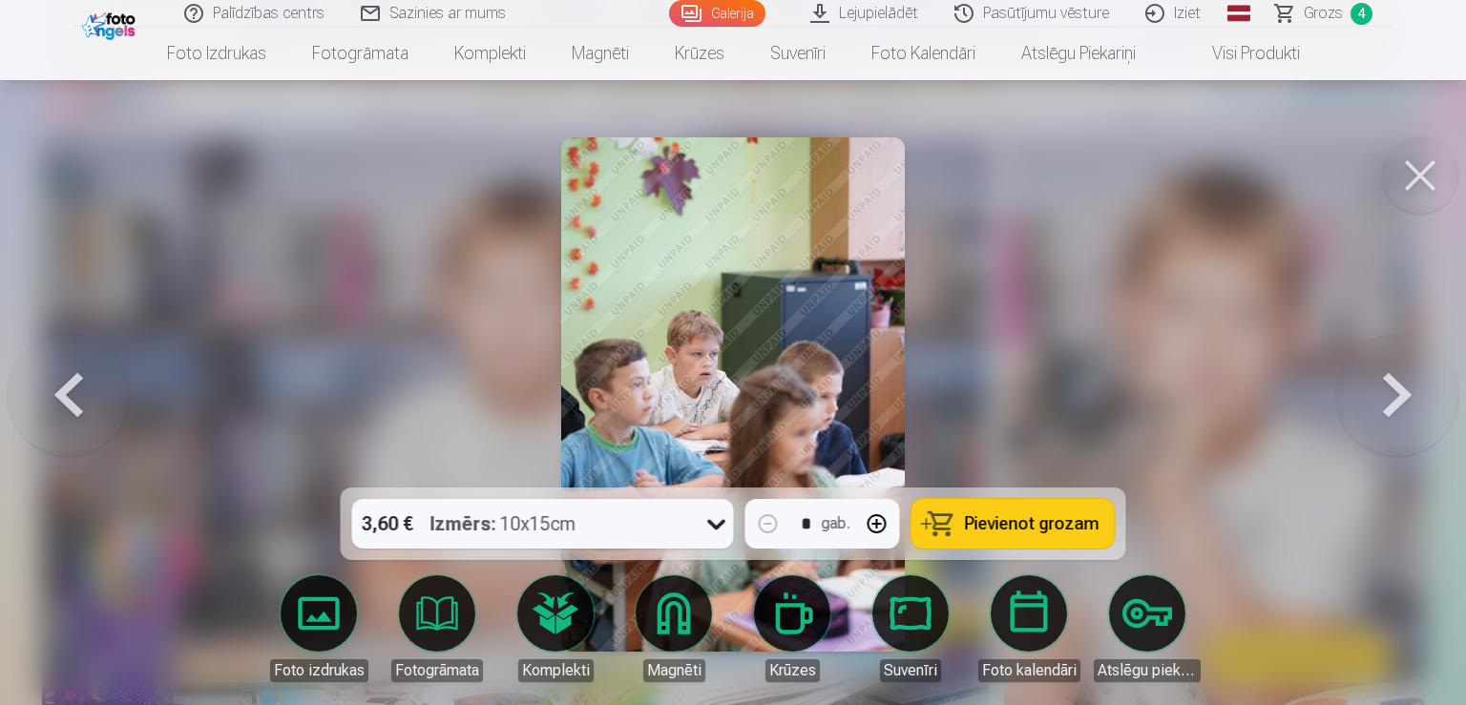
click at [1388, 414] on button at bounding box center [1397, 395] width 122 height 148
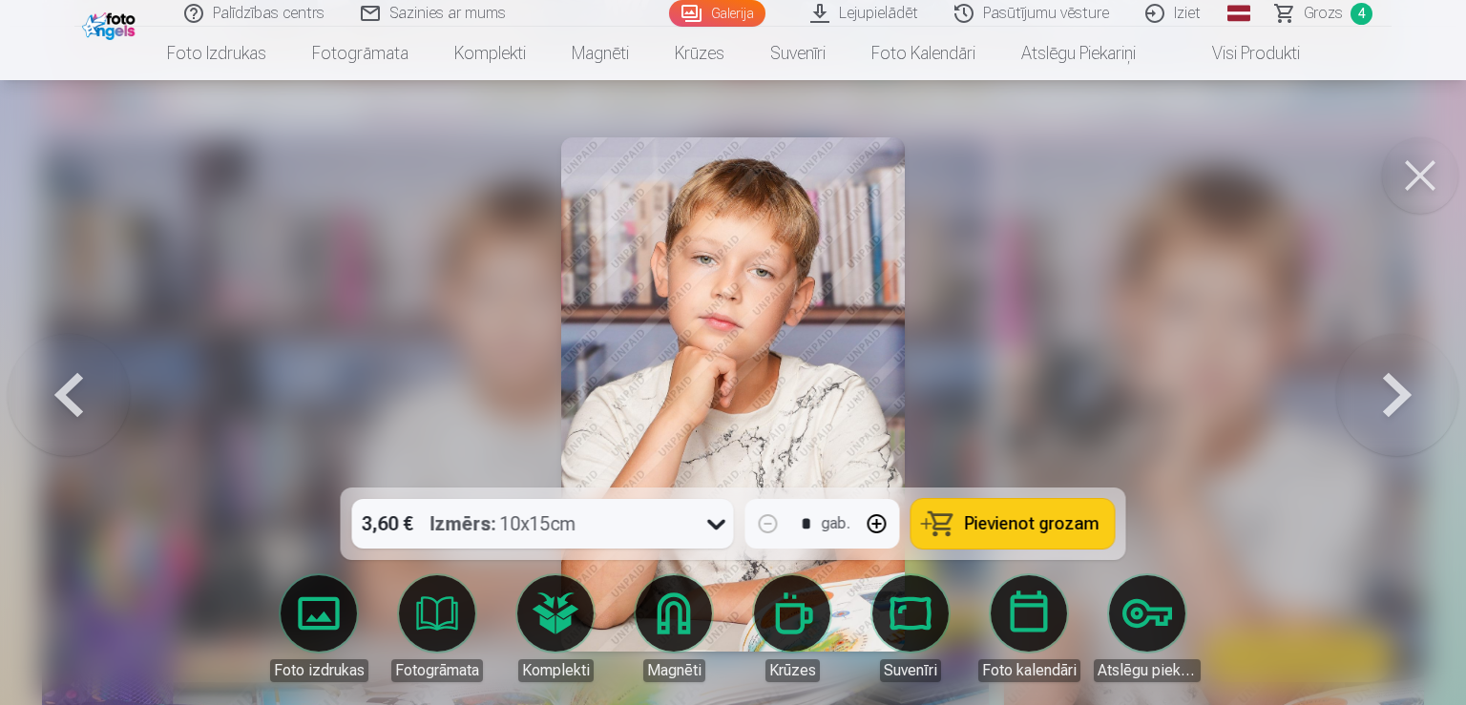
click at [1030, 532] on span "Pievienot grozam" at bounding box center [1032, 523] width 135 height 17
click at [1333, 15] on span "Grozs" at bounding box center [1322, 13] width 39 height 23
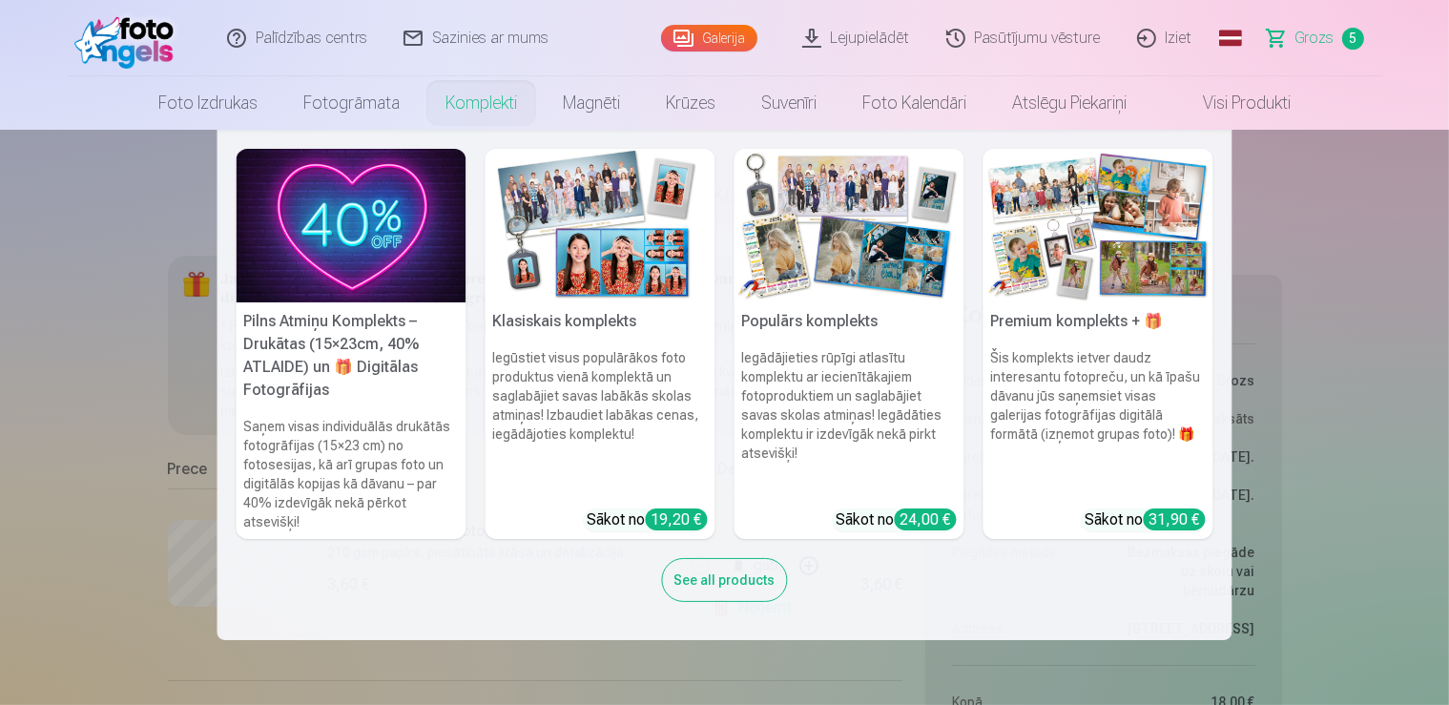
click at [1414, 273] on nav "Pilns Atmiņu Komplekts – Drukātas (15×23cm, 40% ATLAIDE) un 🎁 Digitālas Fotogrā…" at bounding box center [724, 385] width 1449 height 510
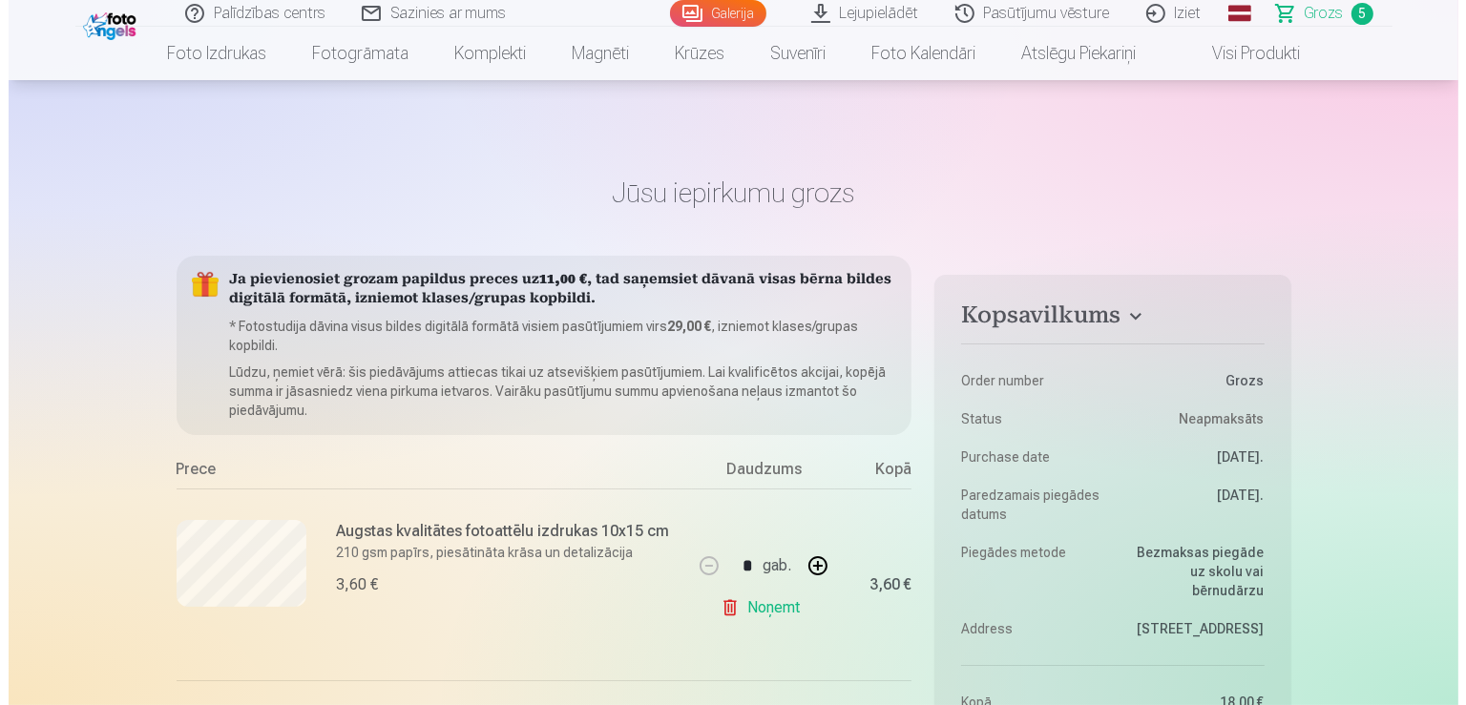
scroll to position [1008, 0]
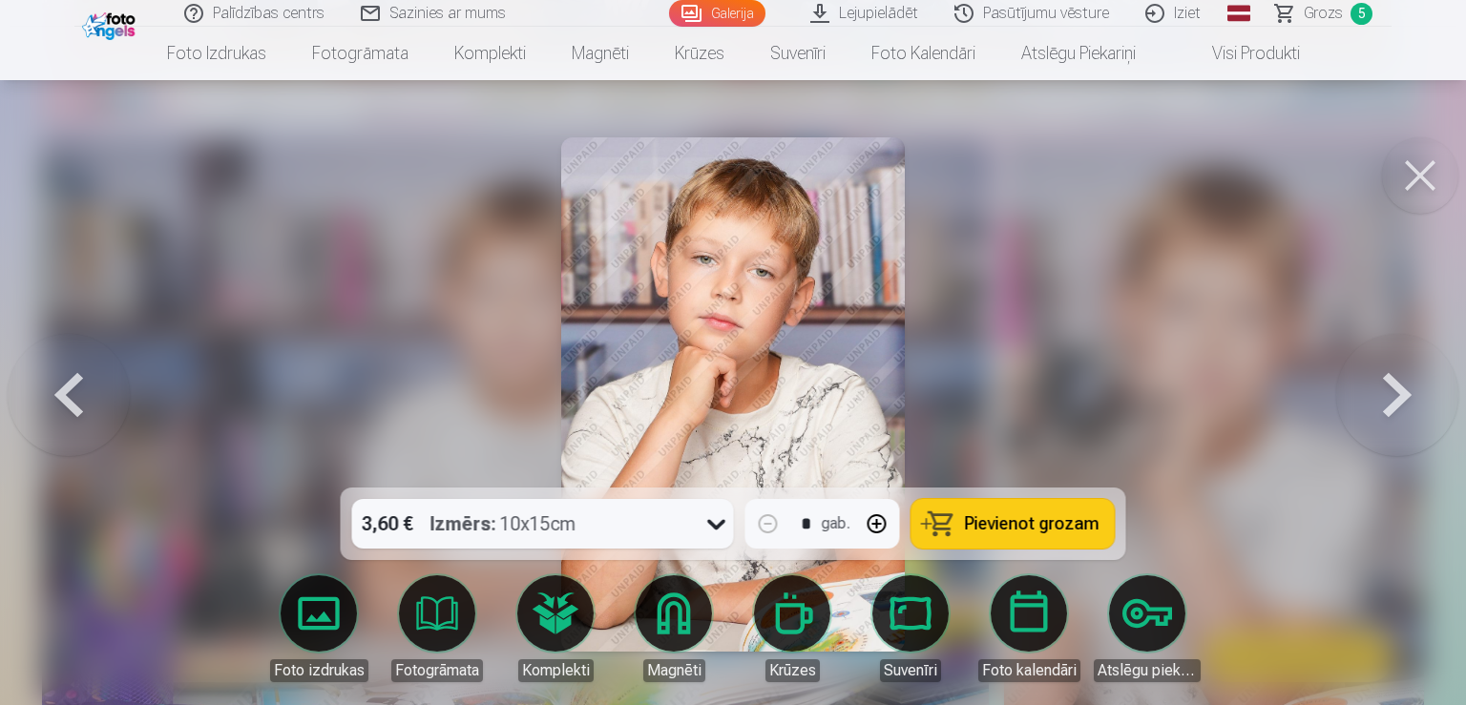
click at [110, 403] on button at bounding box center [69, 395] width 122 height 148
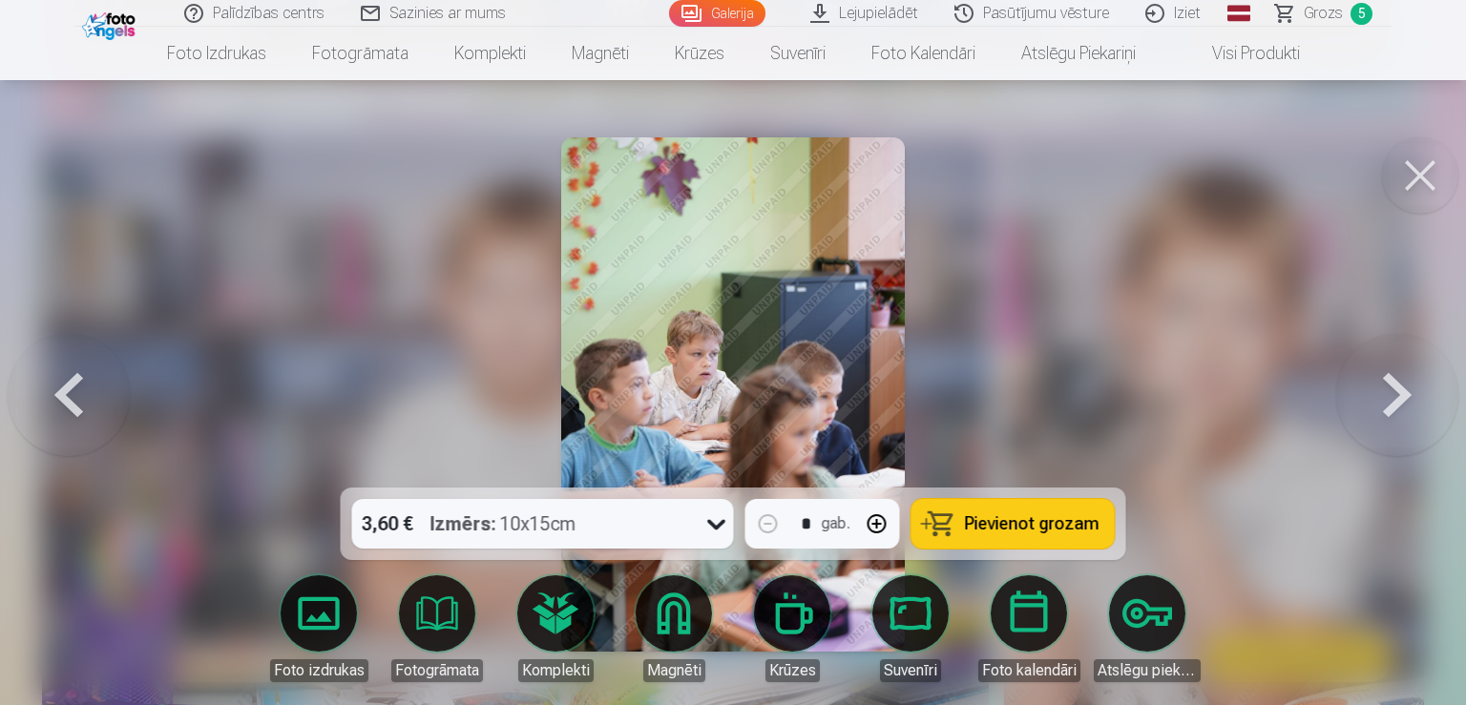
click at [110, 403] on button at bounding box center [69, 395] width 122 height 148
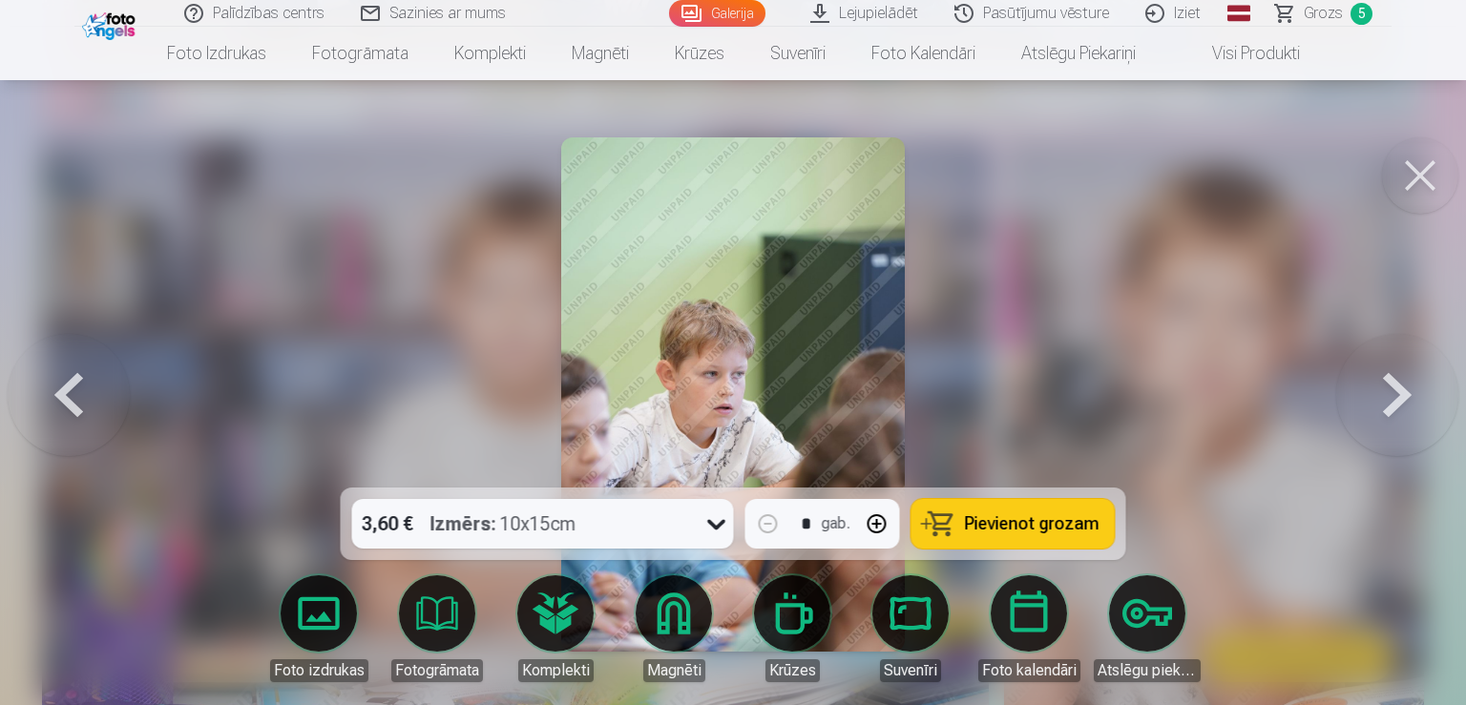
click at [110, 403] on button at bounding box center [69, 395] width 122 height 148
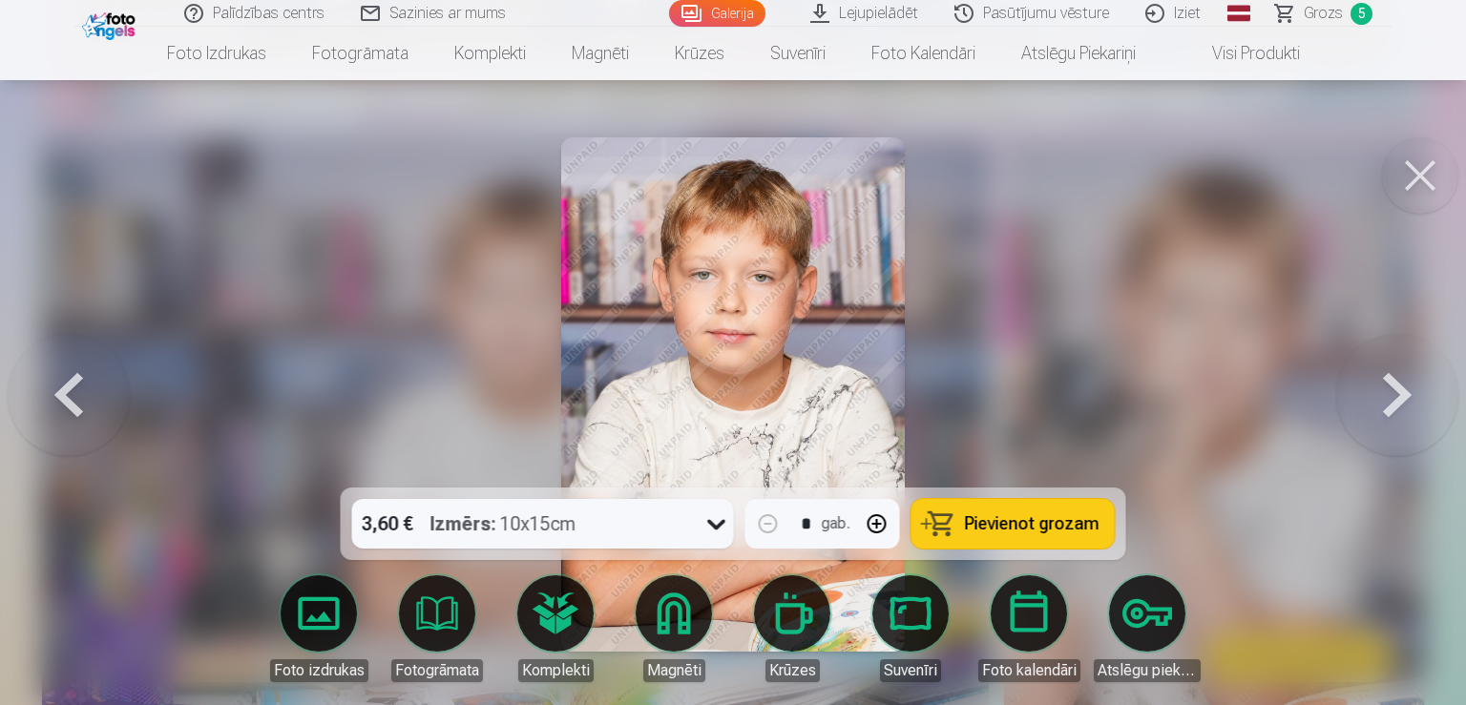
click at [110, 403] on button at bounding box center [69, 395] width 122 height 148
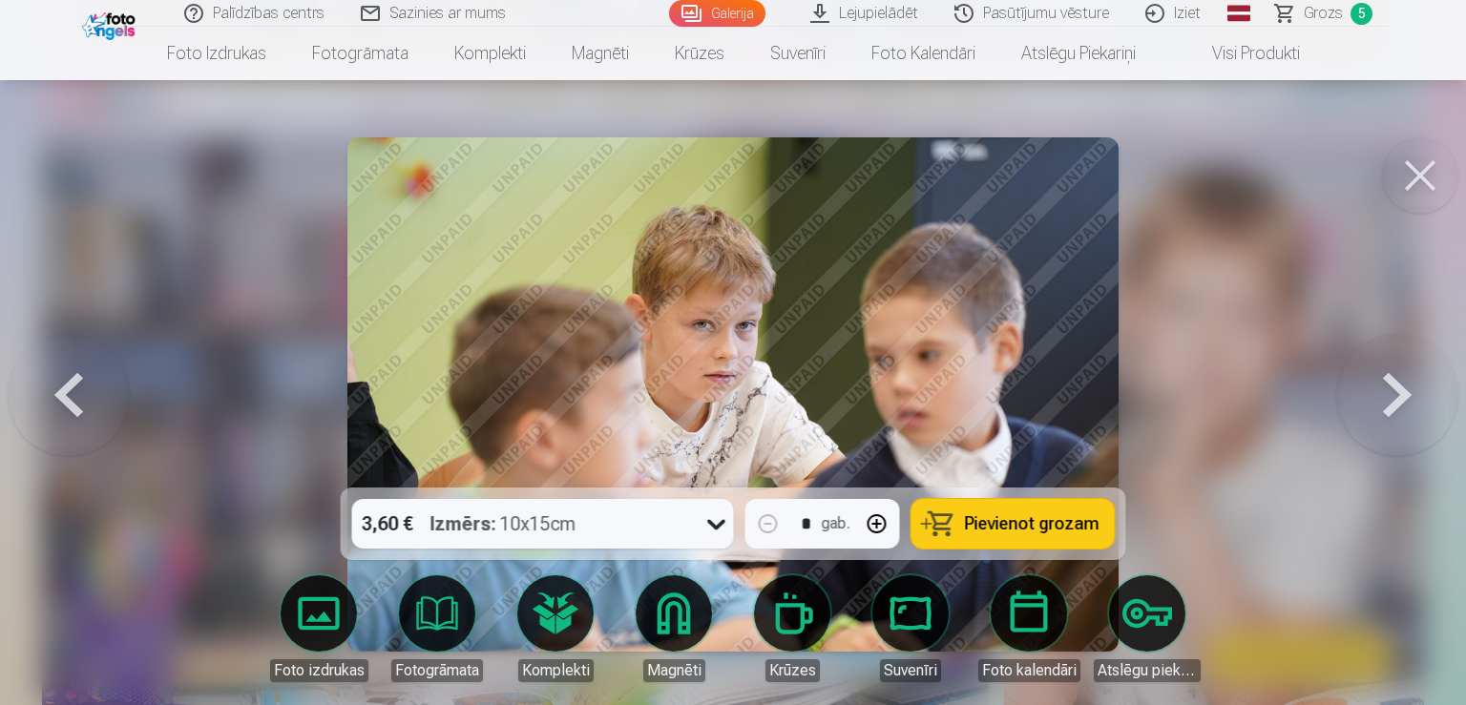
click at [110, 403] on button at bounding box center [69, 395] width 122 height 148
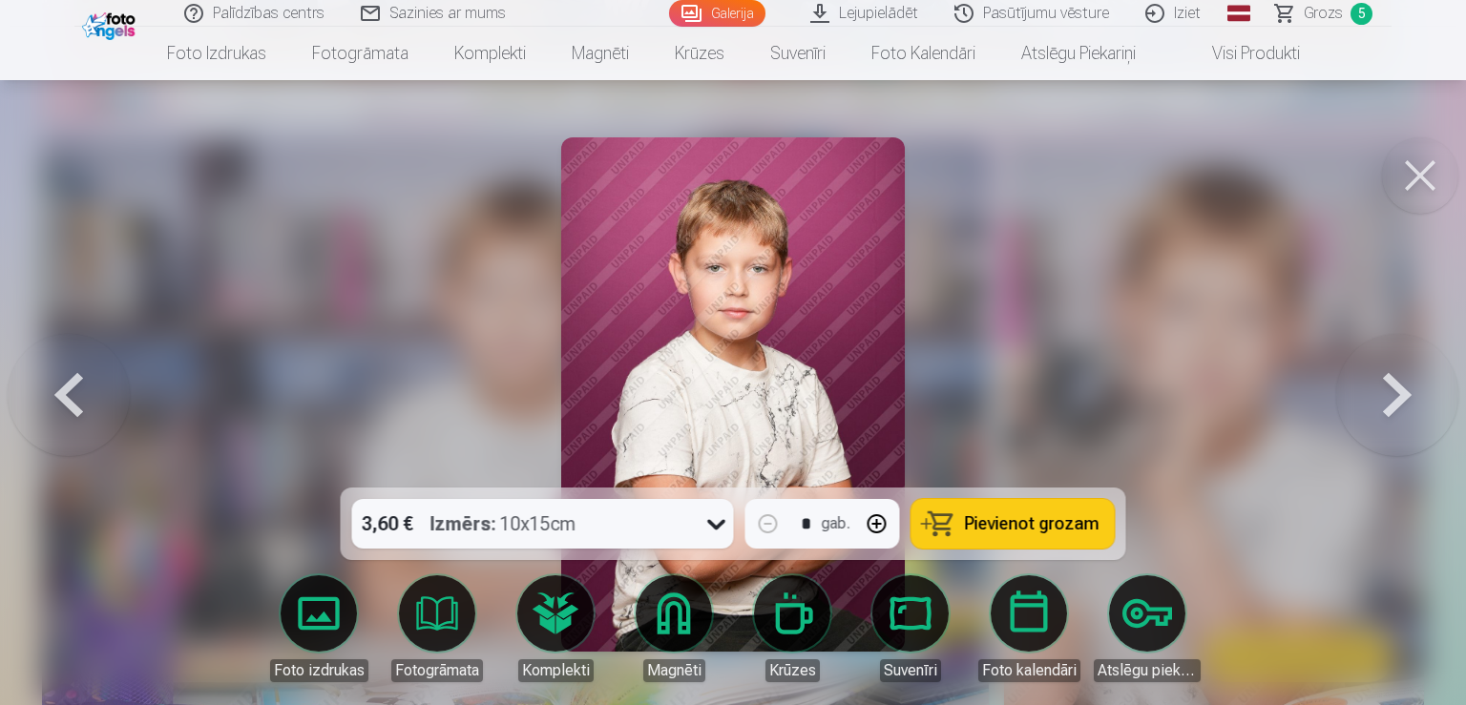
click at [110, 403] on button at bounding box center [69, 395] width 122 height 148
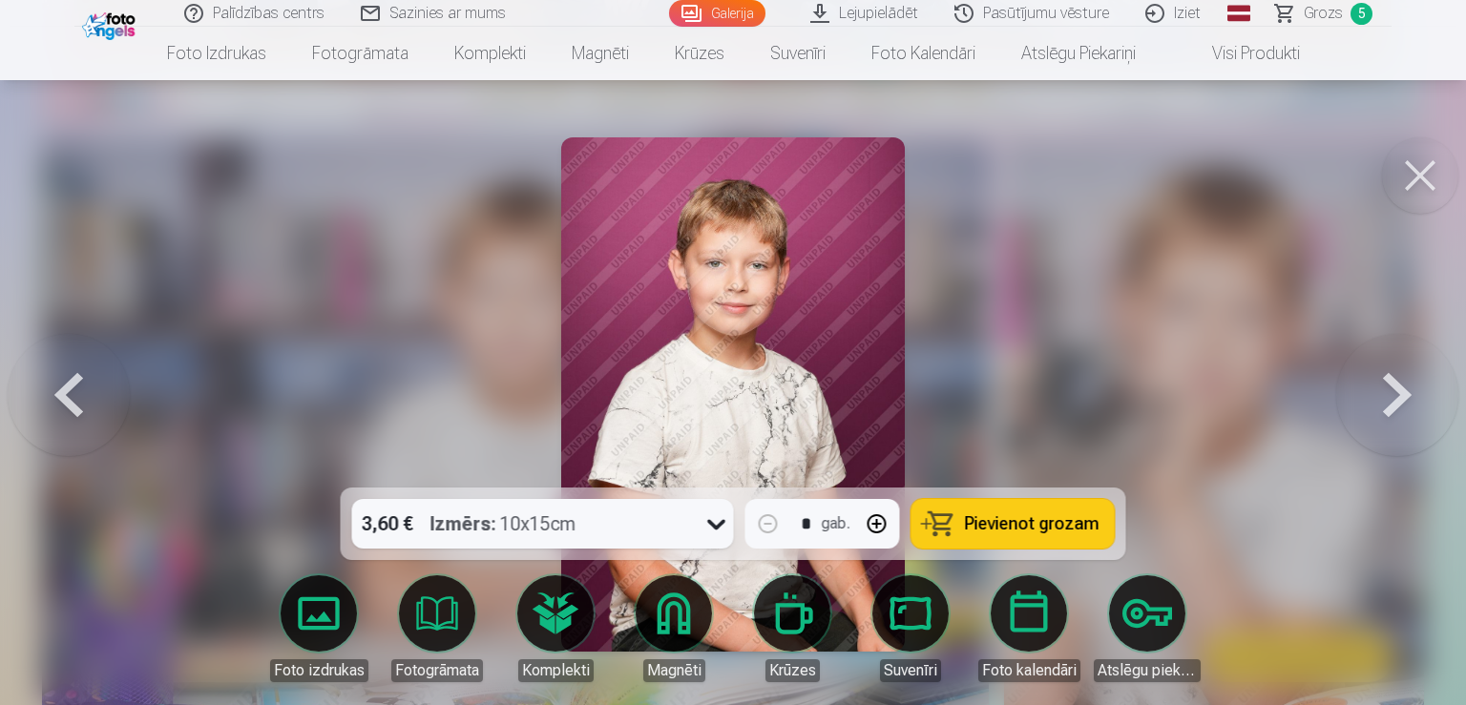
click at [110, 403] on button at bounding box center [69, 395] width 122 height 148
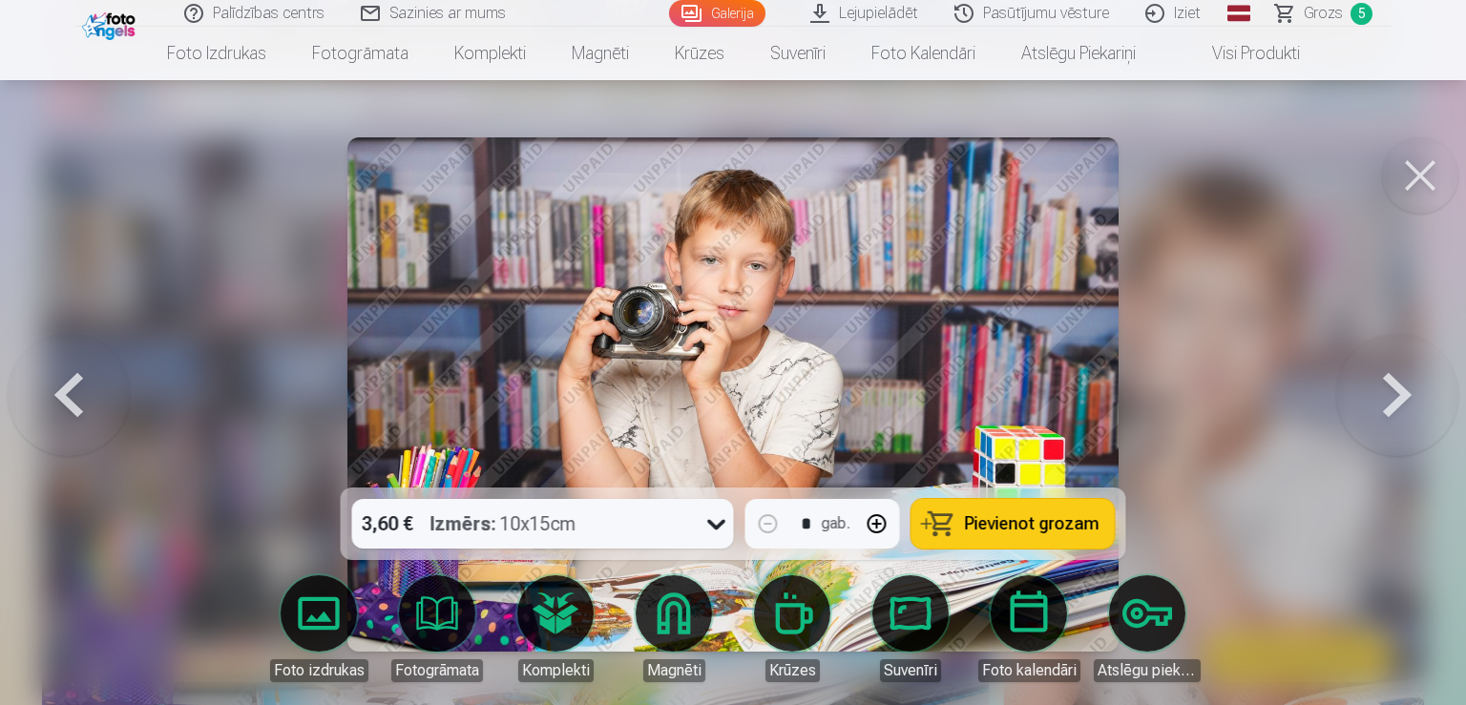
click at [110, 403] on button at bounding box center [69, 395] width 122 height 148
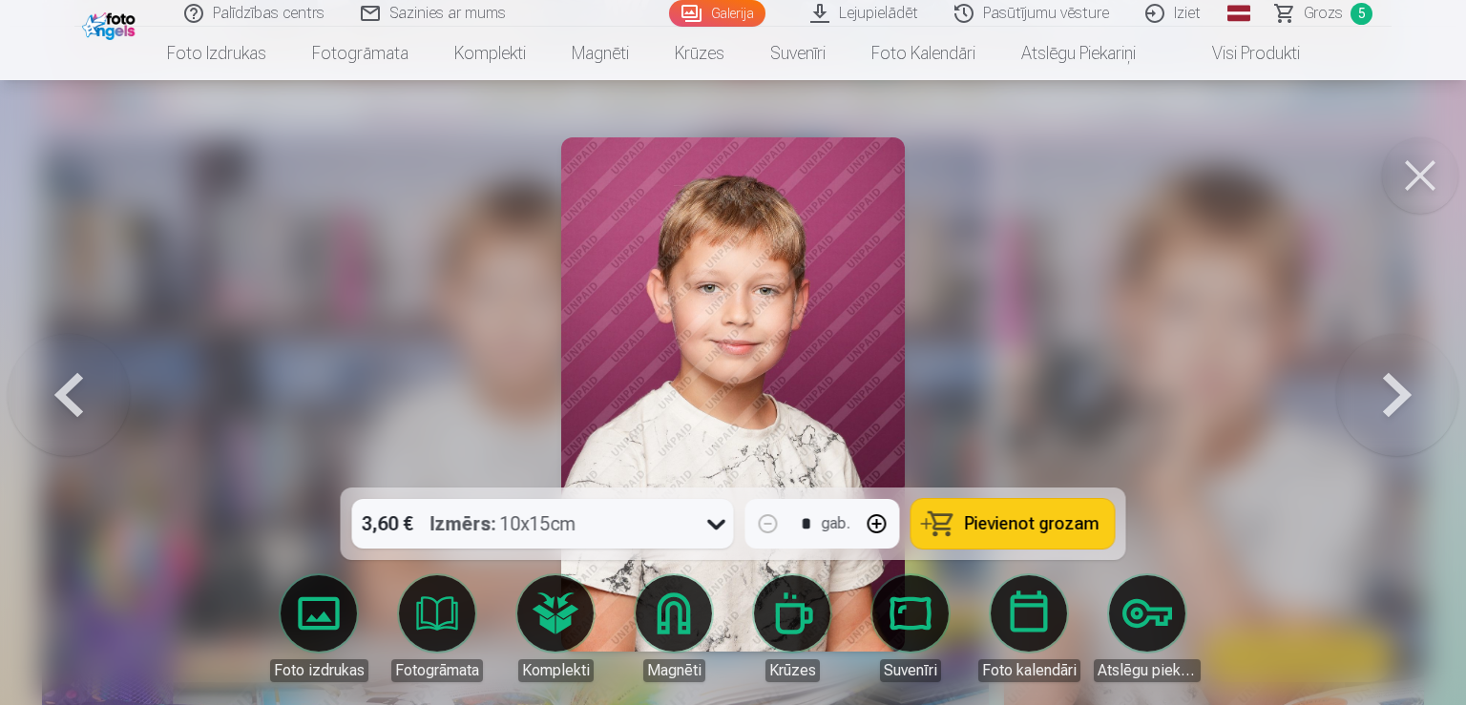
click at [110, 403] on button at bounding box center [69, 395] width 122 height 148
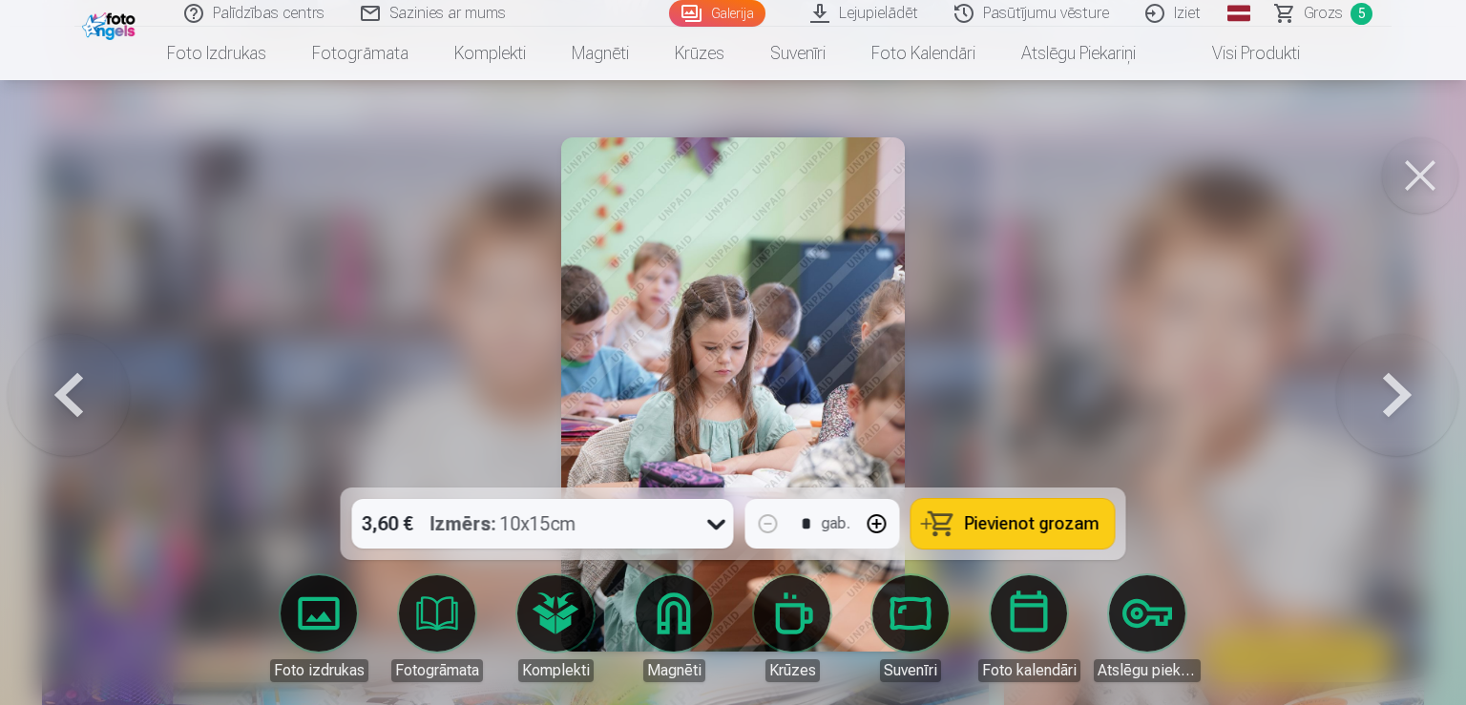
click at [110, 403] on button at bounding box center [69, 395] width 122 height 148
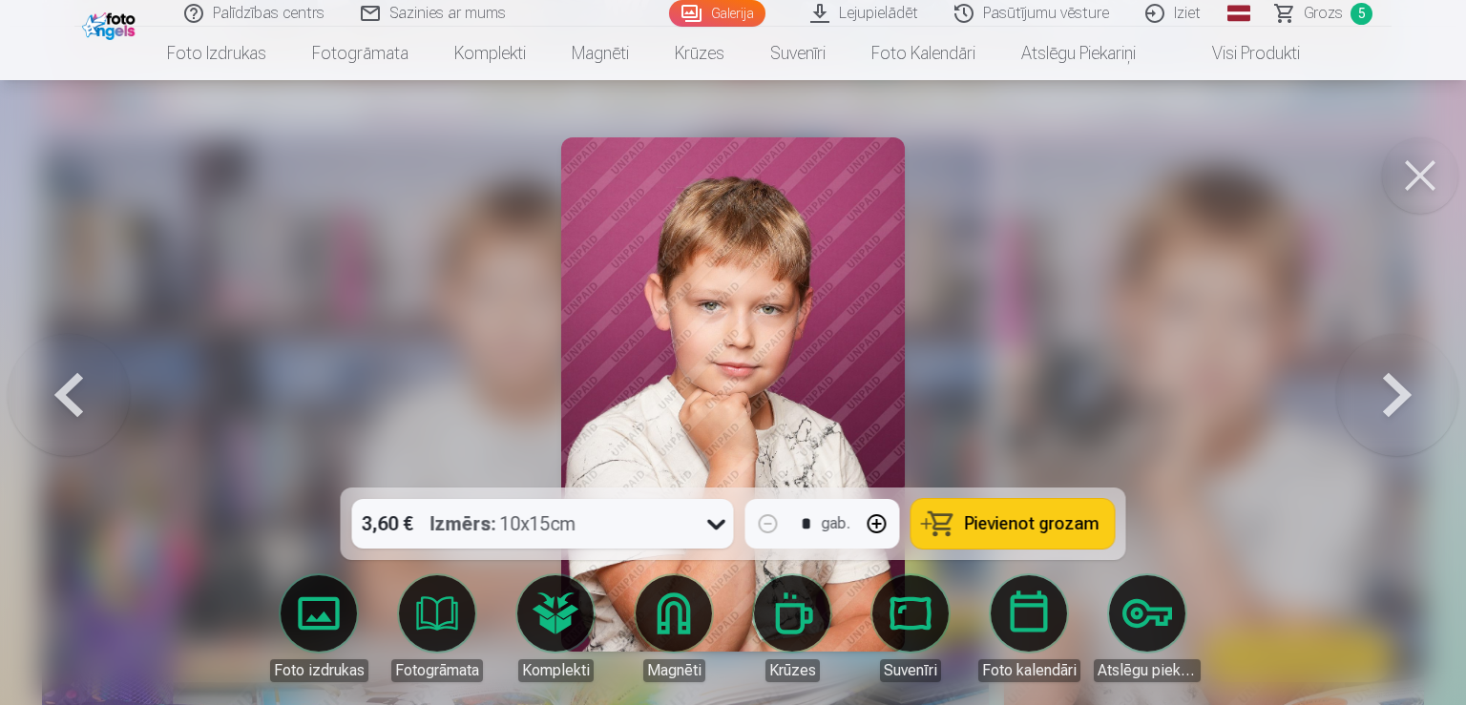
click at [110, 403] on button at bounding box center [69, 395] width 122 height 148
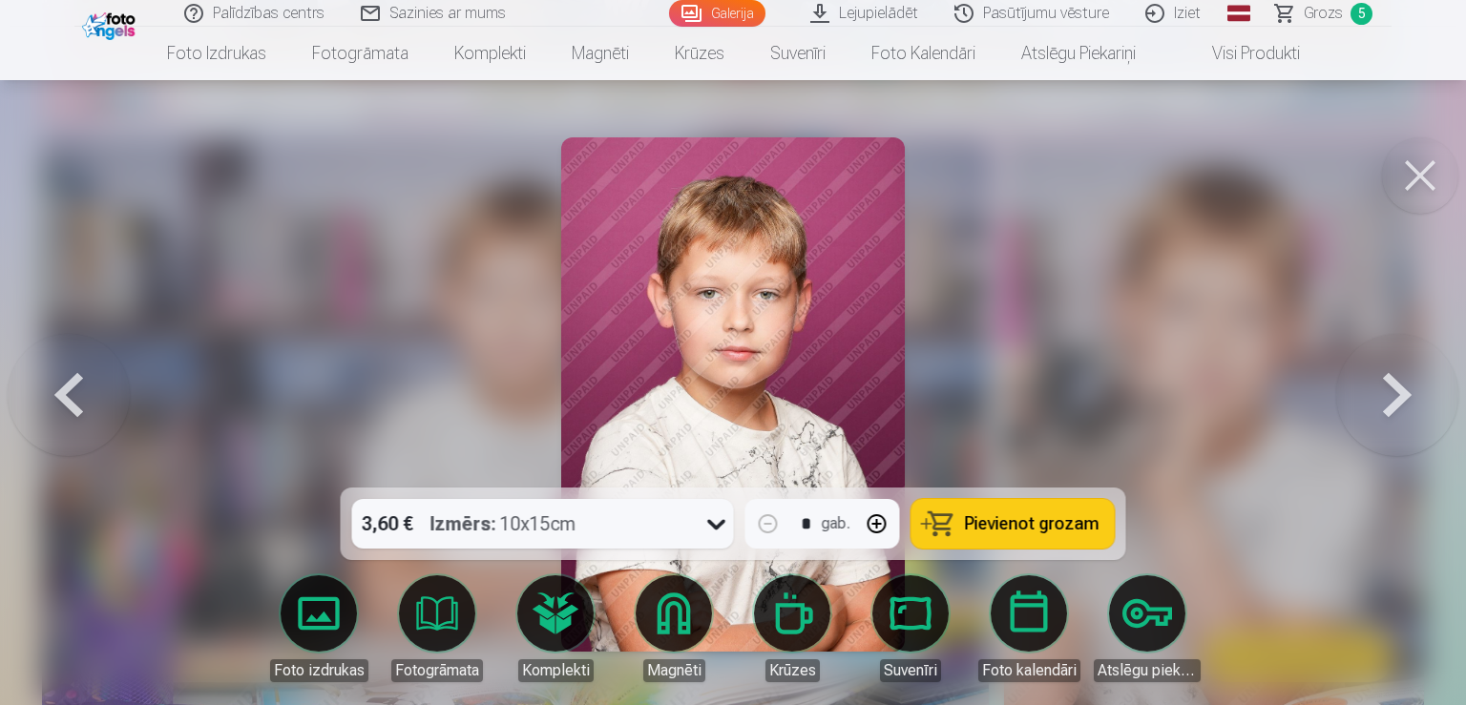
click at [110, 403] on button at bounding box center [69, 395] width 122 height 148
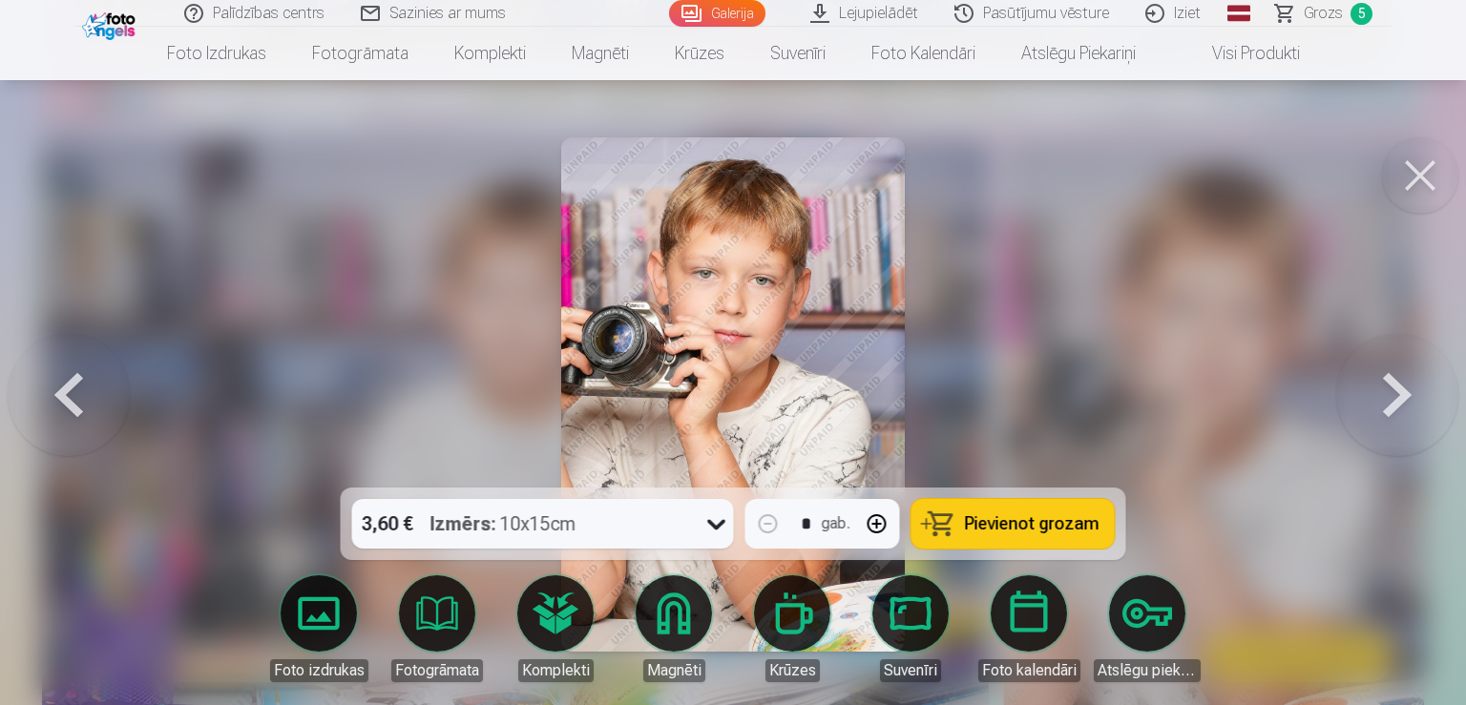
click at [110, 403] on button at bounding box center [69, 395] width 122 height 148
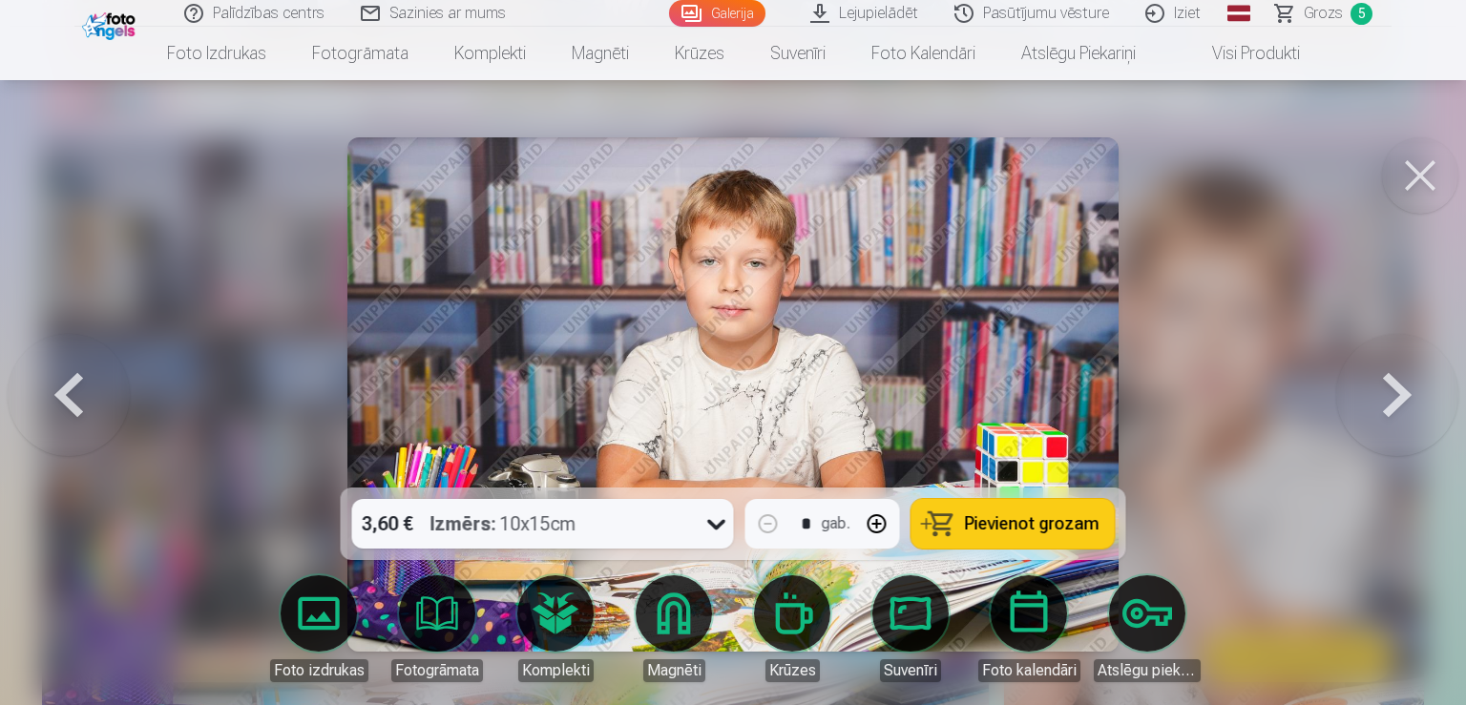
click at [110, 403] on button at bounding box center [69, 395] width 122 height 148
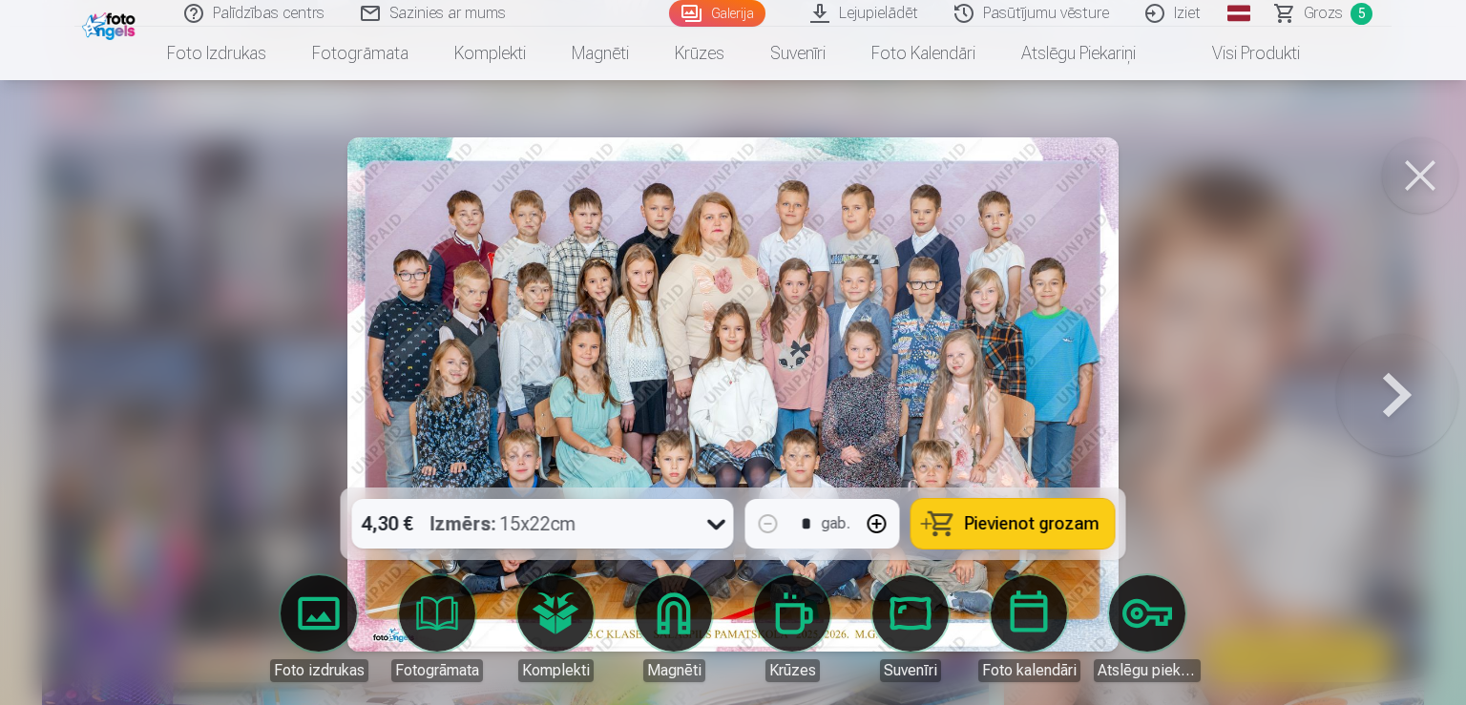
click at [110, 403] on div at bounding box center [733, 352] width 1466 height 705
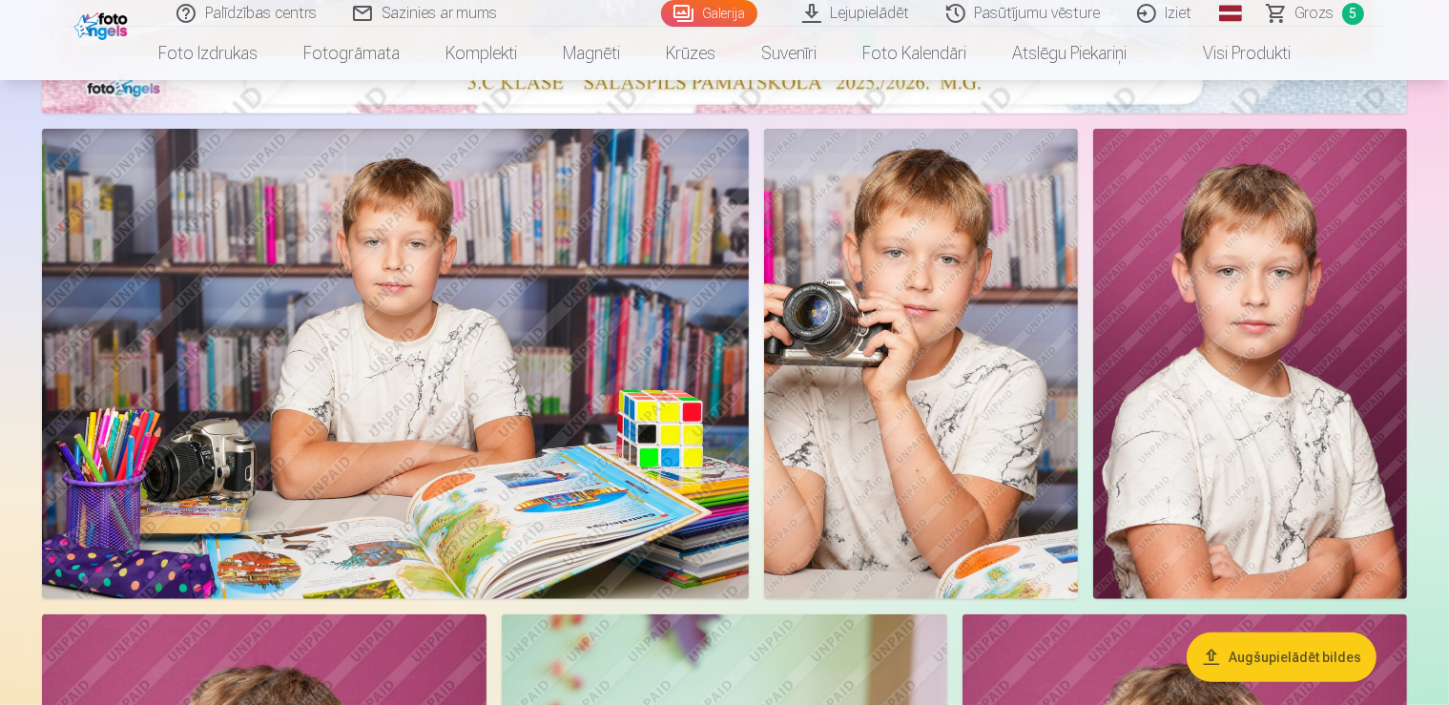
click at [110, 403] on img at bounding box center [395, 364] width 707 height 471
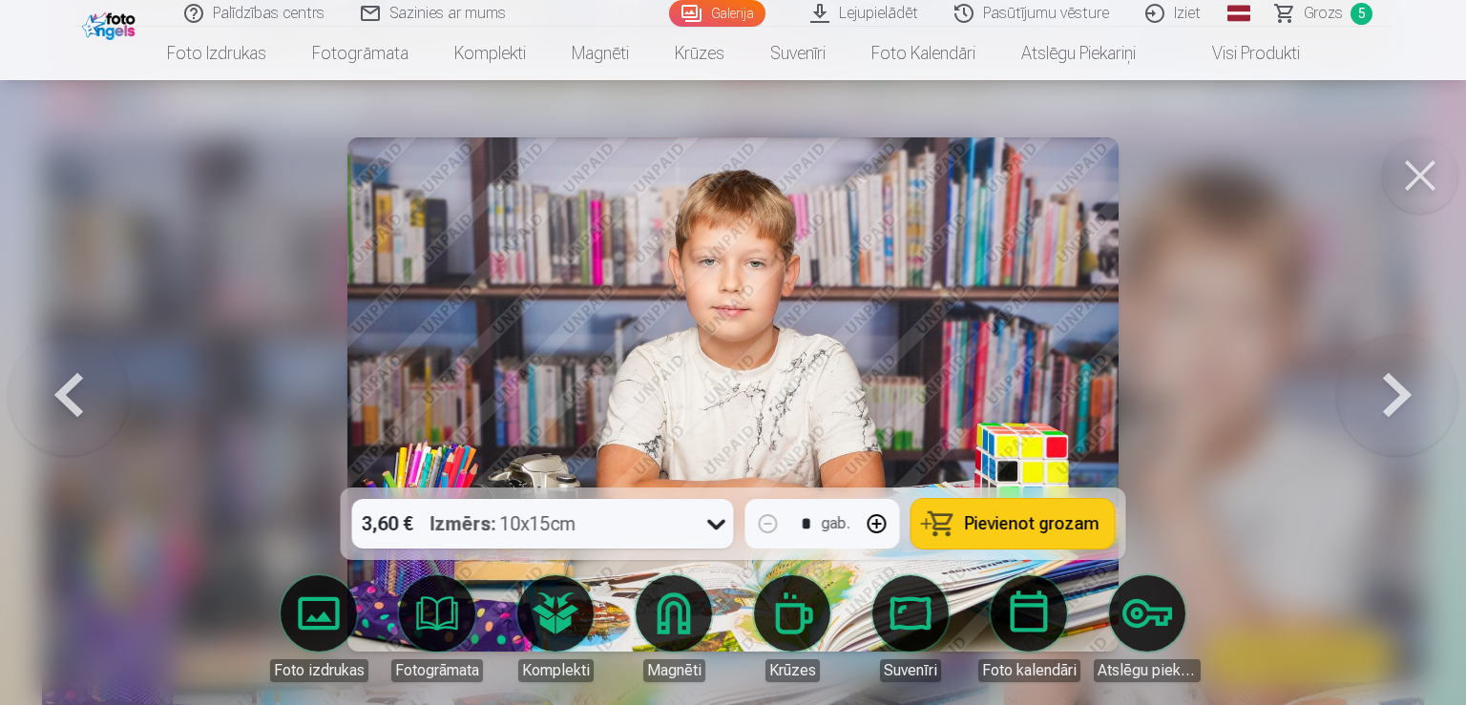
click at [110, 403] on button at bounding box center [69, 395] width 122 height 148
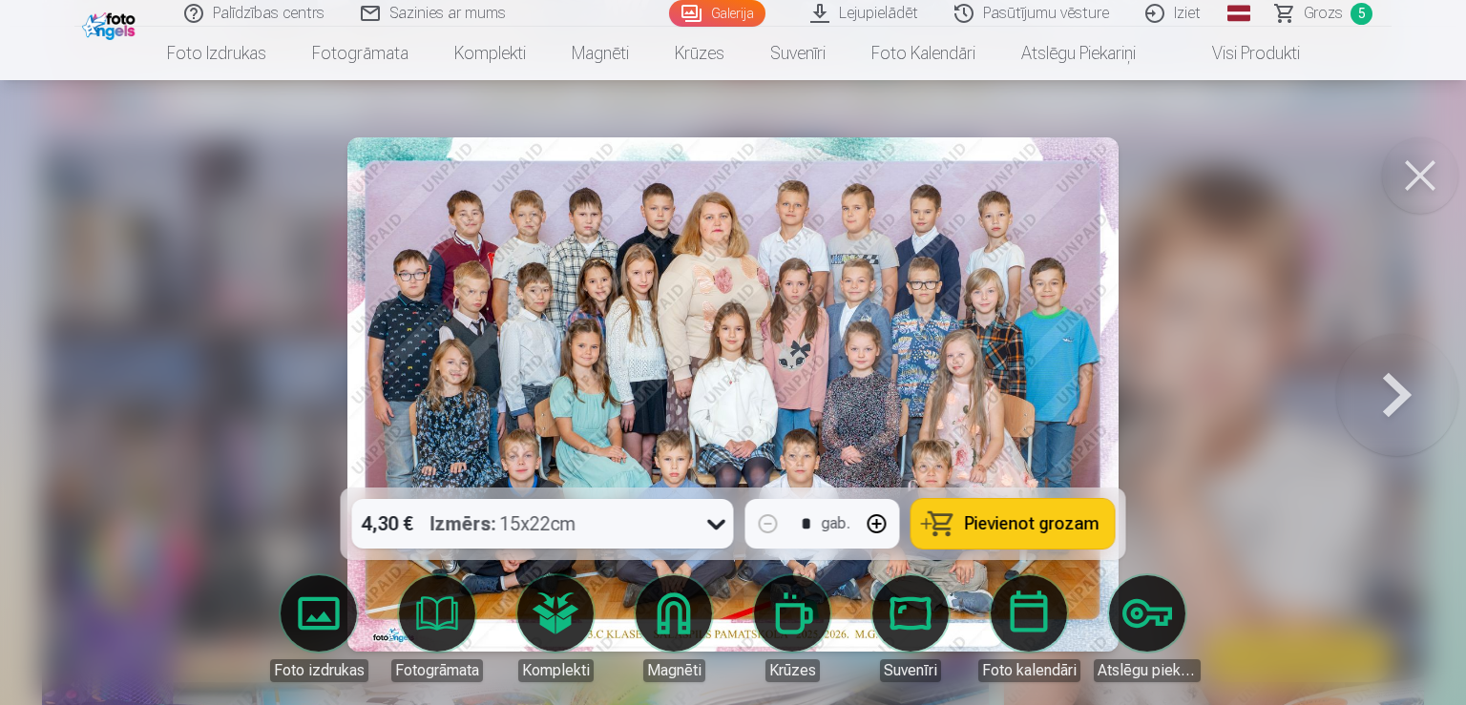
click at [1000, 519] on span "Pievienot grozam" at bounding box center [1032, 523] width 135 height 17
click at [1336, 13] on span "Grozs" at bounding box center [1322, 13] width 39 height 23
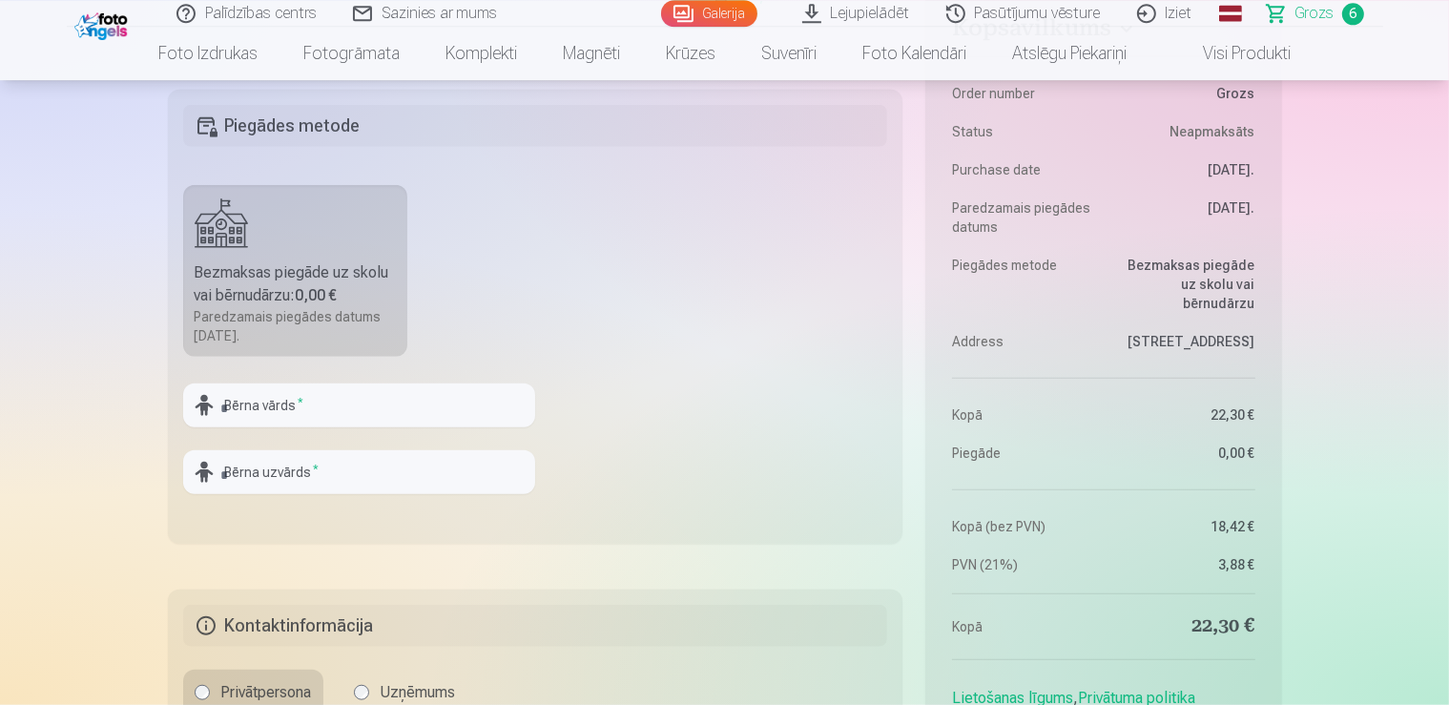
scroll to position [1612, 0]
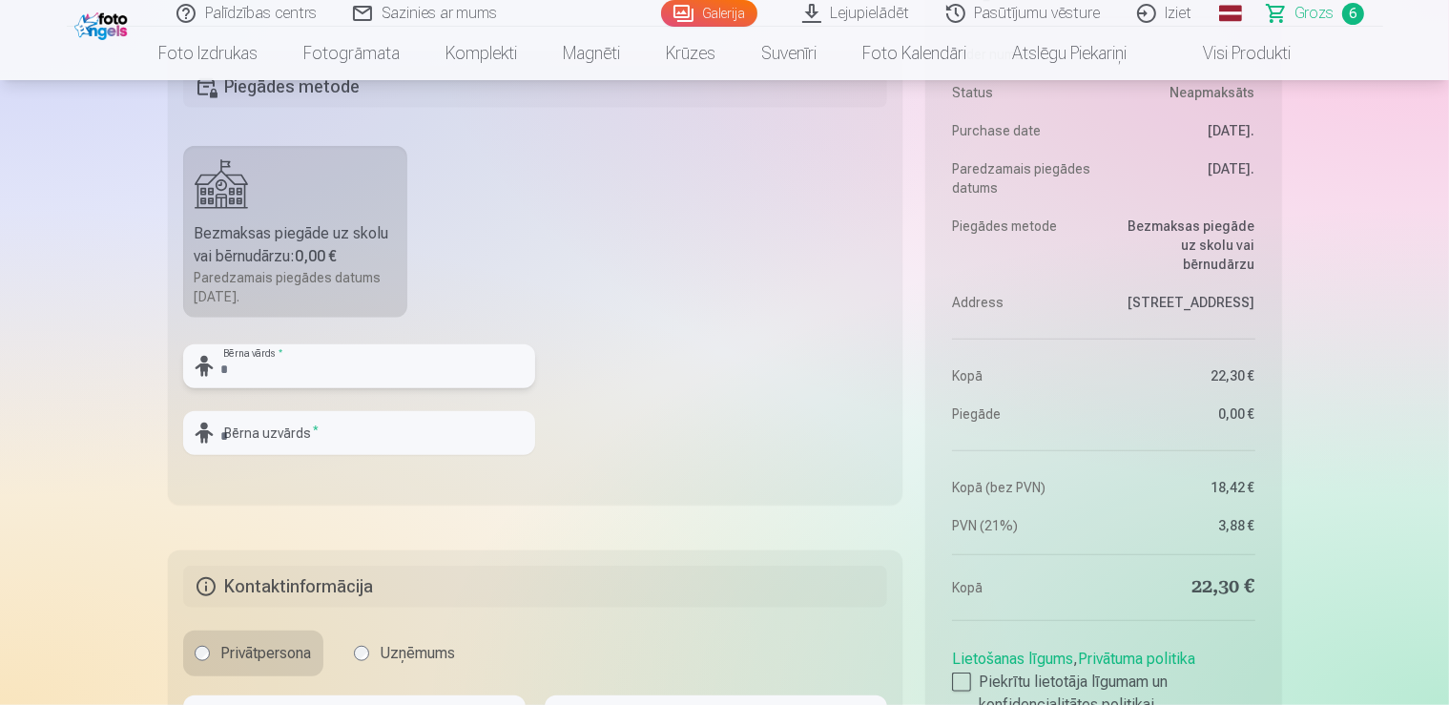
click at [334, 359] on input "text" at bounding box center [359, 366] width 352 height 44
type input "*******"
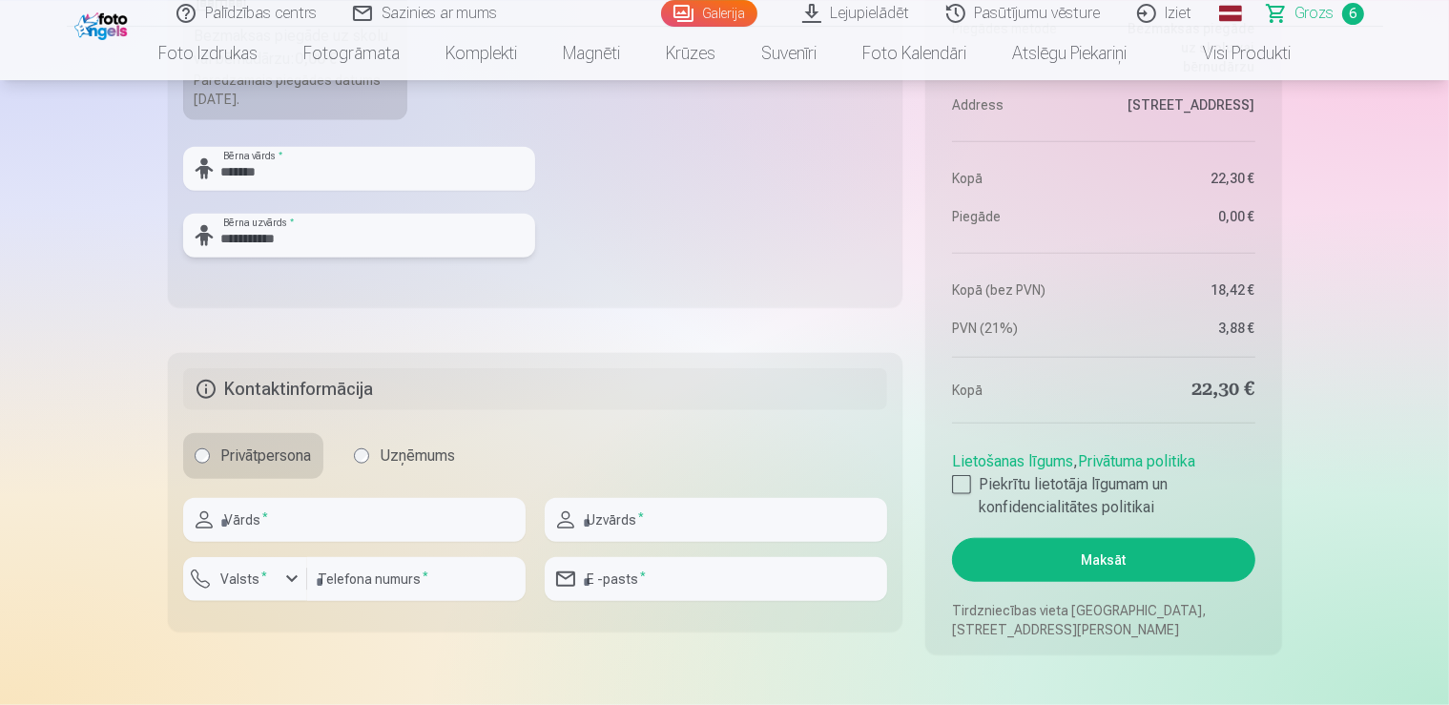
scroll to position [1813, 0]
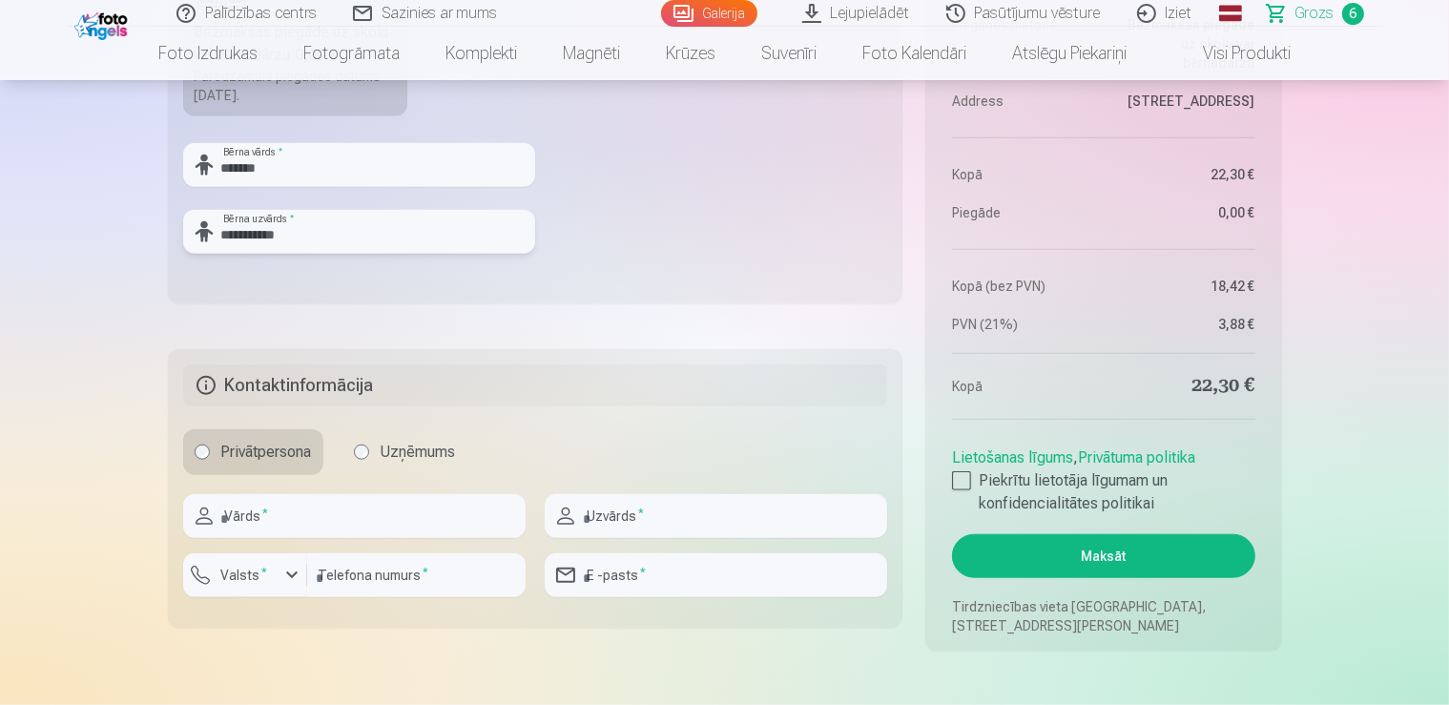
type input "**********"
click at [357, 527] on input "text" at bounding box center [354, 516] width 343 height 44
click at [357, 525] on input "text" at bounding box center [354, 516] width 343 height 44
type input "******"
click at [691, 518] on input "text" at bounding box center [716, 516] width 343 height 44
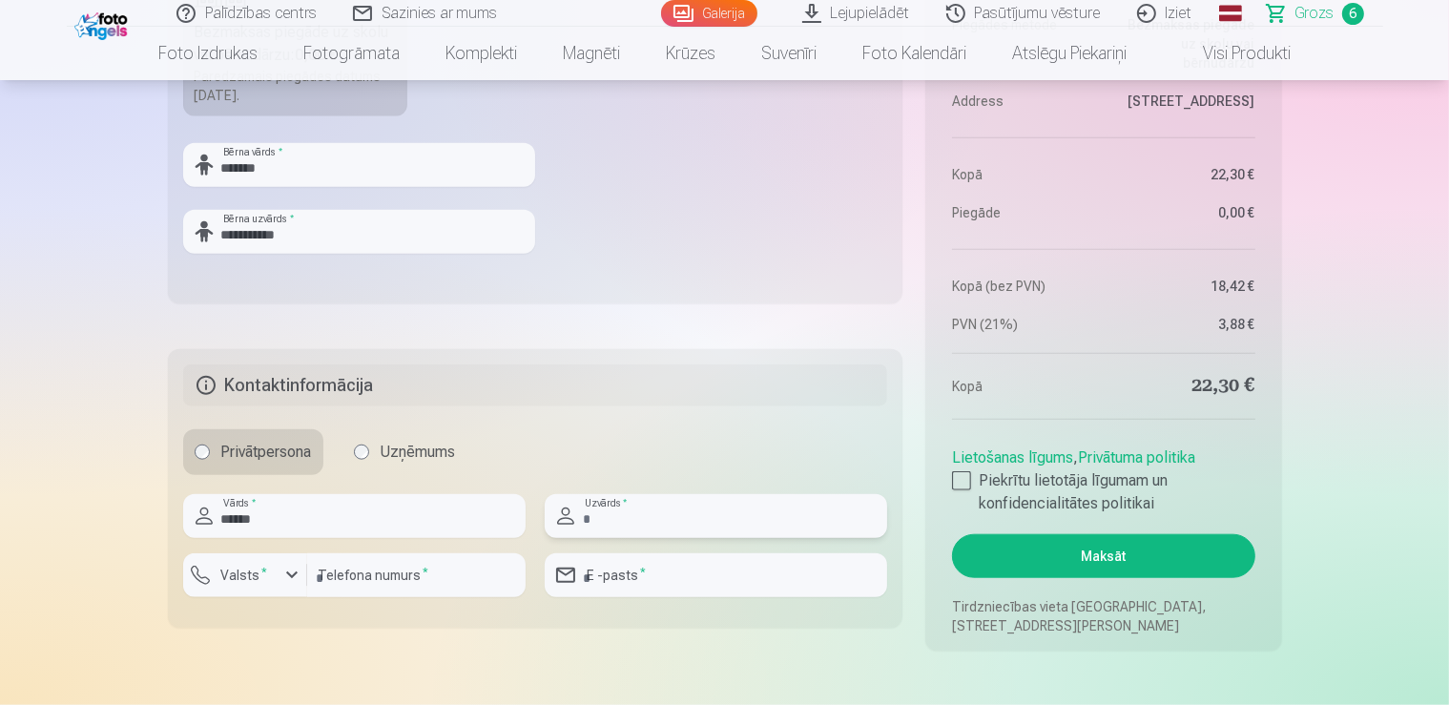
click at [691, 518] on input "text" at bounding box center [716, 516] width 343 height 44
type input "*****"
click at [474, 581] on input "number" at bounding box center [416, 575] width 218 height 44
type input "********"
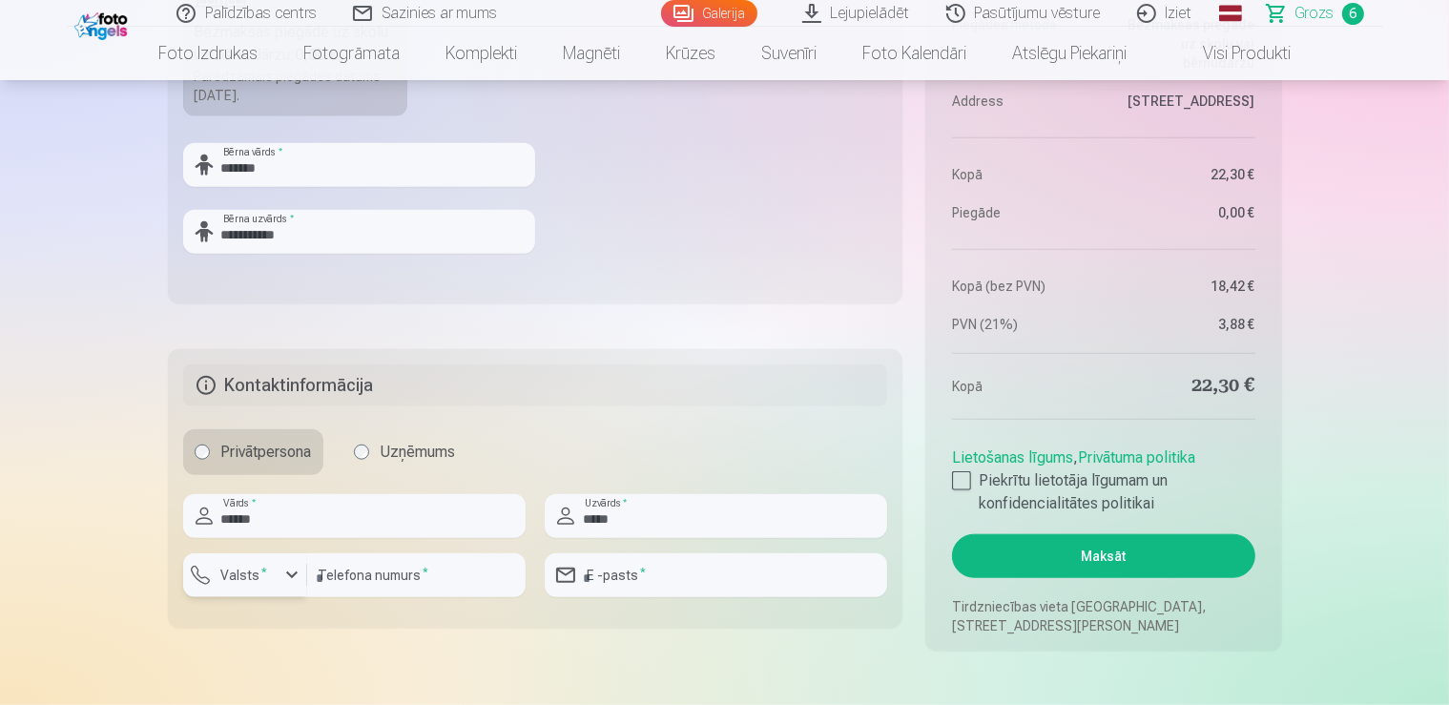
click at [281, 578] on div "button" at bounding box center [292, 575] width 23 height 23
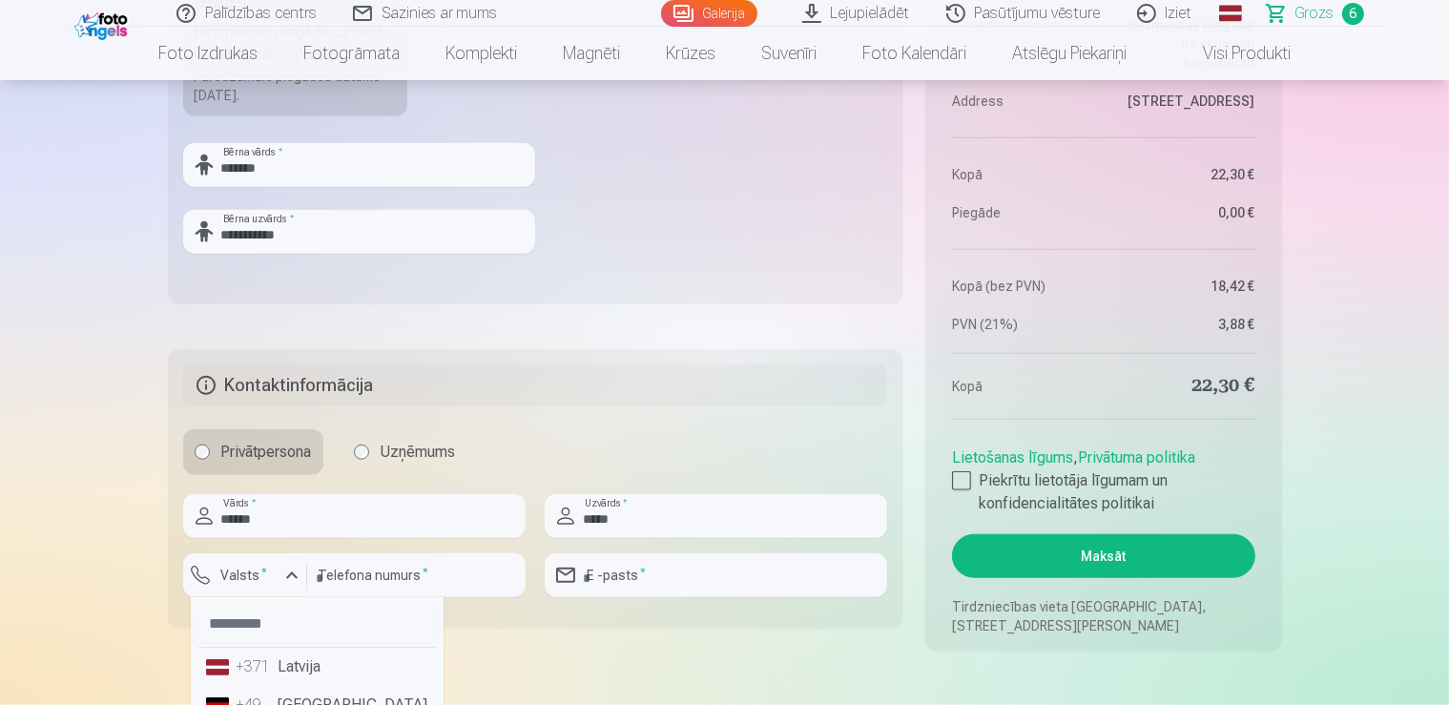
click at [306, 664] on li "+371 Latvija" at bounding box center [317, 667] width 238 height 38
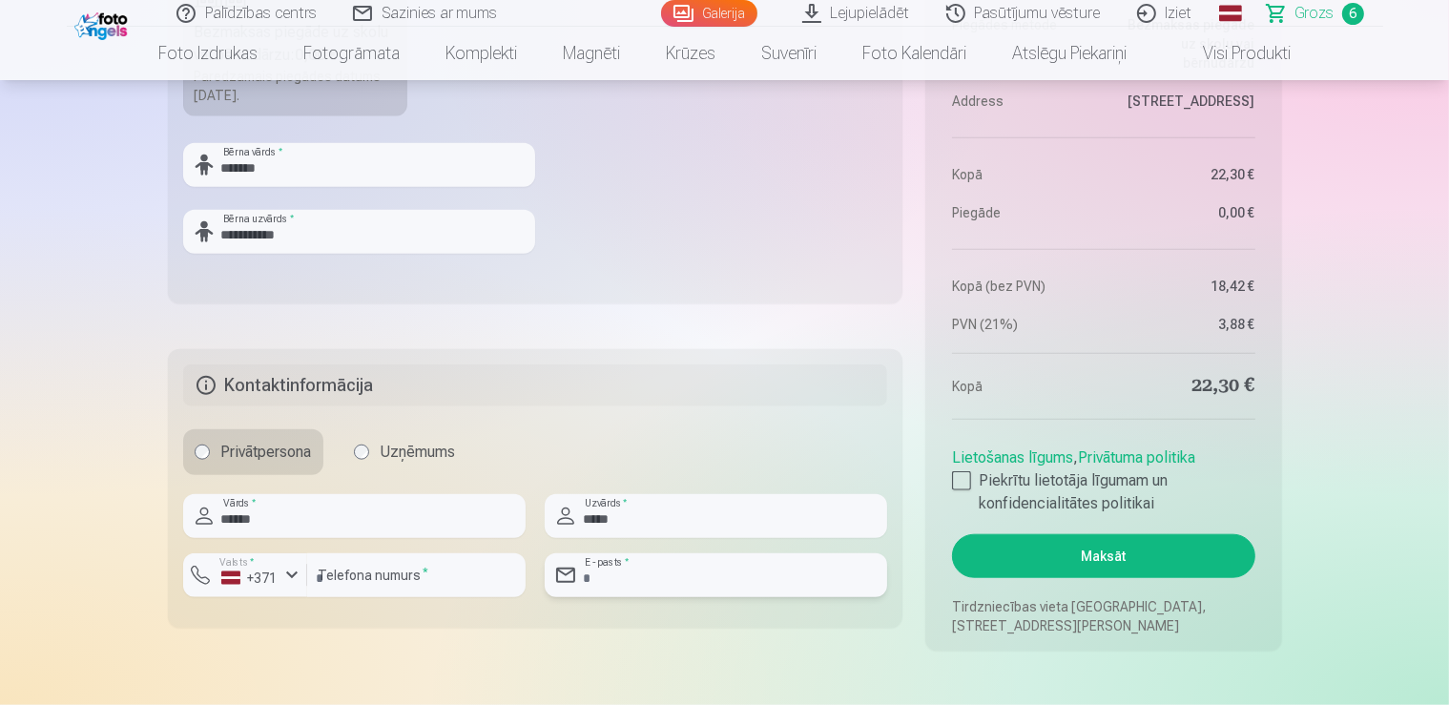
click at [790, 584] on input "email" at bounding box center [716, 575] width 343 height 44
click at [790, 586] on input "email" at bounding box center [716, 575] width 343 height 44
type input "**********"
click at [967, 475] on div at bounding box center [961, 480] width 19 height 19
click at [1174, 546] on button "Maksāt" at bounding box center [1103, 556] width 302 height 44
